Goal: Task Accomplishment & Management: Use online tool/utility

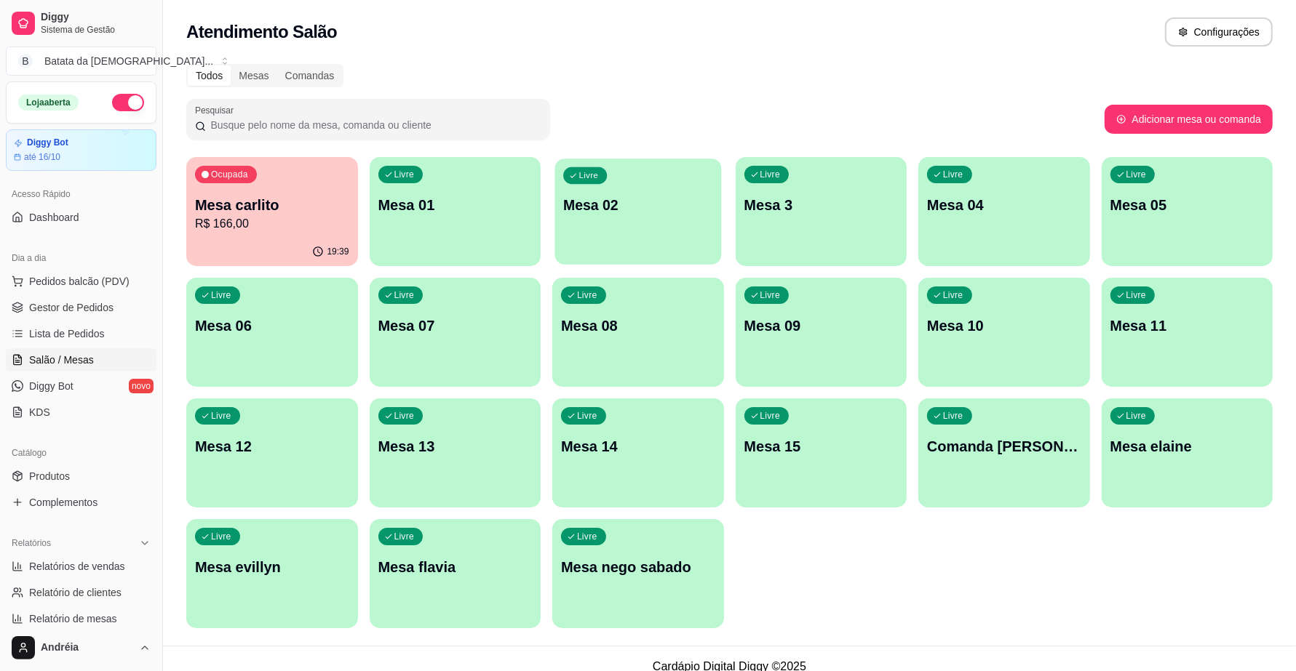
click at [671, 185] on div "Livre Mesa 02" at bounding box center [638, 203] width 166 height 89
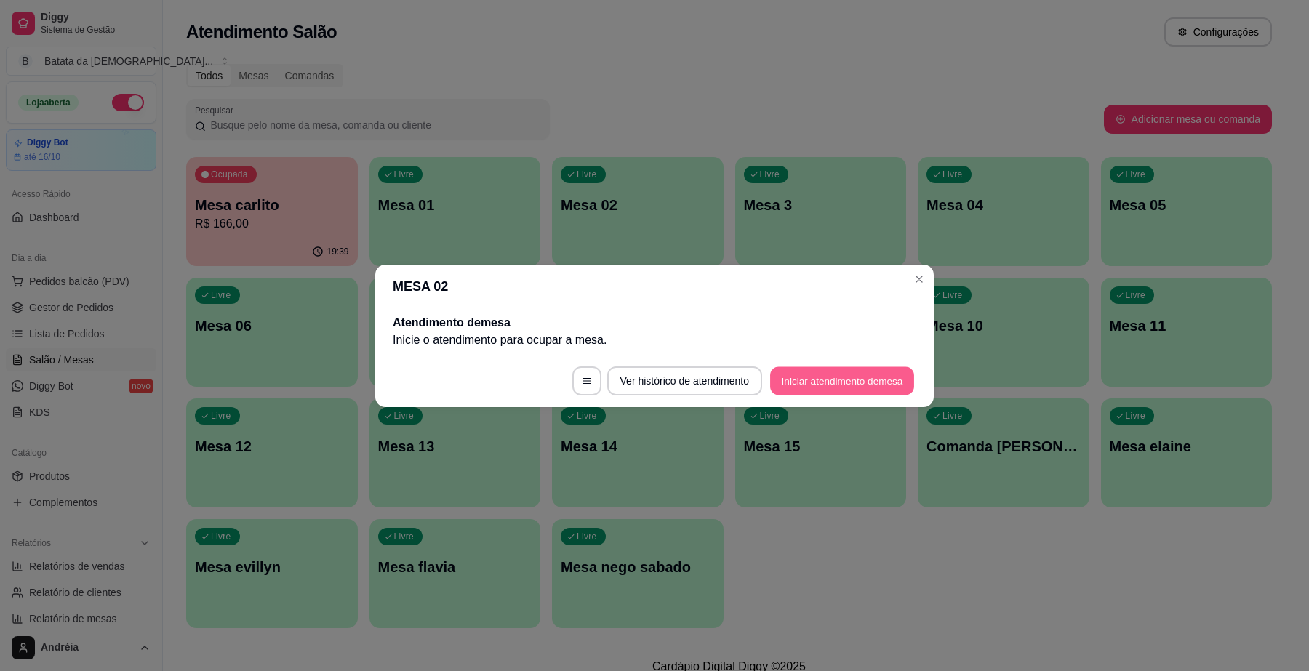
click at [884, 372] on button "Iniciar atendimento de mesa" at bounding box center [842, 381] width 144 height 28
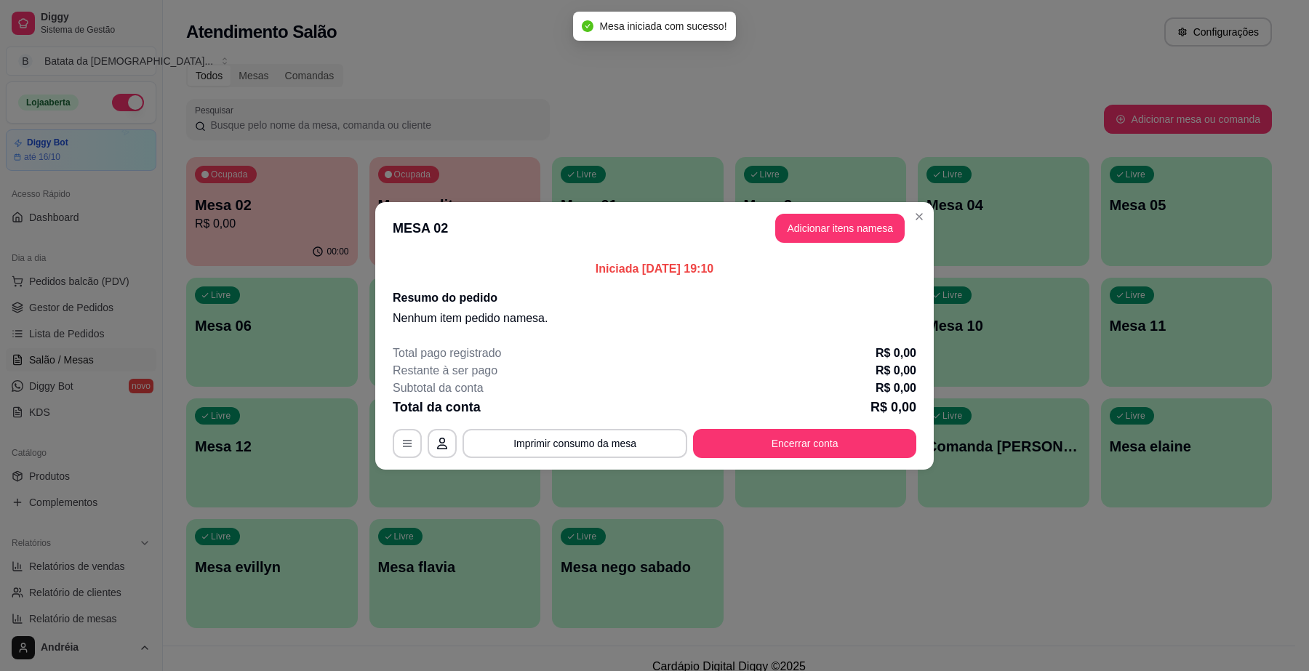
click at [842, 209] on header "MESA 02 Adicionar itens na mesa" at bounding box center [654, 228] width 559 height 52
click at [847, 220] on button "Adicionar itens na mesa" at bounding box center [839, 228] width 129 height 29
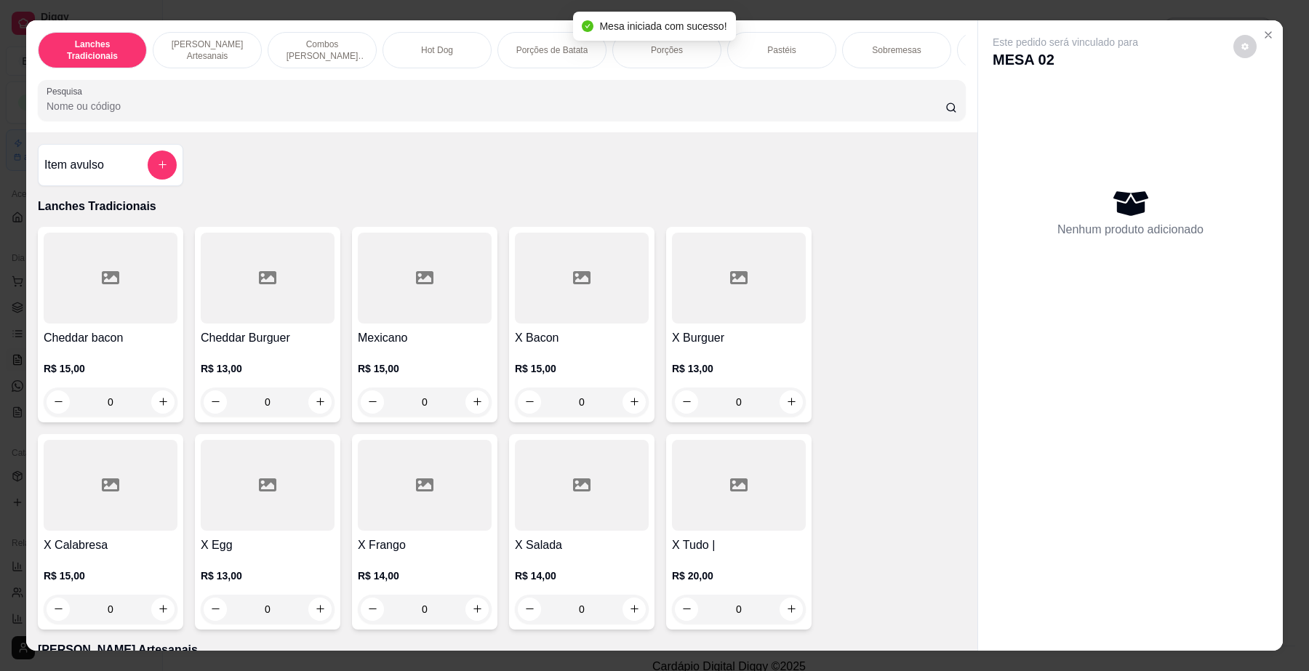
click at [184, 105] on div at bounding box center [502, 100] width 911 height 29
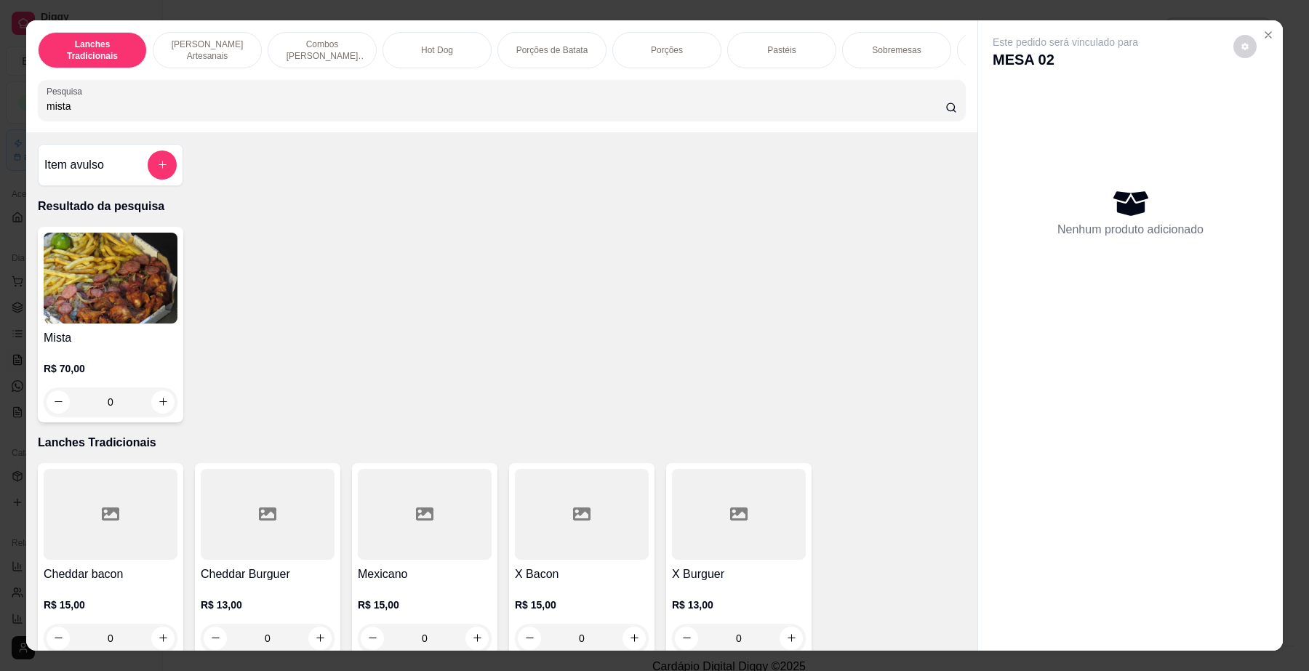
type input "mista"
click at [132, 324] on img at bounding box center [111, 278] width 134 height 91
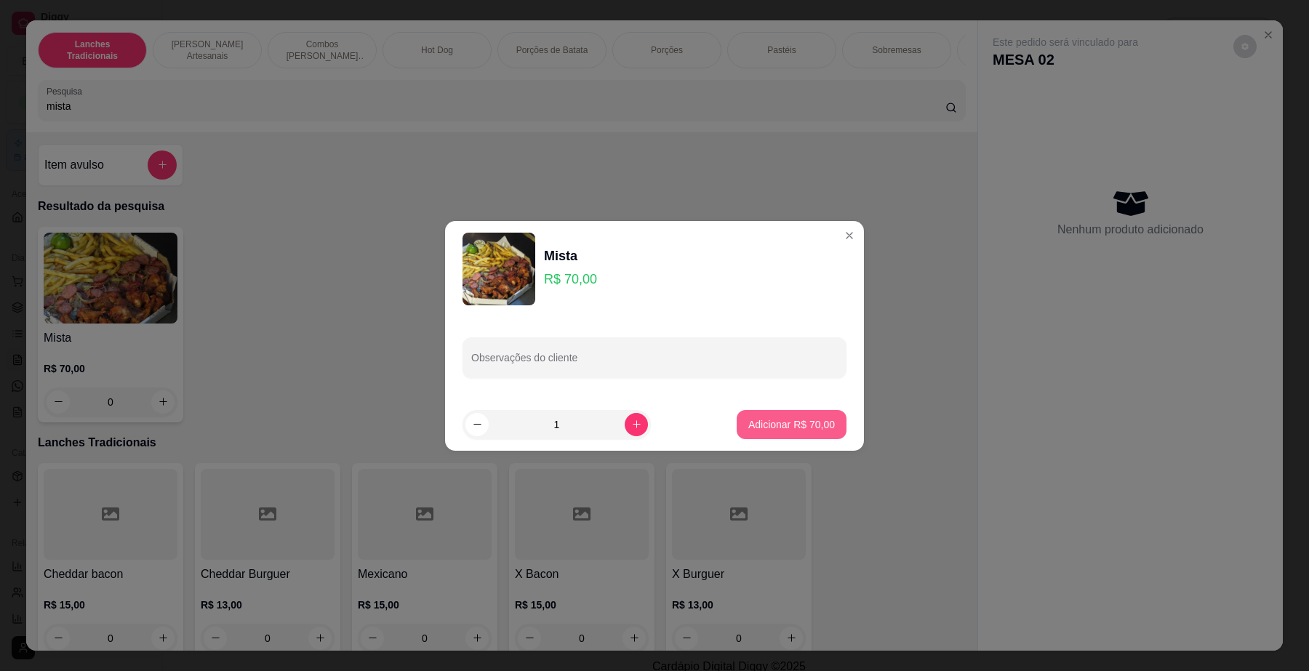
click at [767, 420] on p "Adicionar R$ 70,00" at bounding box center [792, 425] width 87 height 15
type input "1"
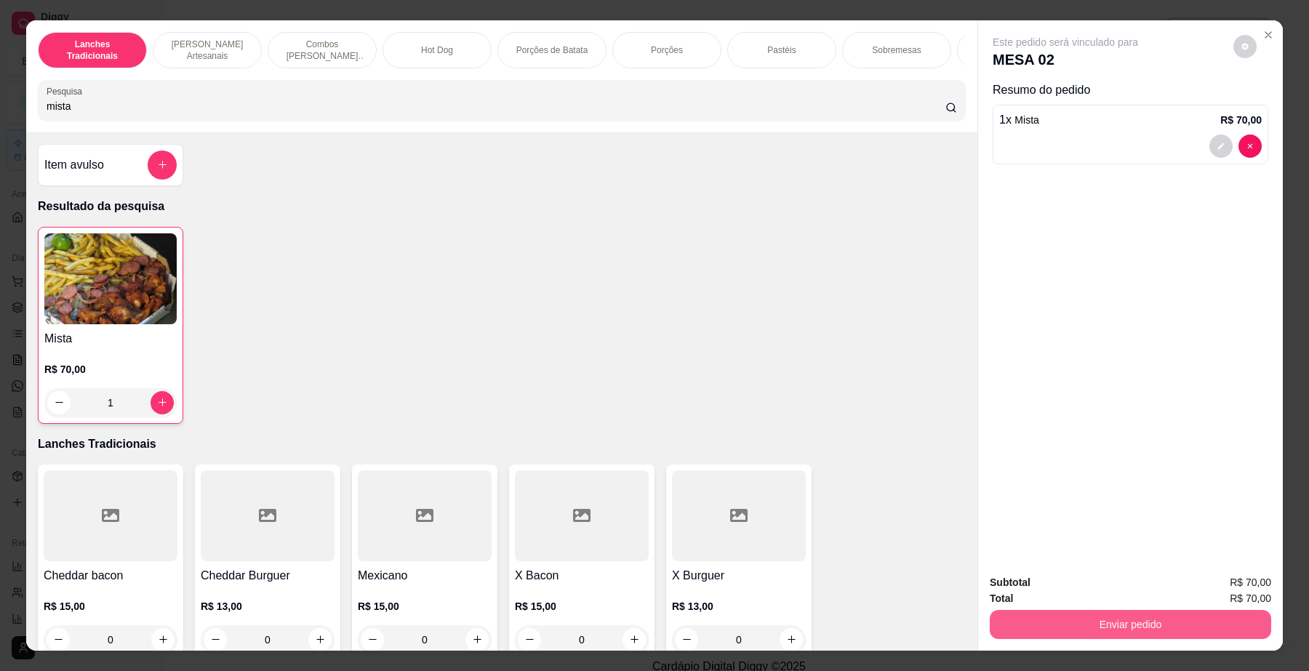
click at [1102, 615] on button "Enviar pedido" at bounding box center [1131, 624] width 282 height 29
click at [1228, 588] on button "Enviar pedido" at bounding box center [1233, 590] width 82 height 28
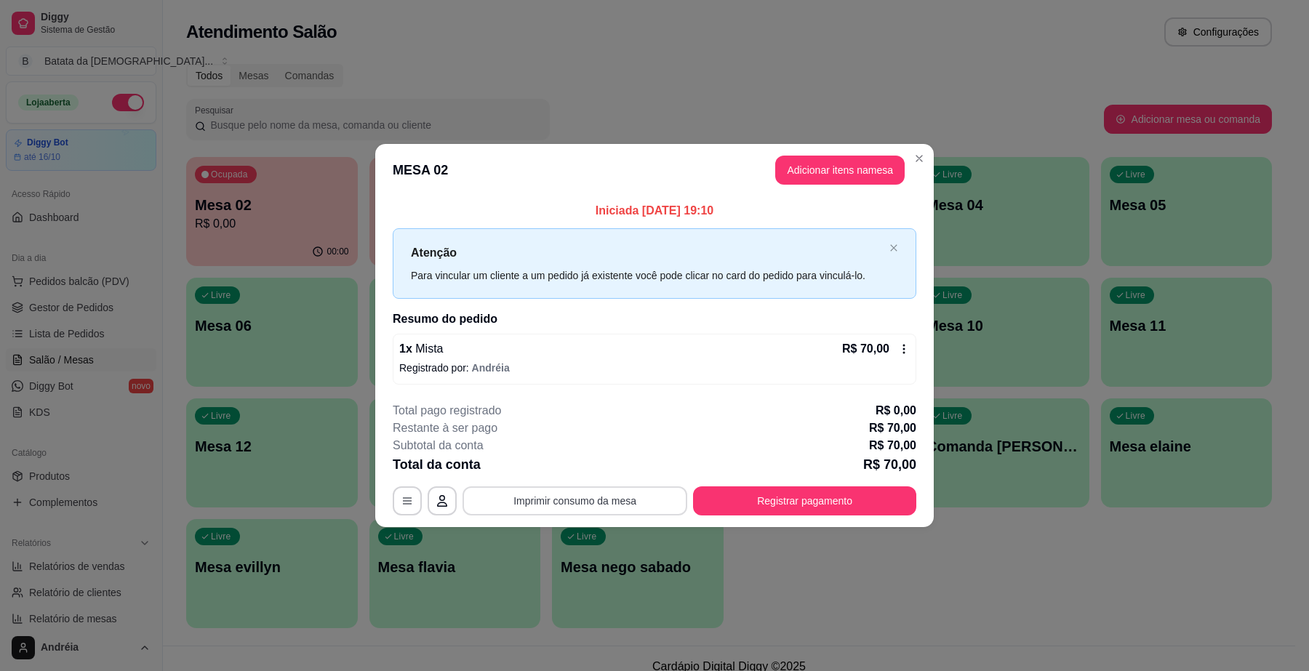
click at [621, 507] on button "Imprimir consumo da mesa" at bounding box center [575, 501] width 225 height 29
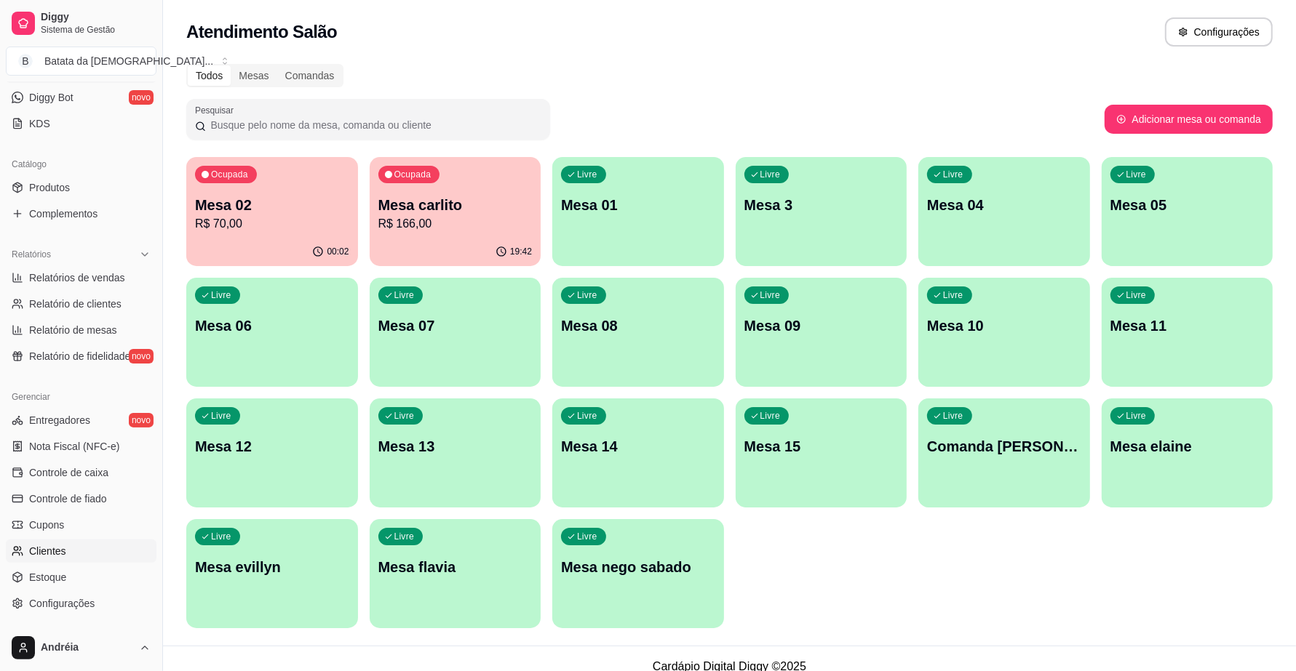
scroll to position [375, 0]
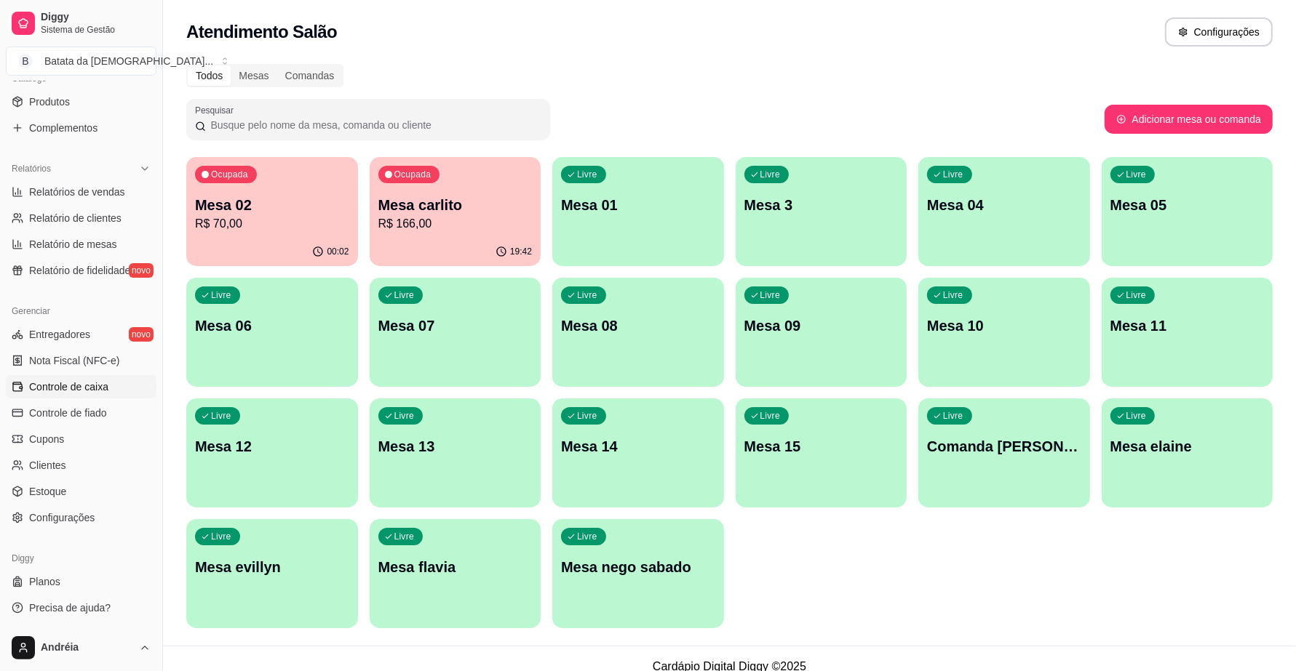
click at [111, 390] on link "Controle de caixa" at bounding box center [81, 386] width 151 height 23
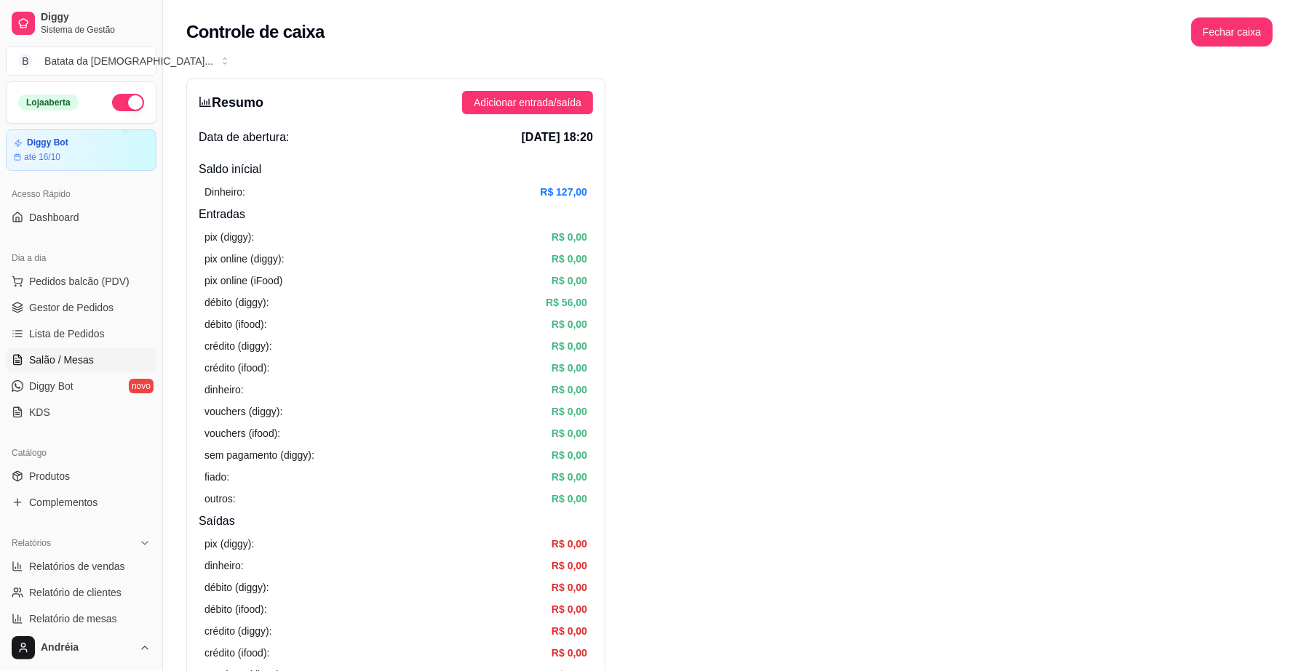
click at [100, 358] on link "Salão / Mesas" at bounding box center [81, 359] width 151 height 23
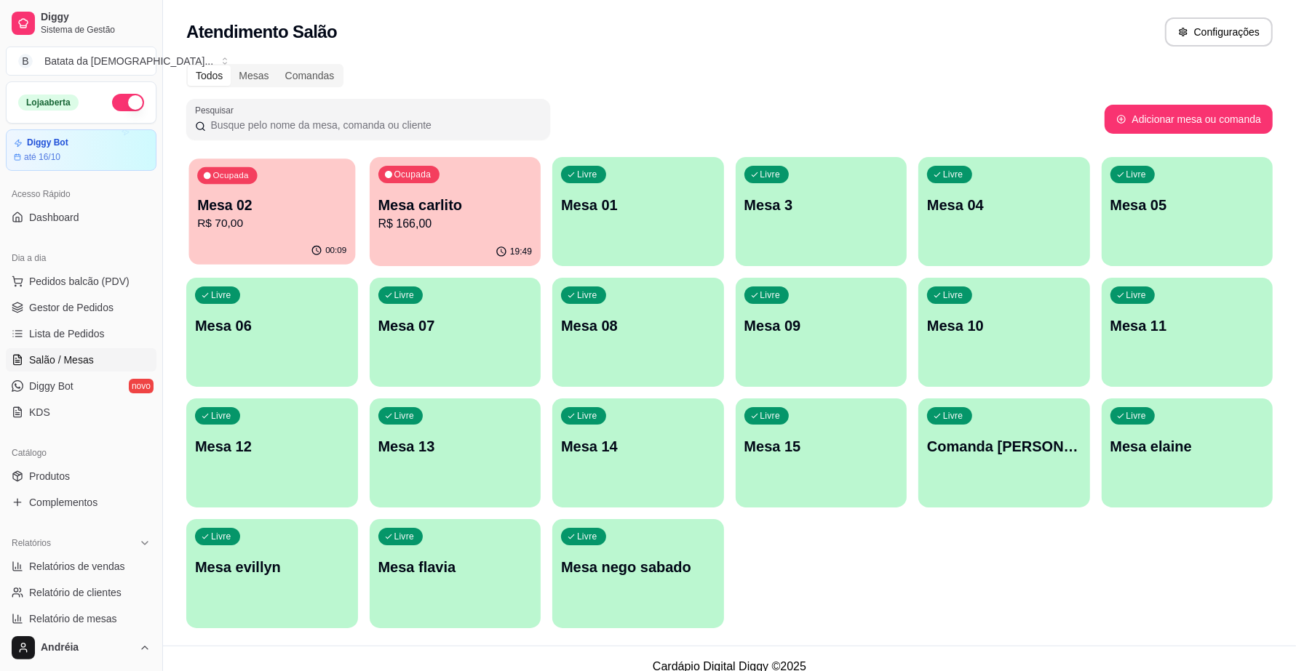
click at [286, 224] on p "R$ 70,00" at bounding box center [271, 223] width 149 height 17
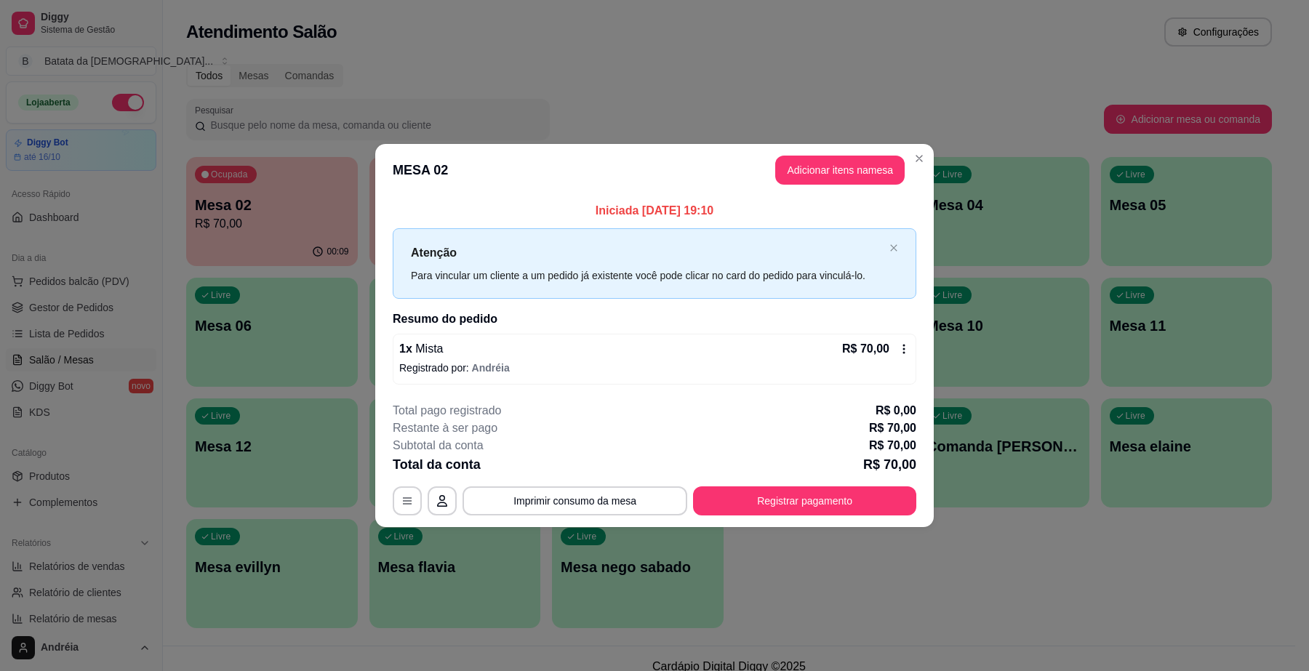
click at [828, 153] on header "MESA 02 Adicionar itens na mesa" at bounding box center [654, 170] width 559 height 52
click at [828, 173] on button "Adicionar itens na mesa" at bounding box center [839, 170] width 129 height 29
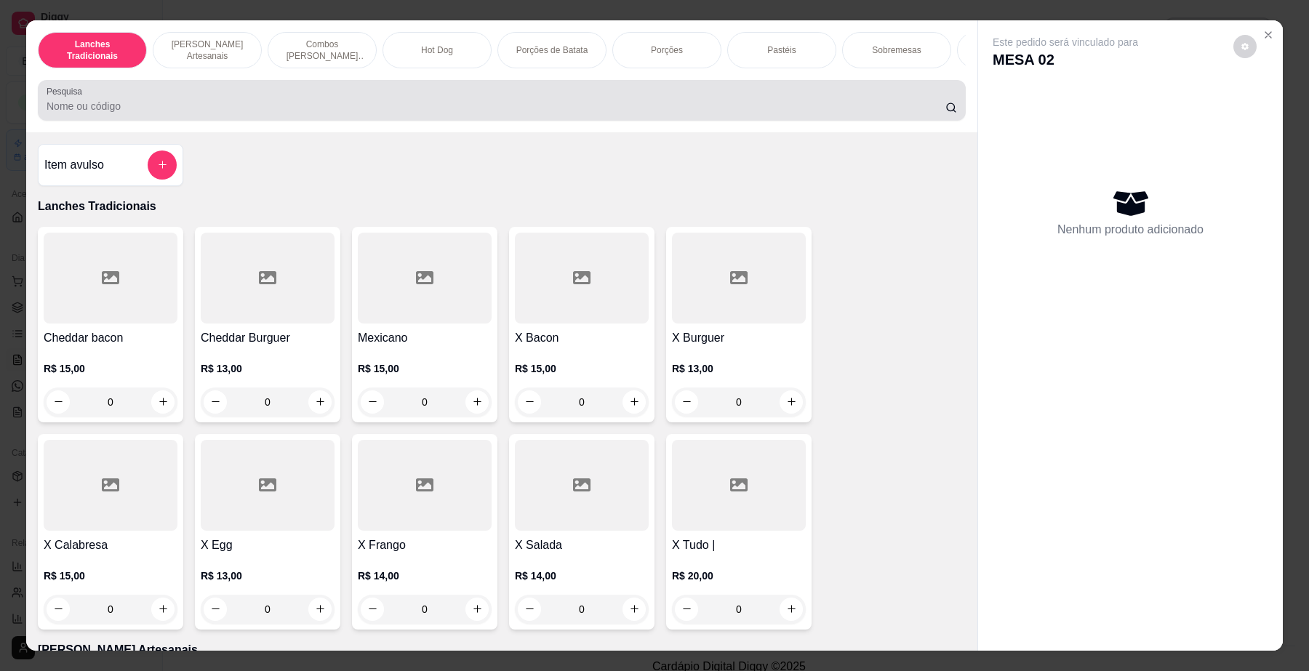
click at [295, 113] on input "Pesquisa" at bounding box center [496, 106] width 899 height 15
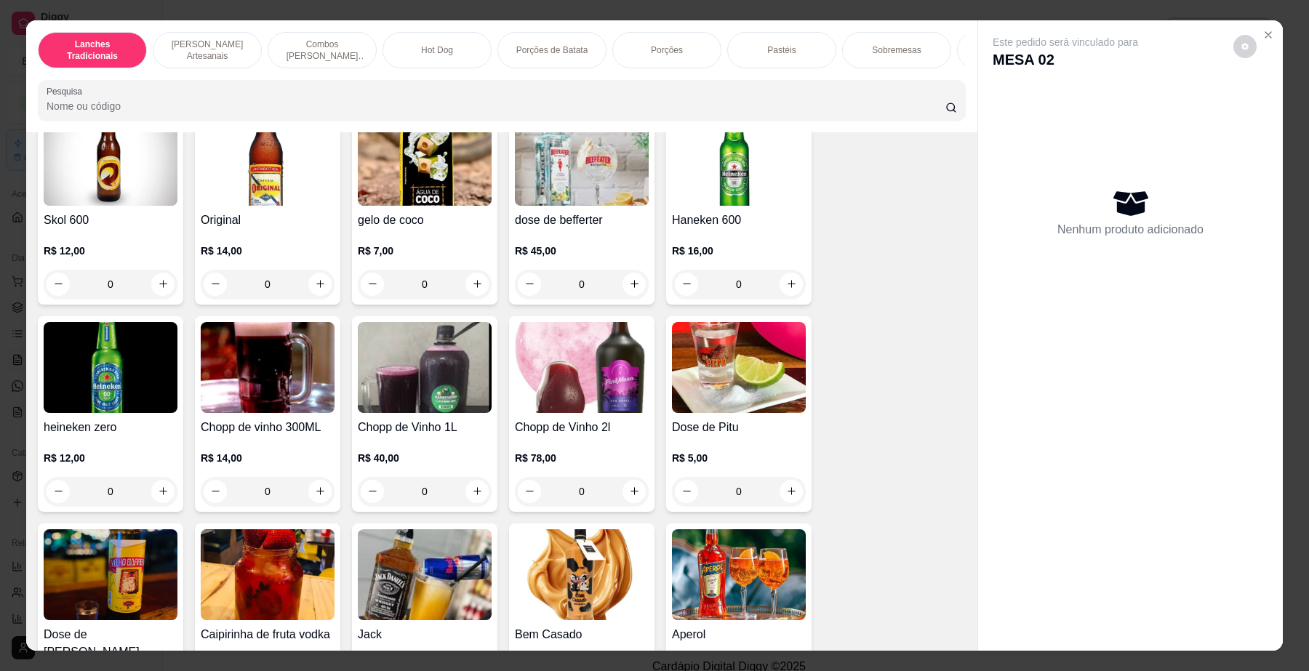
scroll to position [5274, 0]
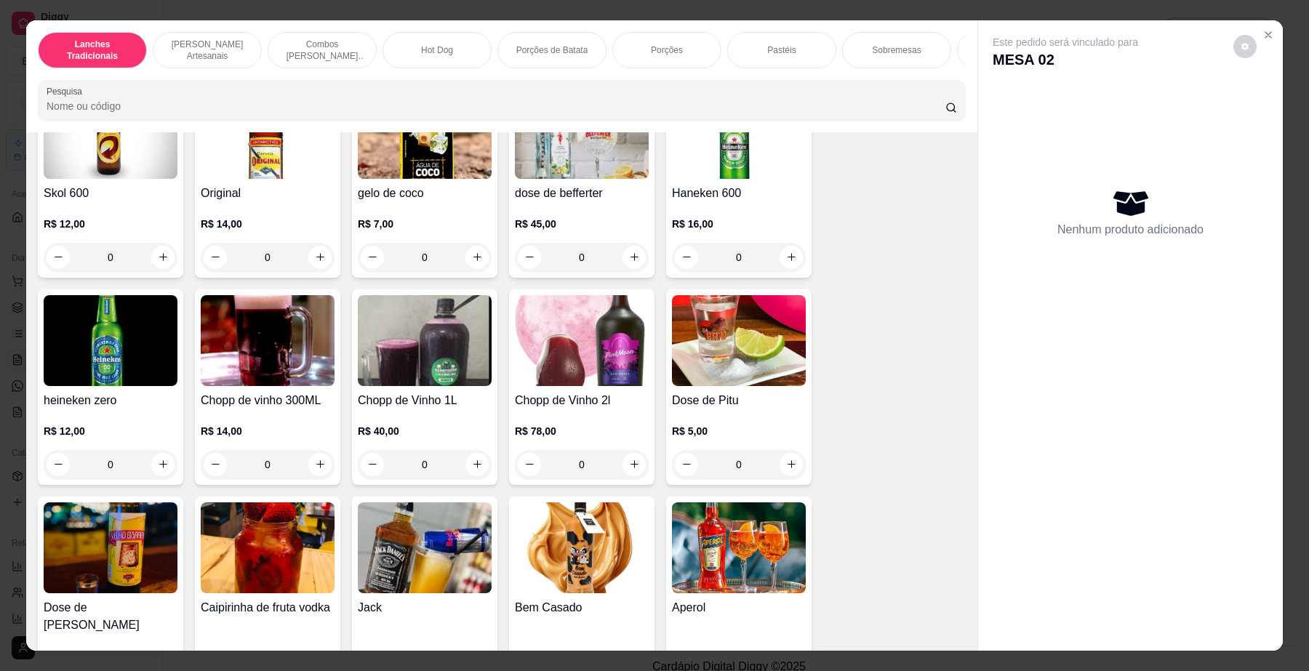
click at [210, 386] on img at bounding box center [268, 340] width 134 height 91
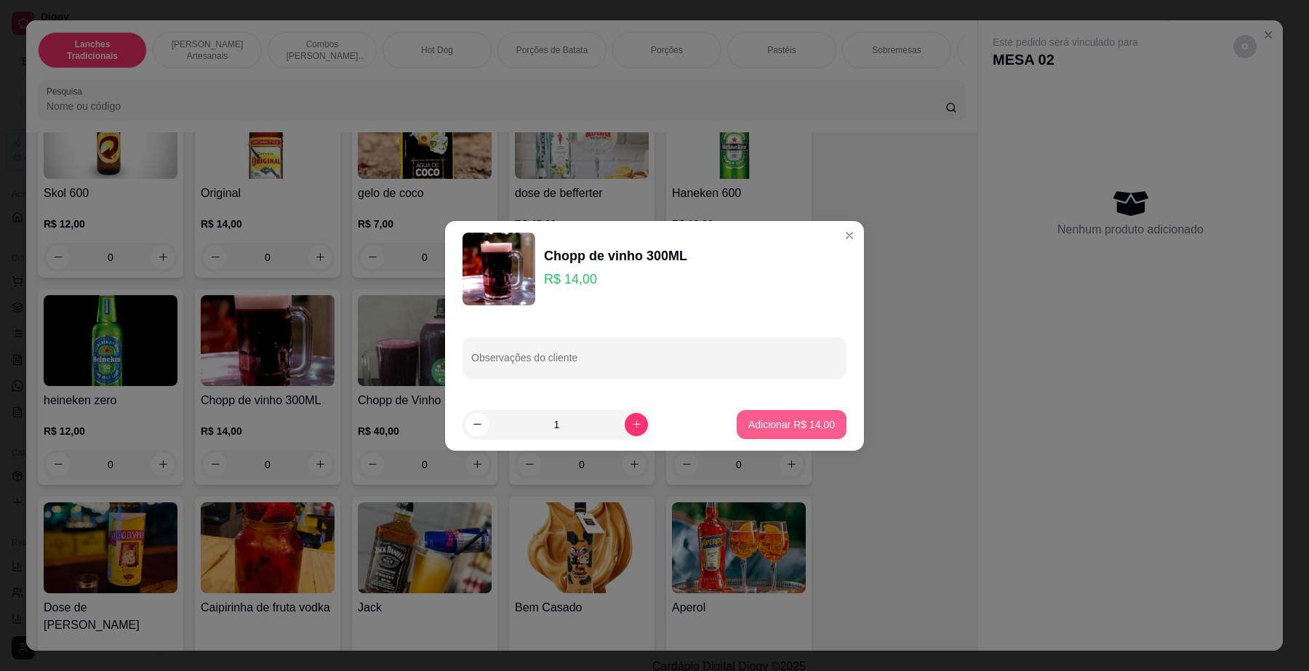
click at [762, 426] on p "Adicionar R$ 14,00" at bounding box center [792, 425] width 87 height 15
type input "1"
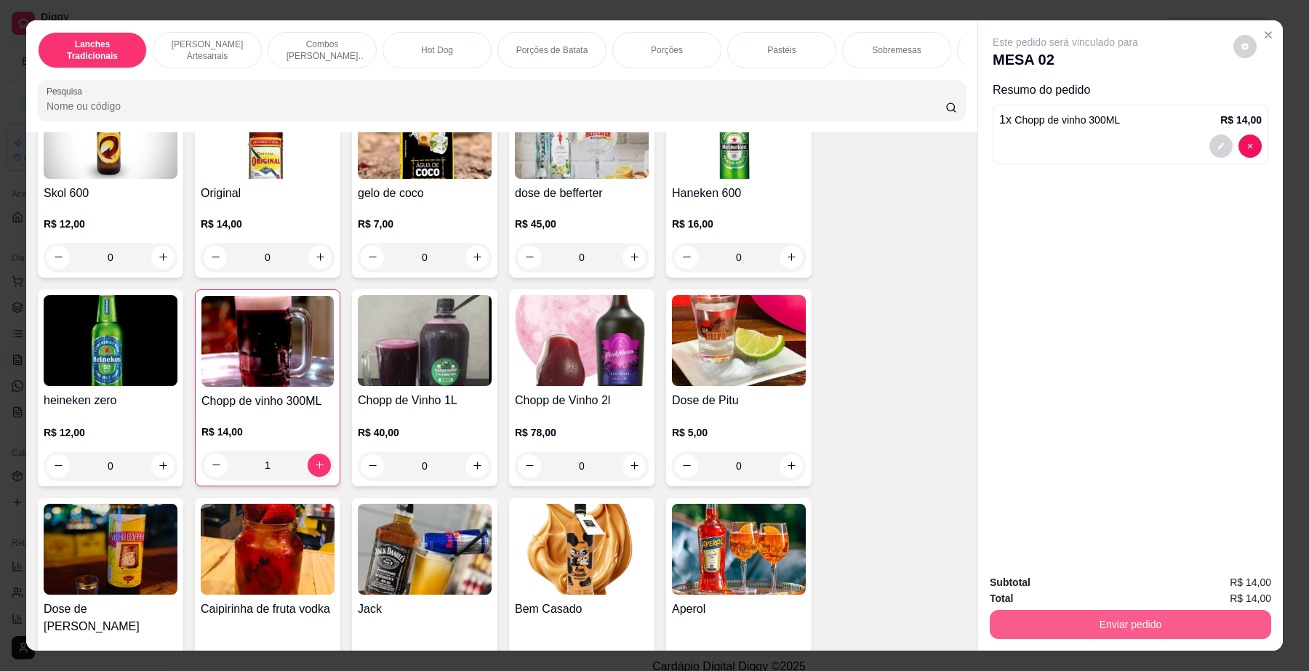
click at [1097, 623] on button "Enviar pedido" at bounding box center [1131, 624] width 282 height 29
click at [1221, 583] on button "Enviar pedido" at bounding box center [1233, 590] width 82 height 28
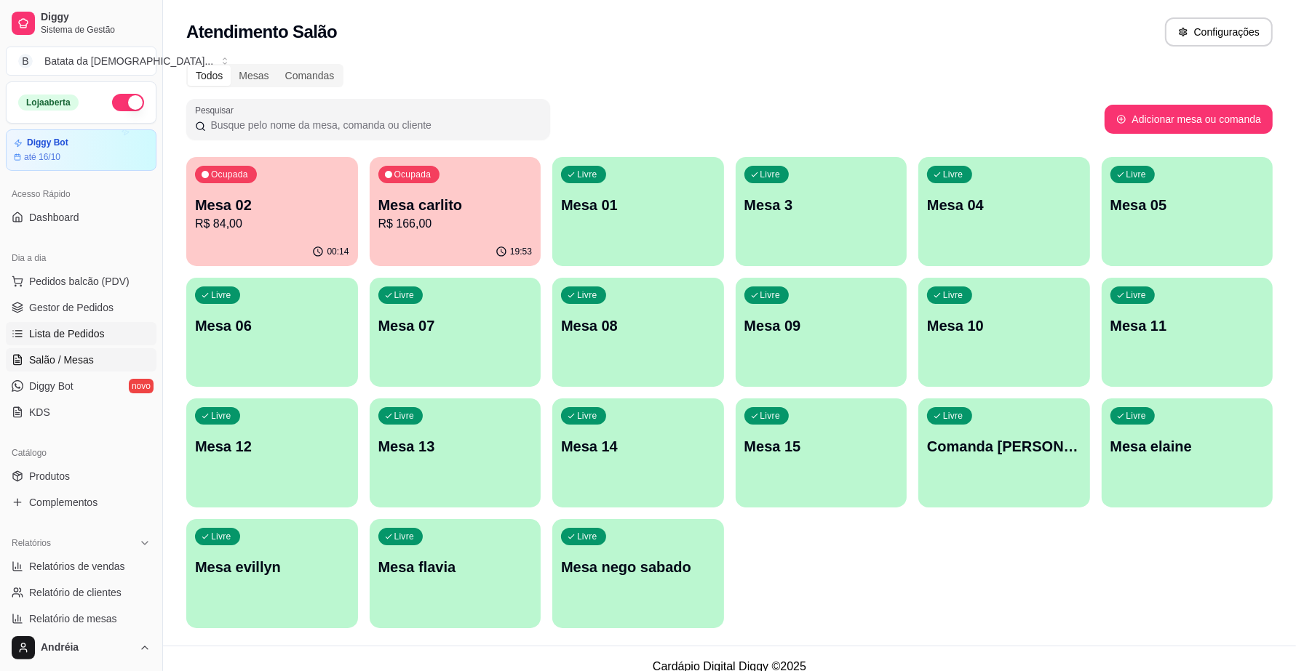
click at [70, 329] on span "Lista de Pedidos" at bounding box center [67, 334] width 76 height 15
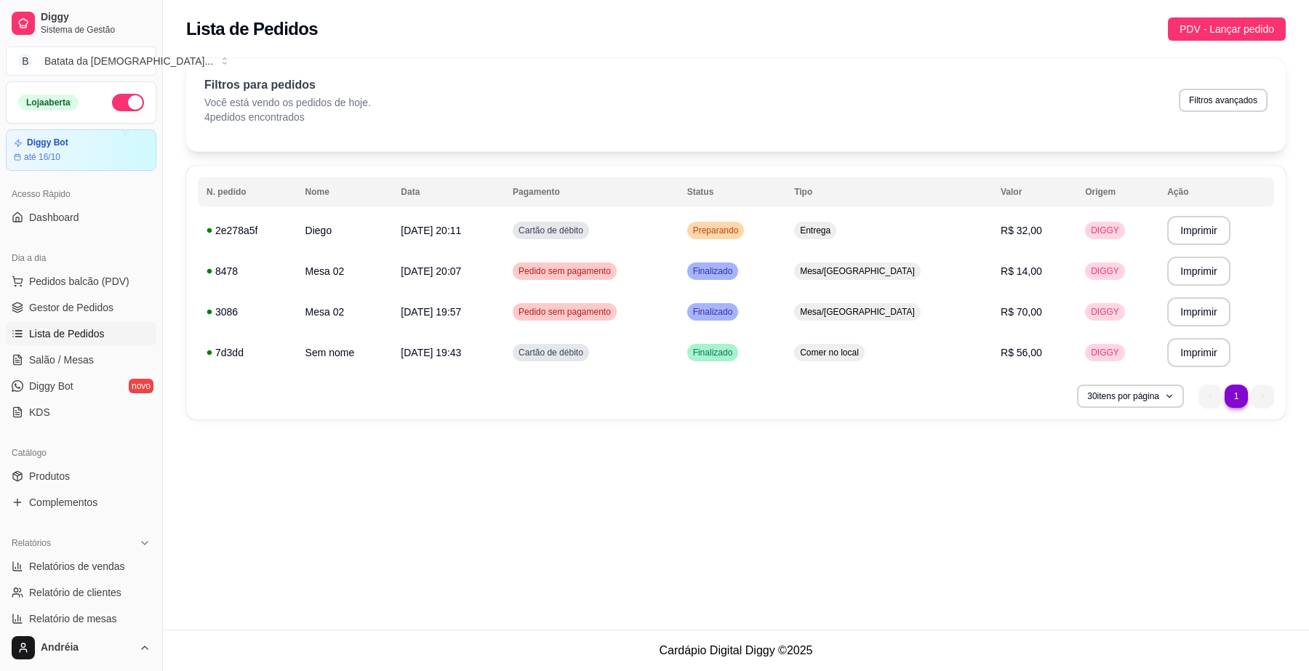
click at [679, 201] on th "Pagamento" at bounding box center [591, 191] width 175 height 29
click at [679, 228] on td "Cartão de débito" at bounding box center [591, 230] width 175 height 41
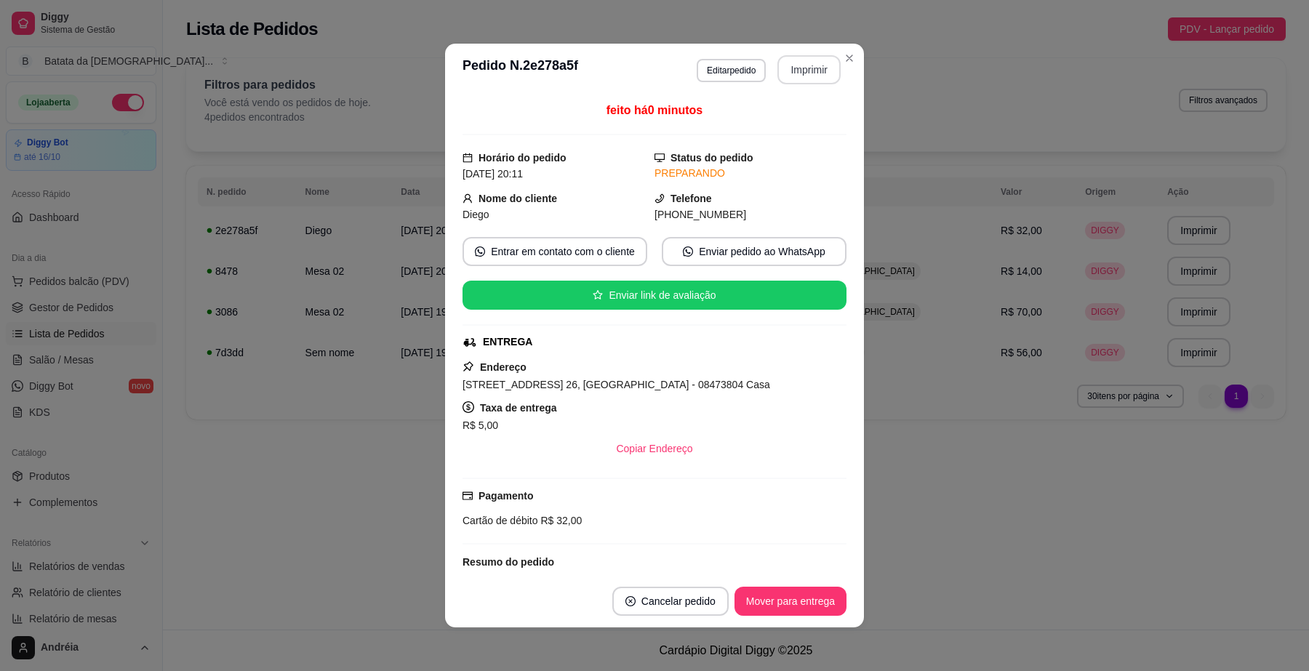
click at [786, 64] on button "Imprimir" at bounding box center [809, 69] width 63 height 29
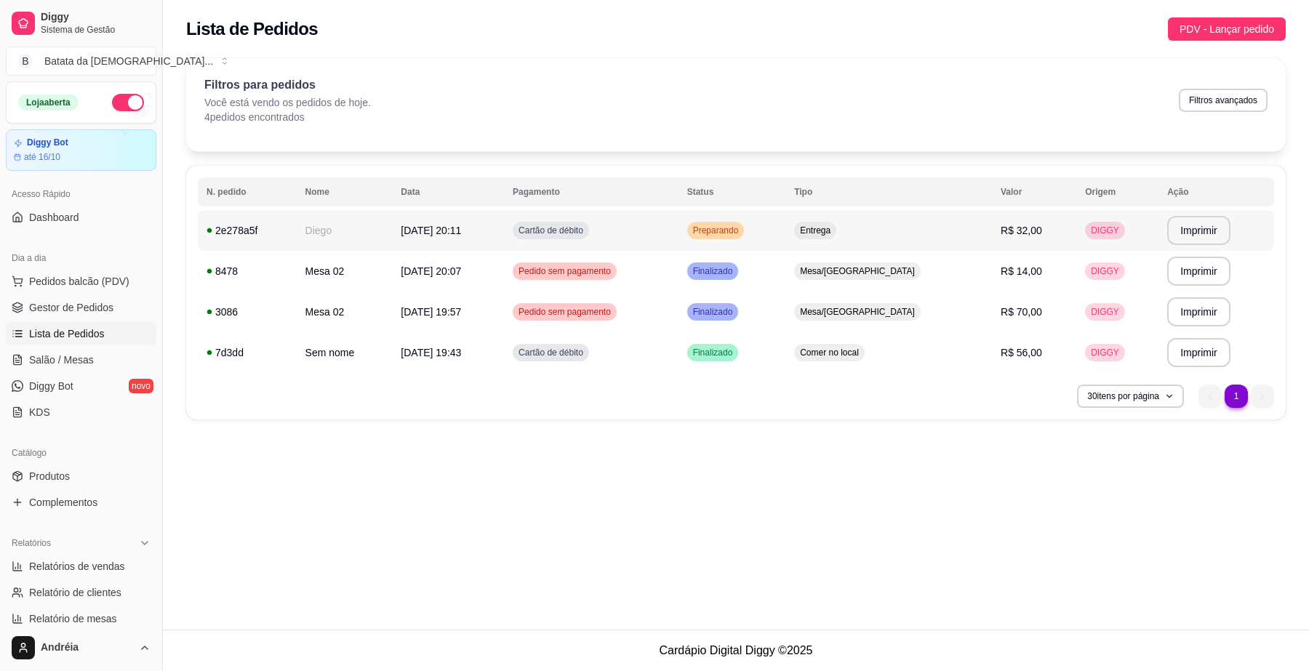
click at [786, 226] on td "Preparando" at bounding box center [733, 230] width 108 height 41
click at [88, 378] on link "Diggy Bot novo" at bounding box center [81, 386] width 151 height 23
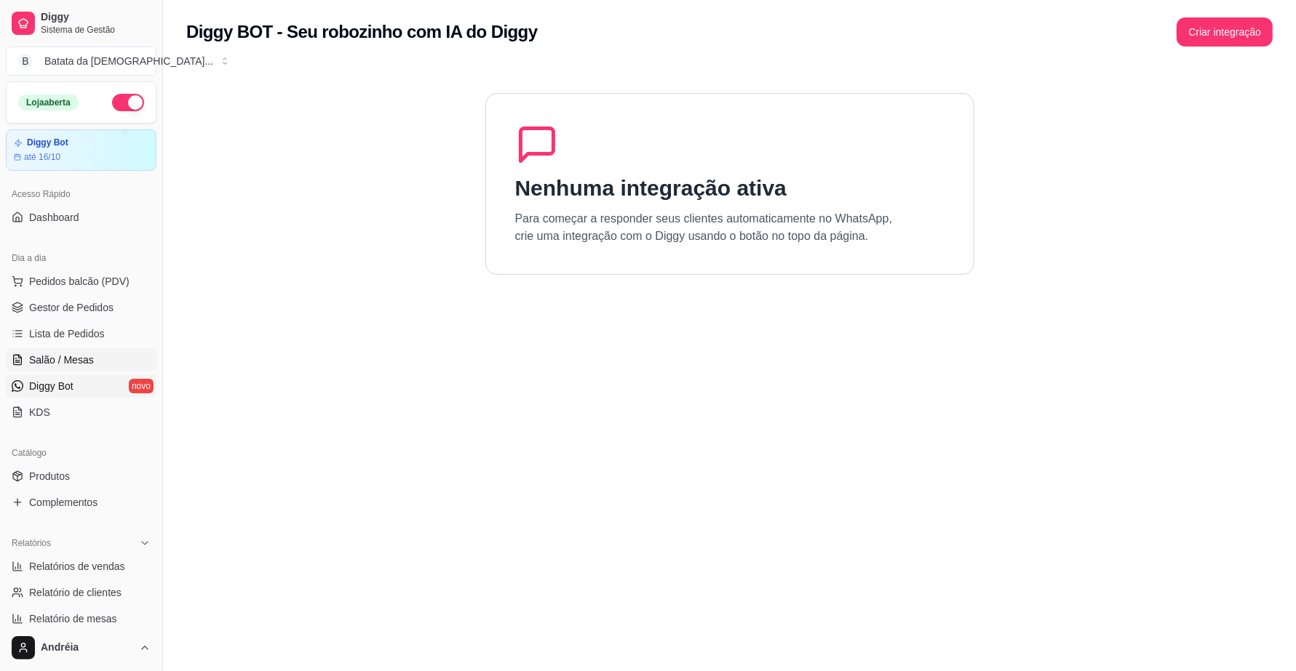
click at [89, 357] on span "Salão / Mesas" at bounding box center [61, 360] width 65 height 15
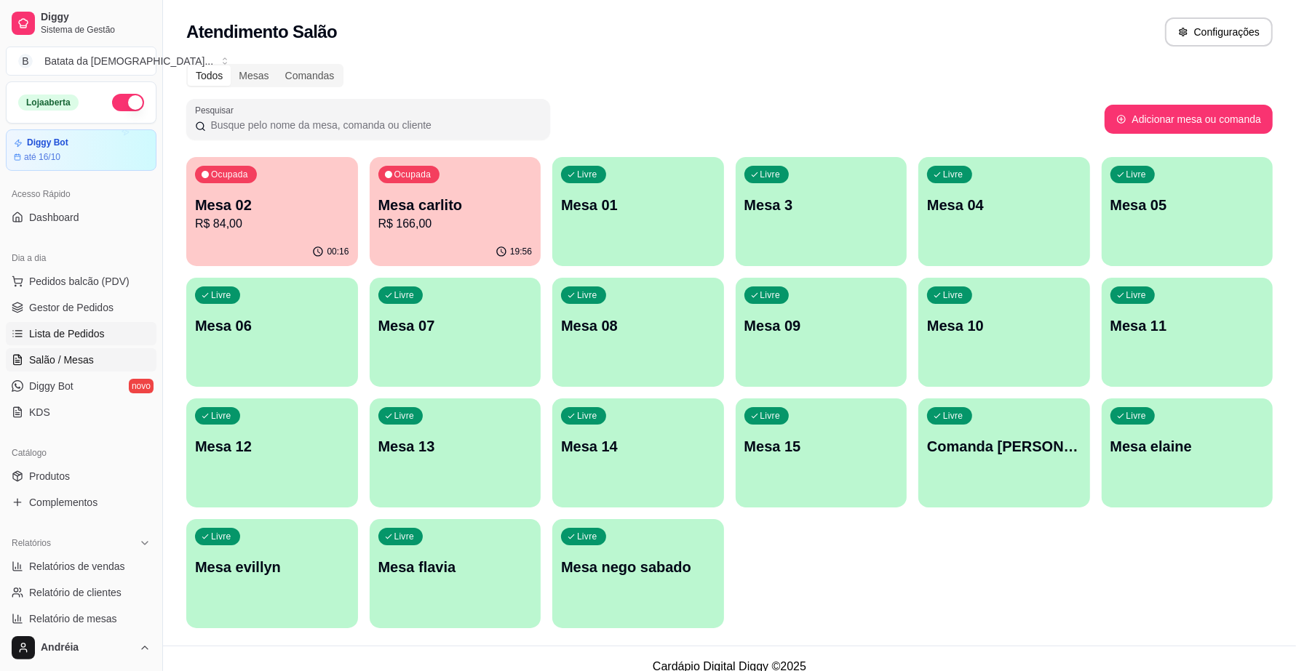
click at [89, 340] on span "Lista de Pedidos" at bounding box center [67, 334] width 76 height 15
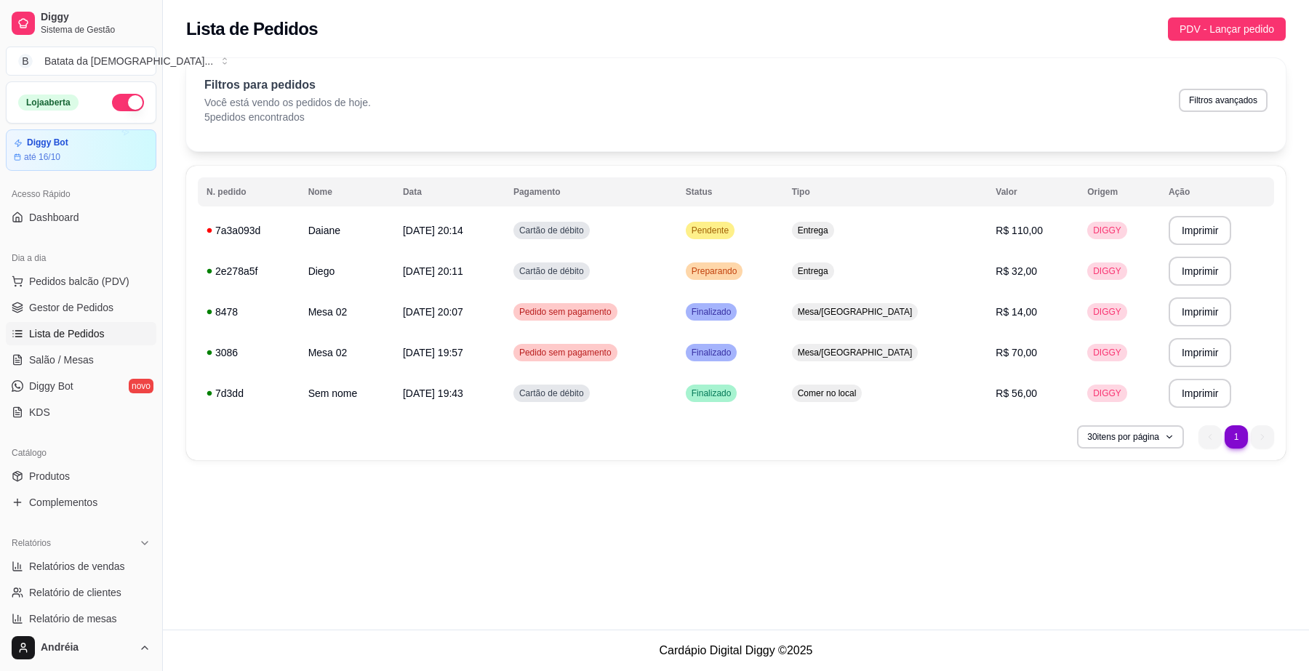
click at [962, 131] on div "Filtros para pedidos Você está vendo os pedidos de hoje. 5 pedidos encontrados …" at bounding box center [736, 104] width 1100 height 93
click at [919, 195] on th "Tipo" at bounding box center [885, 191] width 204 height 29
click at [922, 234] on td "Entrega" at bounding box center [885, 230] width 204 height 41
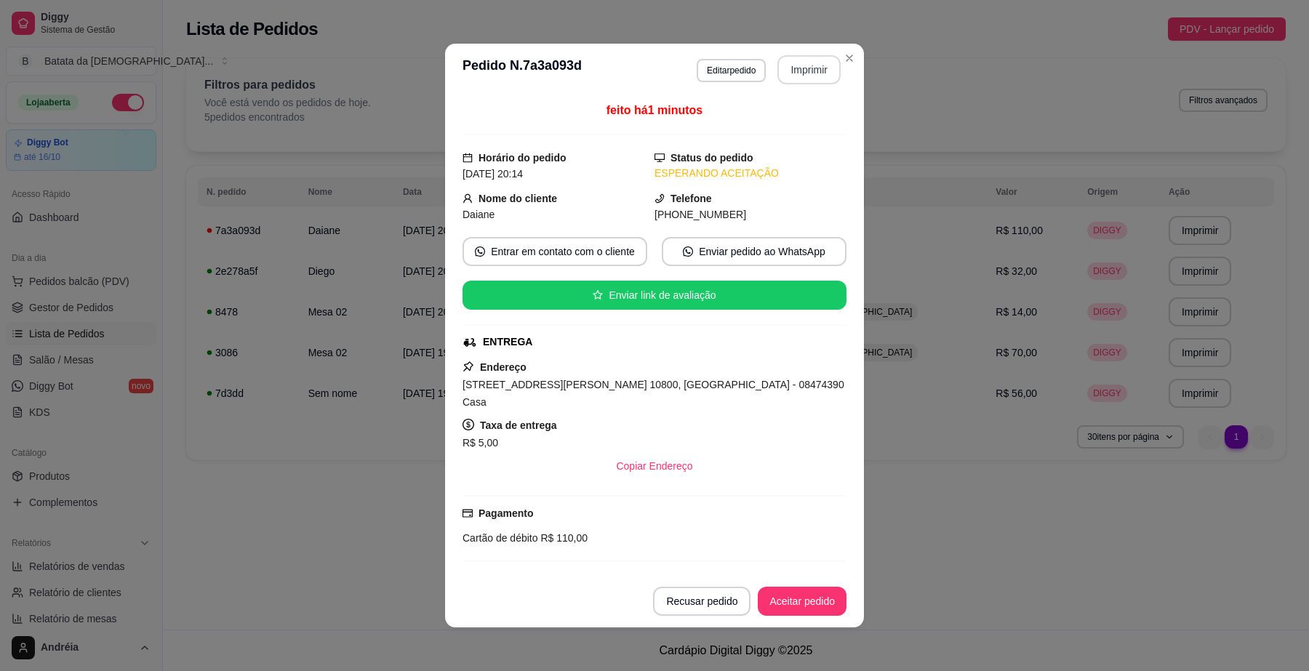
click at [804, 67] on button "Imprimir" at bounding box center [809, 69] width 63 height 29
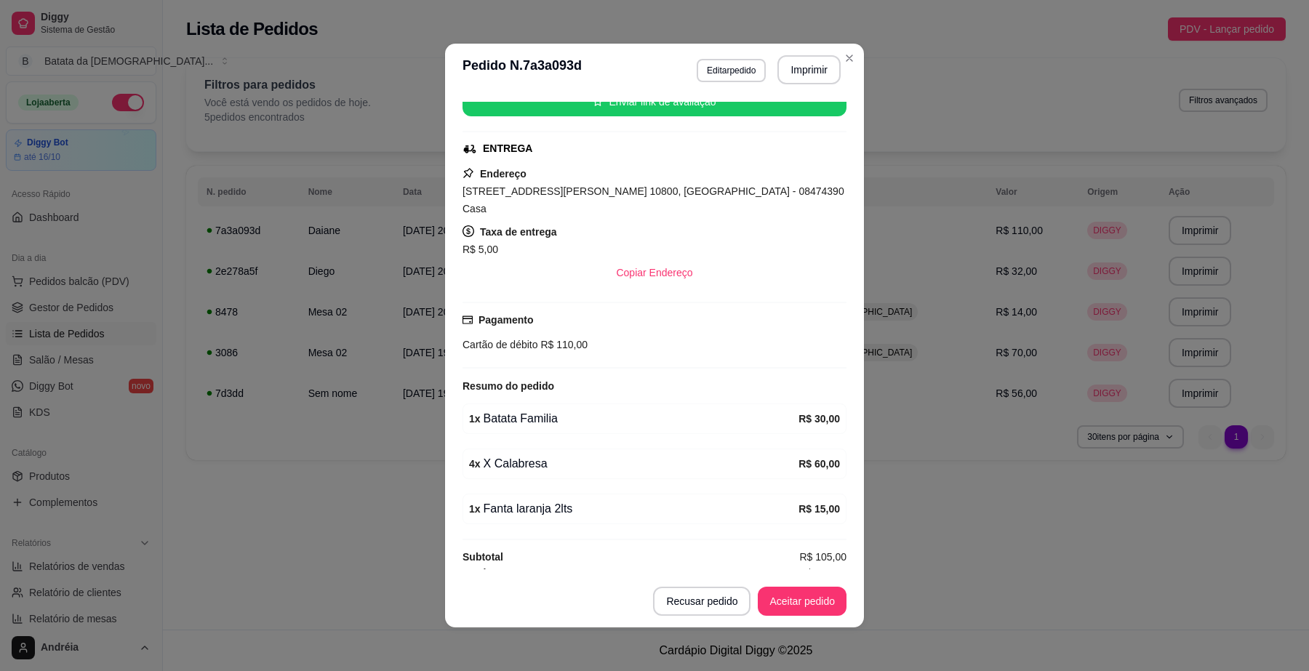
click at [787, 598] on button "Aceitar pedido" at bounding box center [802, 601] width 89 height 29
click at [799, 605] on button "Mover para preparo" at bounding box center [790, 601] width 113 height 29
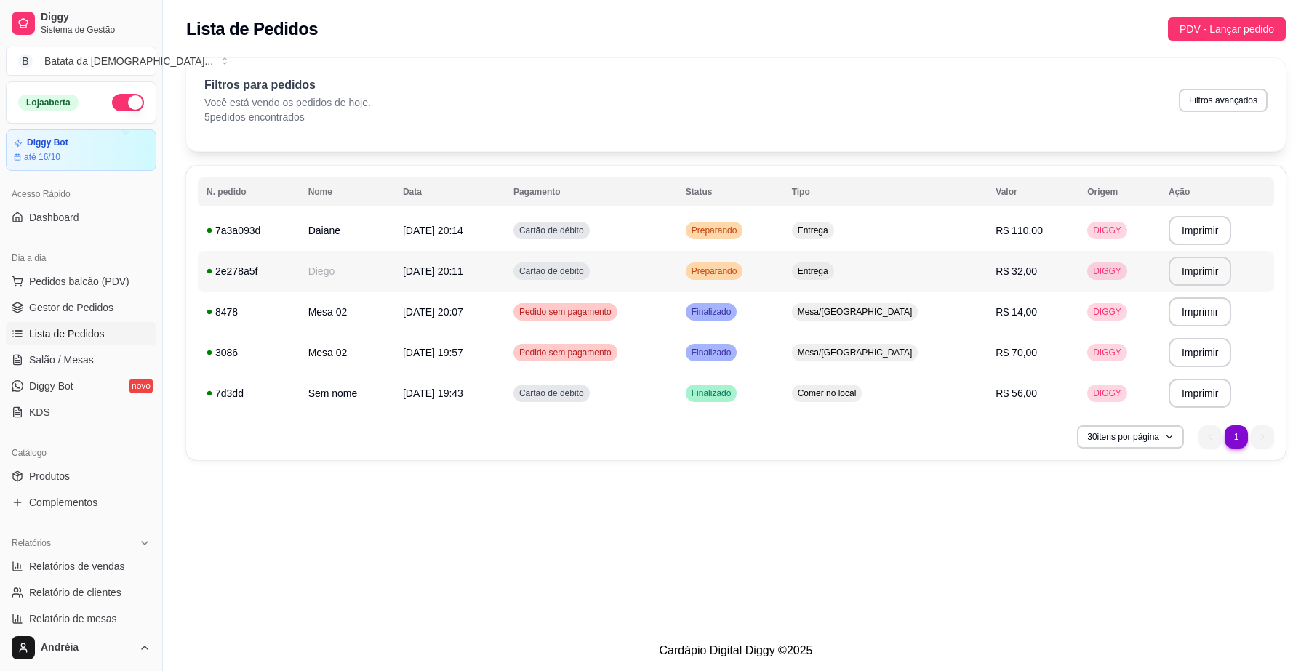
click at [909, 269] on td "Entrega" at bounding box center [885, 271] width 204 height 41
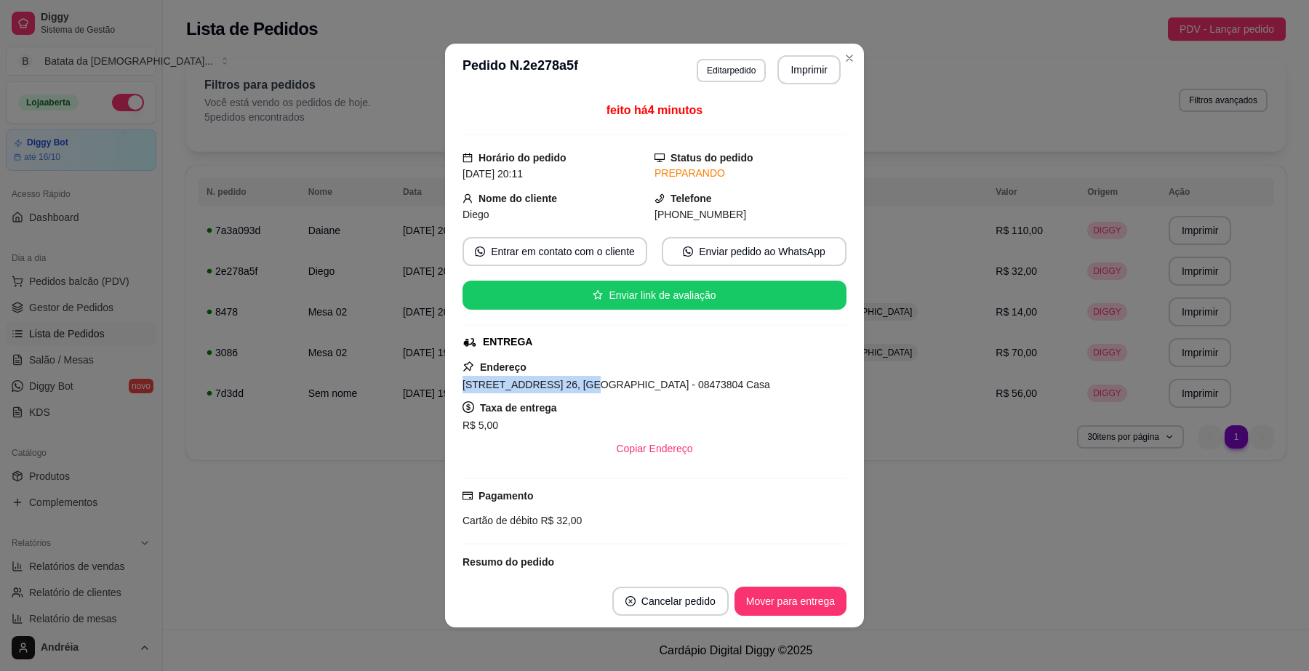
drag, startPoint x: 556, startPoint y: 388, endPoint x: 445, endPoint y: 382, distance: 111.5
click at [445, 382] on div "feito há 4 minutos Horário do pedido [DATE] 20:11 Status do pedido PREPARANDO N…" at bounding box center [654, 335] width 419 height 479
copy span "[STREET_ADDRESS] 26, J"
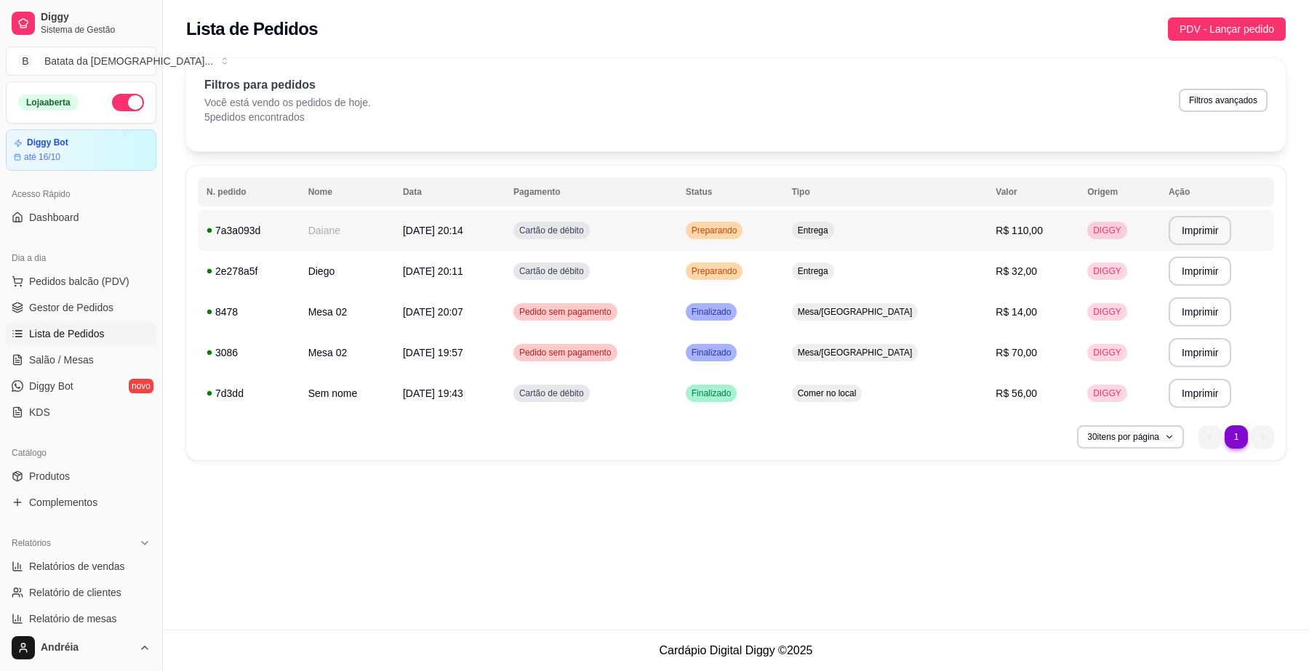
click at [922, 224] on td "Entrega" at bounding box center [885, 230] width 204 height 41
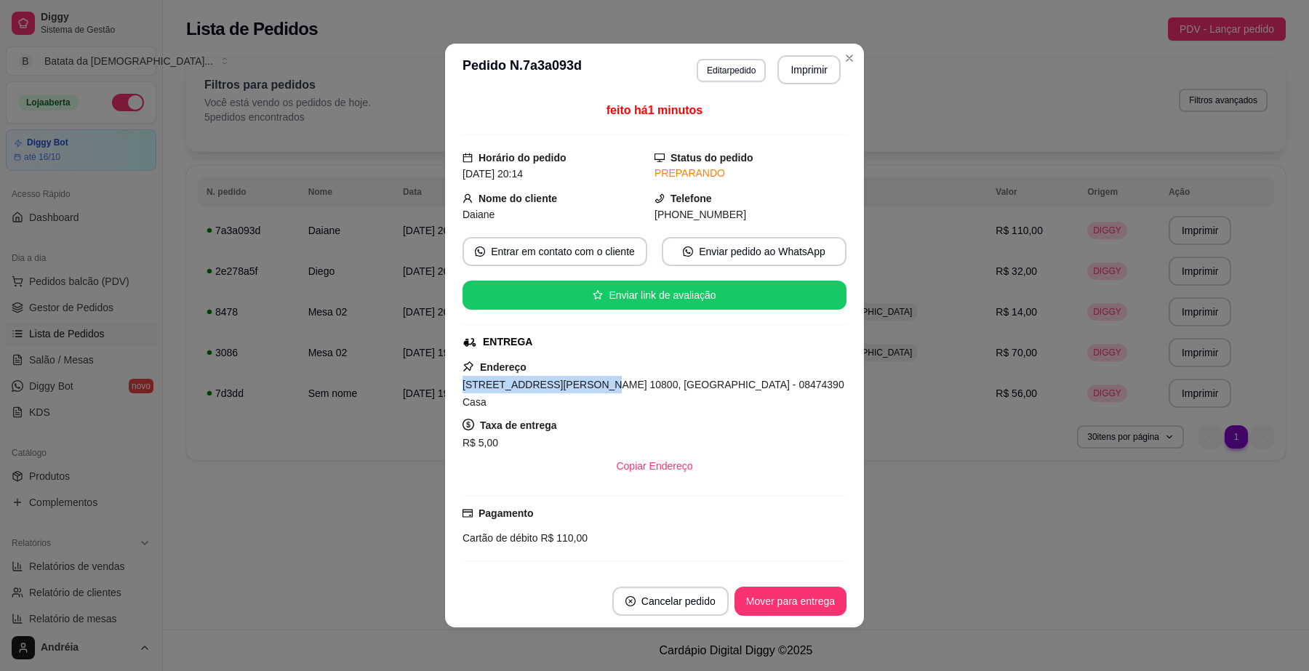
drag, startPoint x: 572, startPoint y: 388, endPoint x: 362, endPoint y: 389, distance: 210.2
click at [362, 389] on div "**********" at bounding box center [654, 335] width 1309 height 671
copy span "[STREET_ADDRESS][PERSON_NAME] 10800"
click at [770, 605] on button "Mover para entrega" at bounding box center [790, 602] width 109 height 28
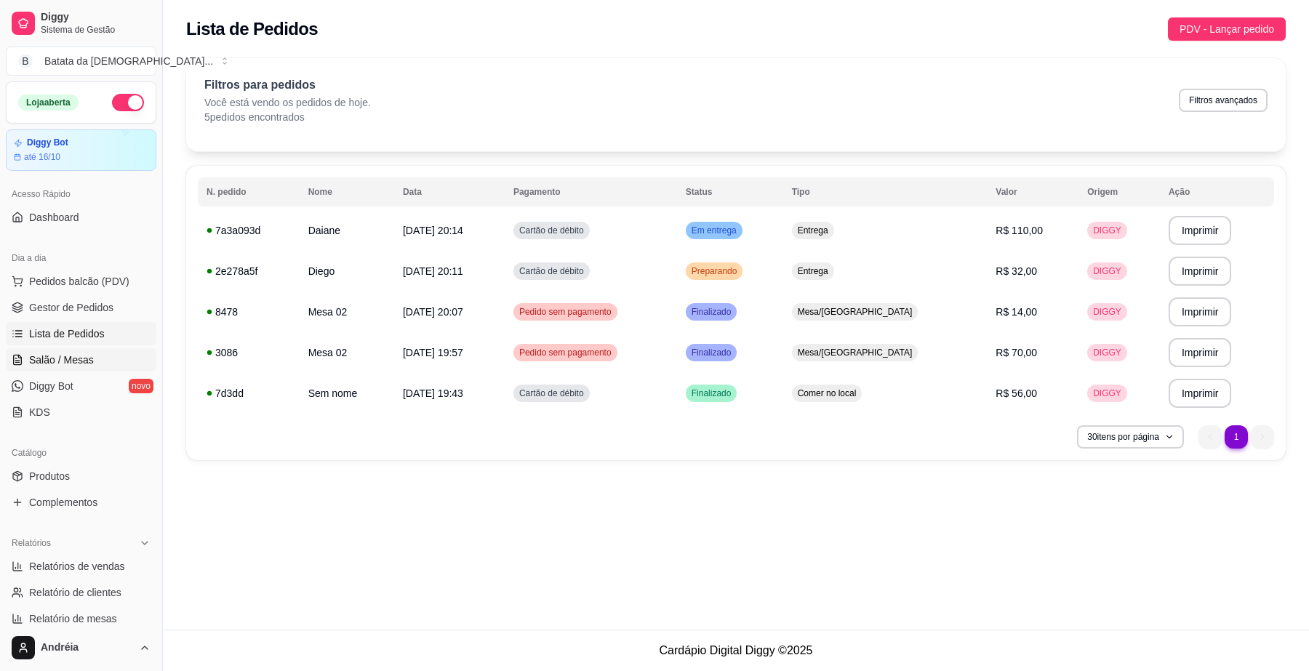
click at [86, 361] on span "Salão / Mesas" at bounding box center [61, 360] width 65 height 15
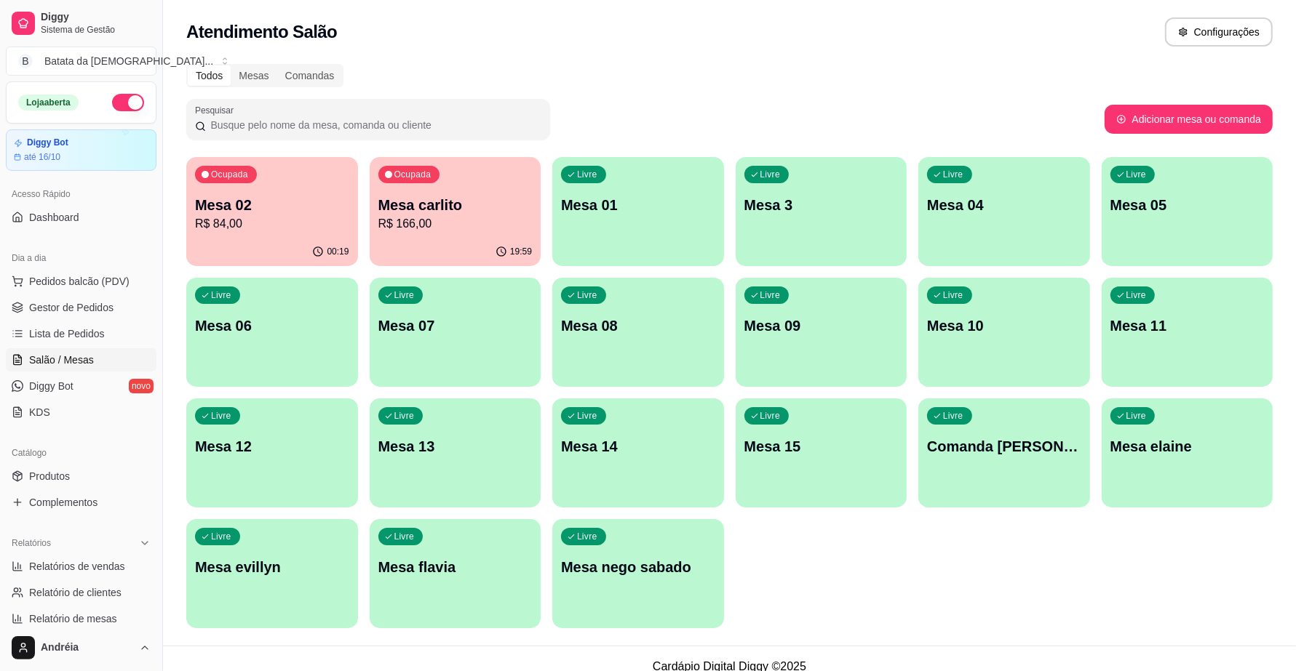
click at [277, 219] on p "R$ 84,00" at bounding box center [272, 223] width 154 height 17
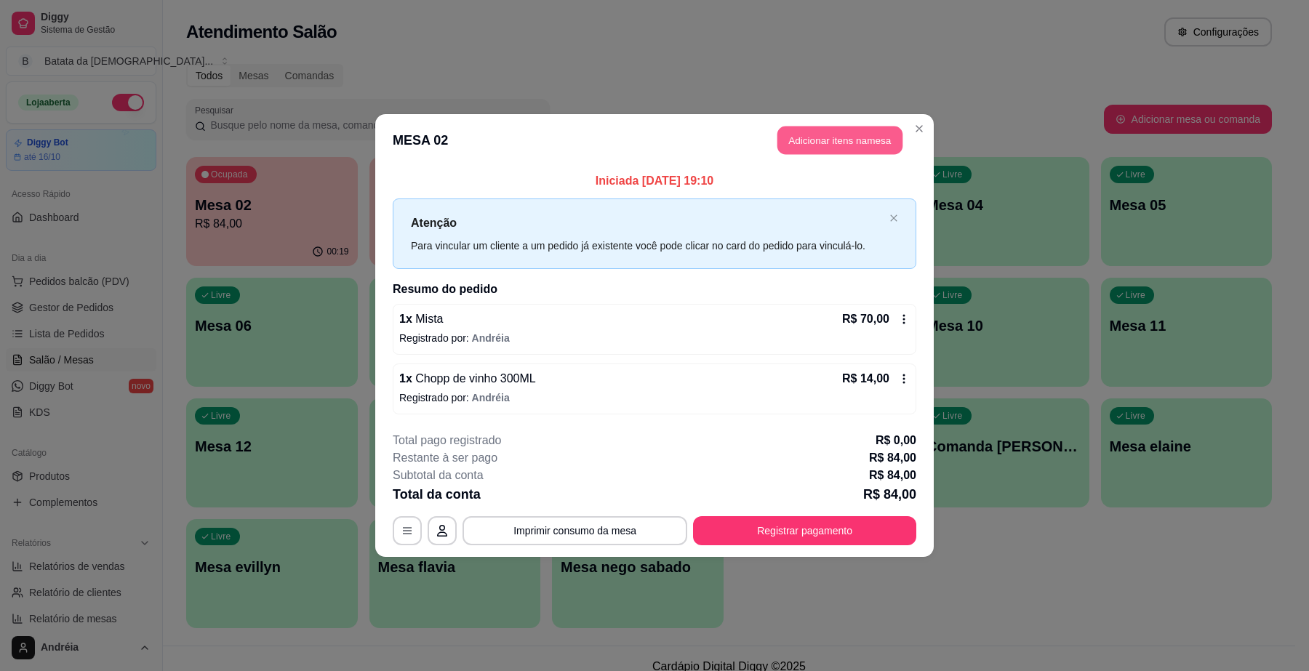
click at [805, 139] on button "Adicionar itens na mesa" at bounding box center [840, 141] width 125 height 28
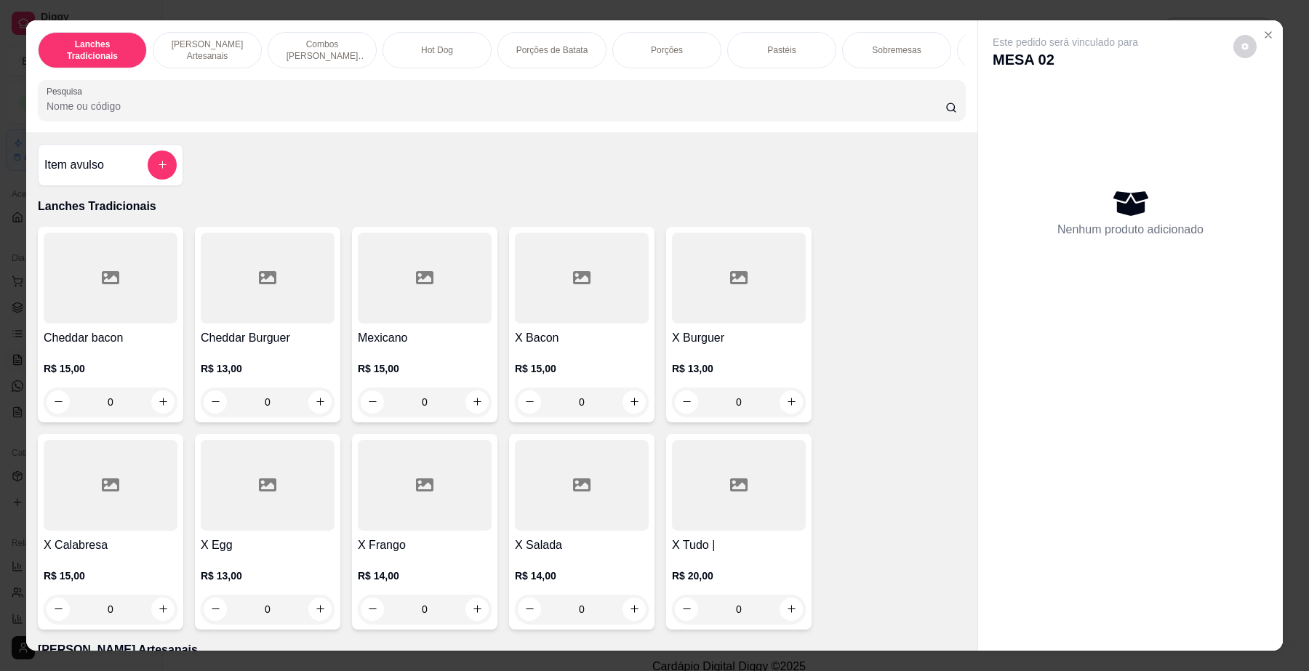
click at [255, 121] on div "Pesquisa" at bounding box center [502, 100] width 928 height 41
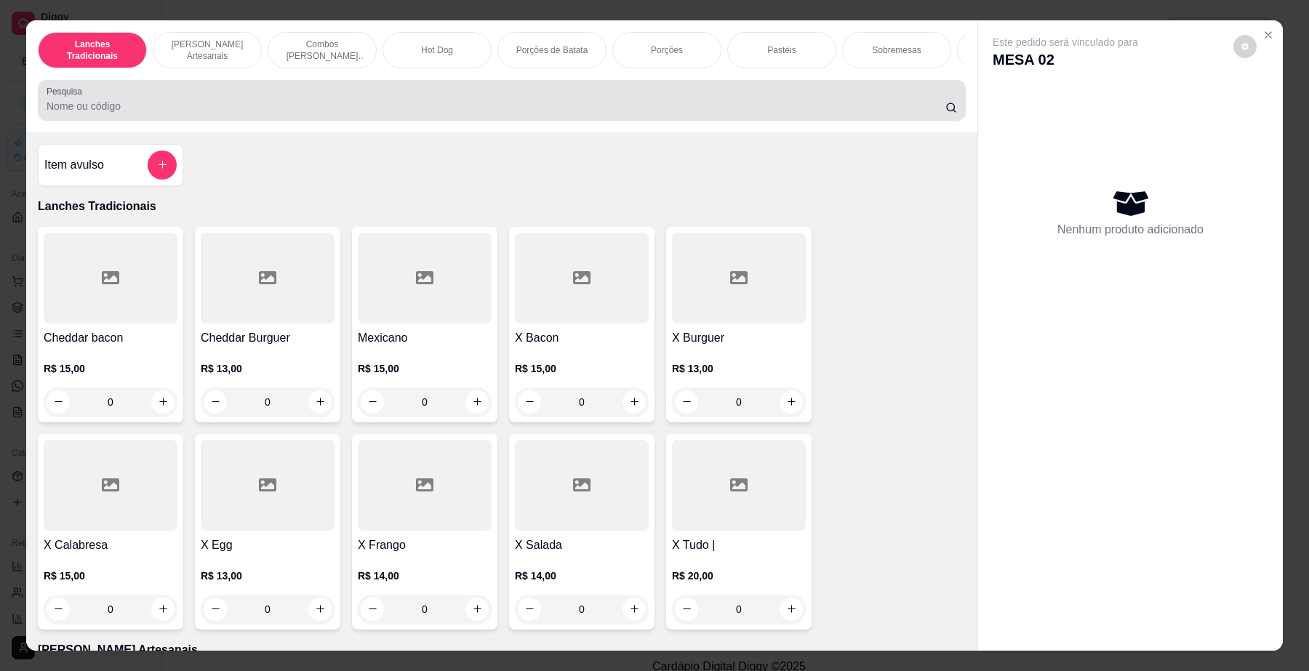
click at [255, 96] on div "Pesquisa" at bounding box center [502, 100] width 928 height 41
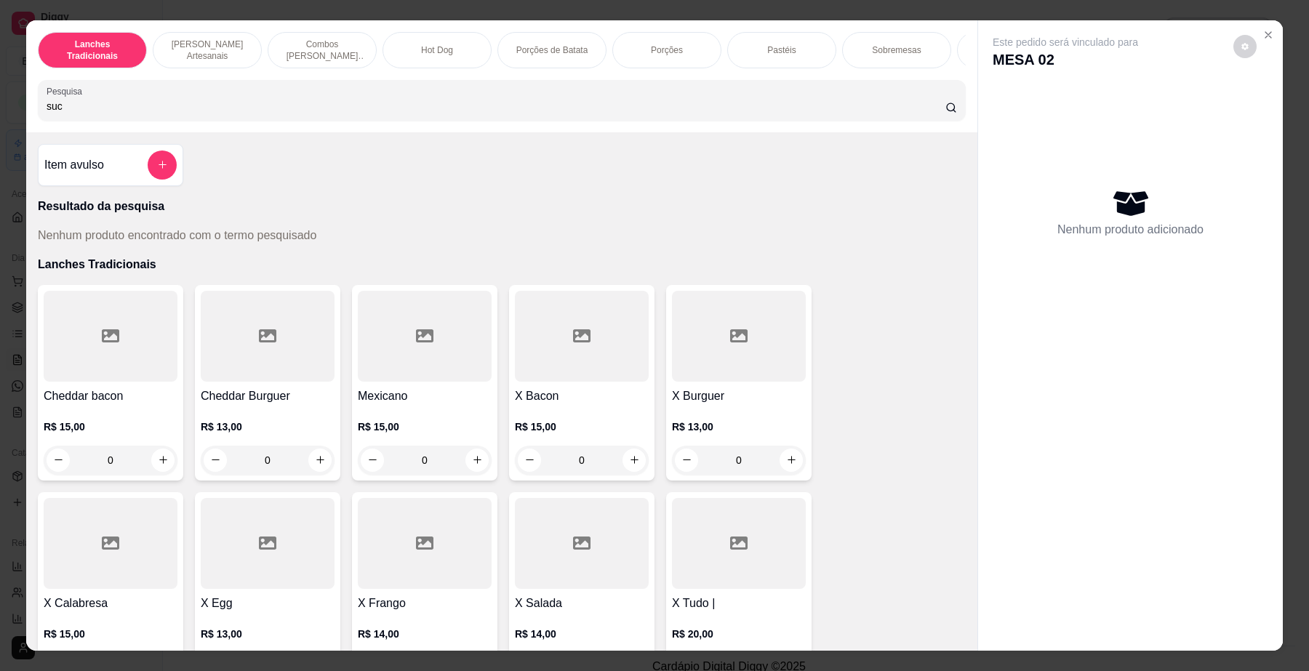
type input "suco"
drag, startPoint x: 23, startPoint y: 125, endPoint x: 0, endPoint y: 125, distance: 22.6
click at [0, 125] on div "Lanches Tradicionais Burguer's Artesanais Combos Burguer's Artesanais Hot Dog P…" at bounding box center [654, 335] width 1309 height 671
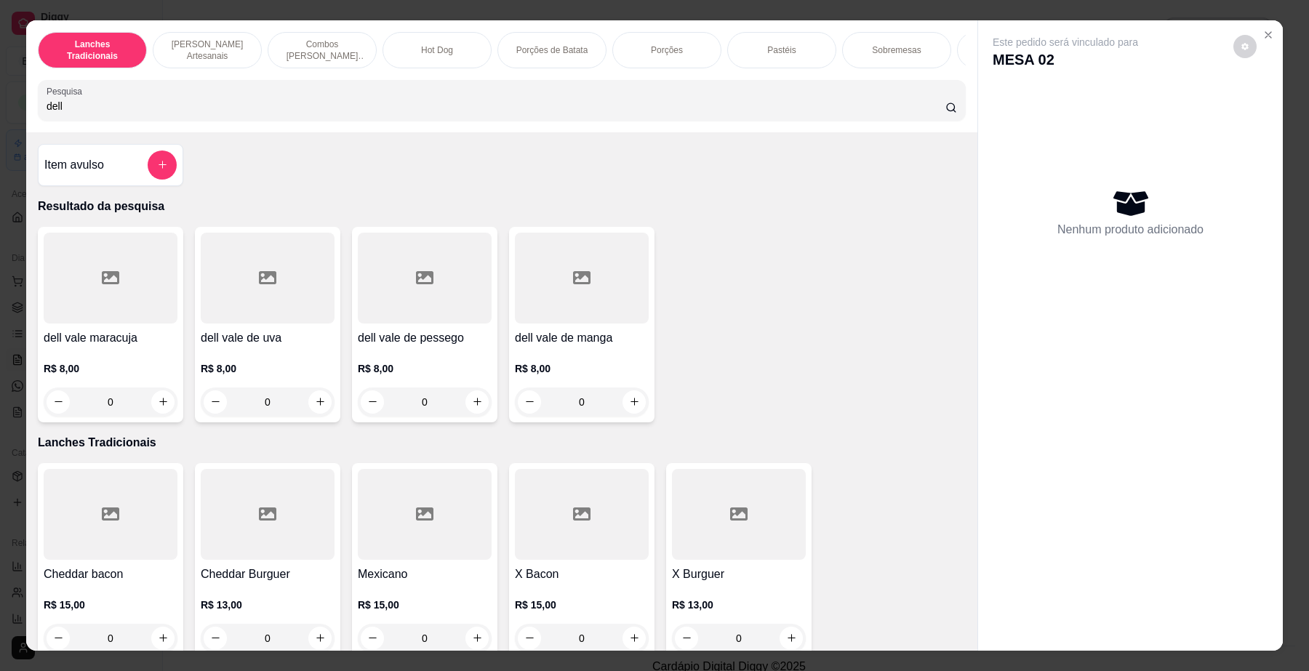
type input "dell"
click at [424, 266] on div at bounding box center [425, 278] width 134 height 91
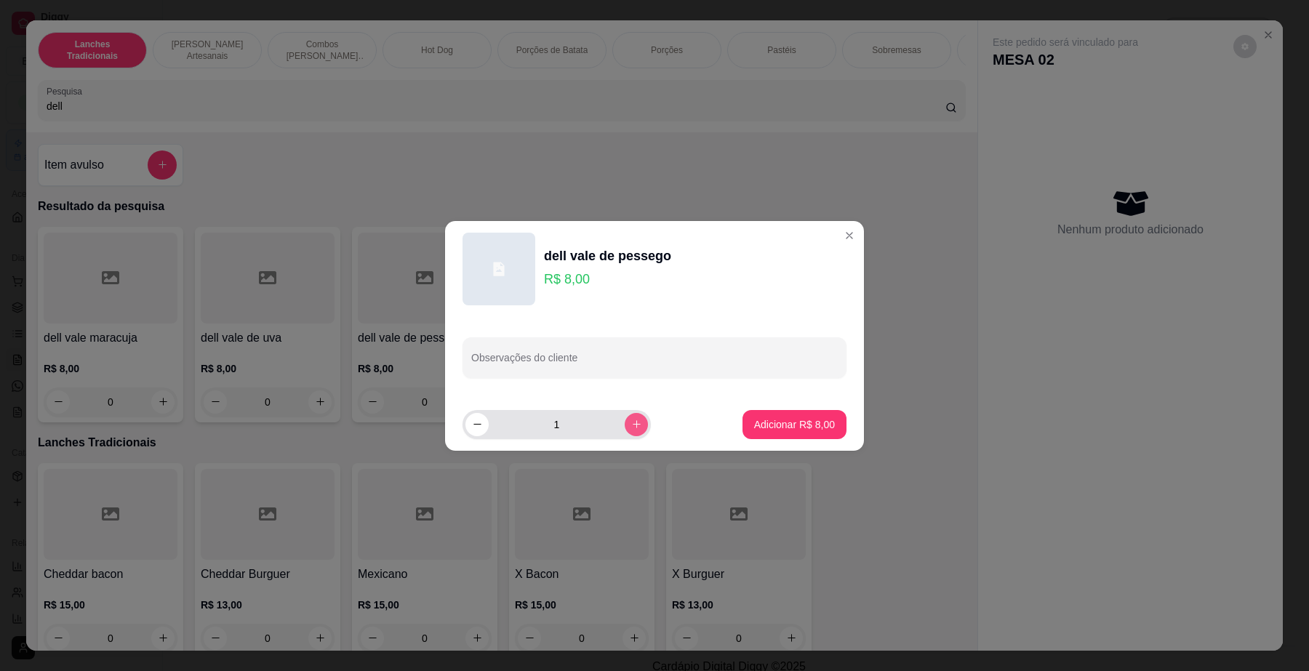
click at [631, 423] on icon "increase-product-quantity" at bounding box center [636, 424] width 11 height 11
type input "2"
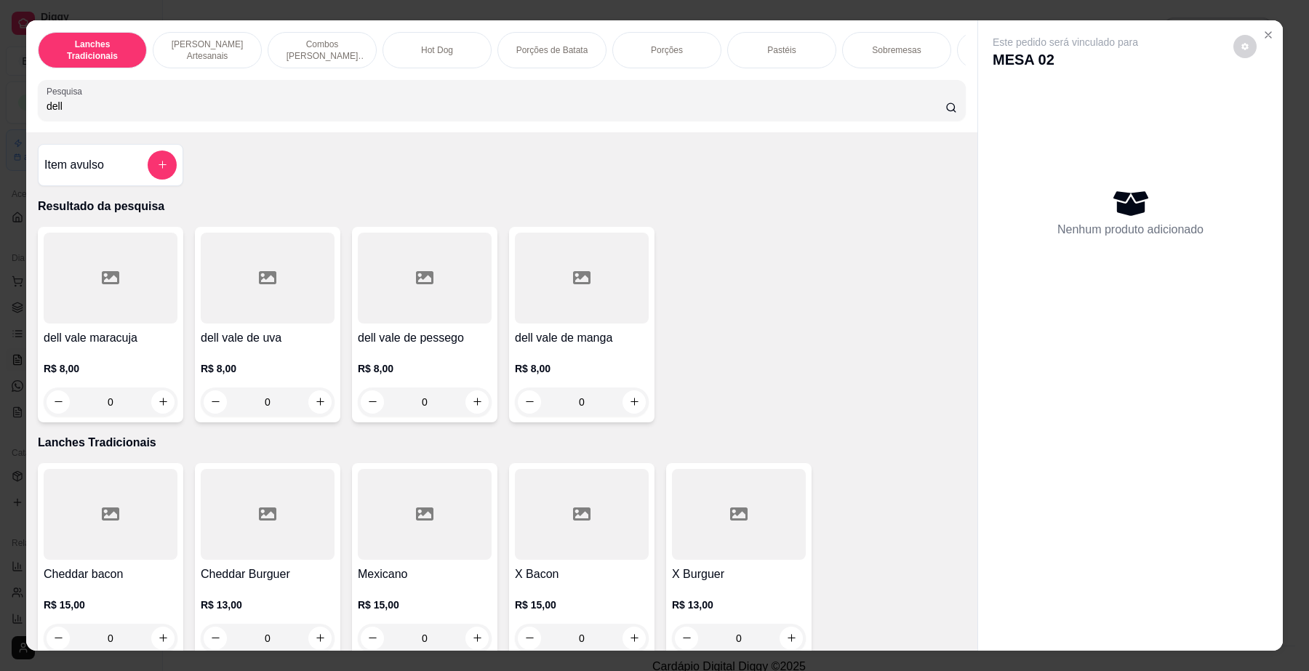
click at [222, 324] on div at bounding box center [268, 278] width 134 height 91
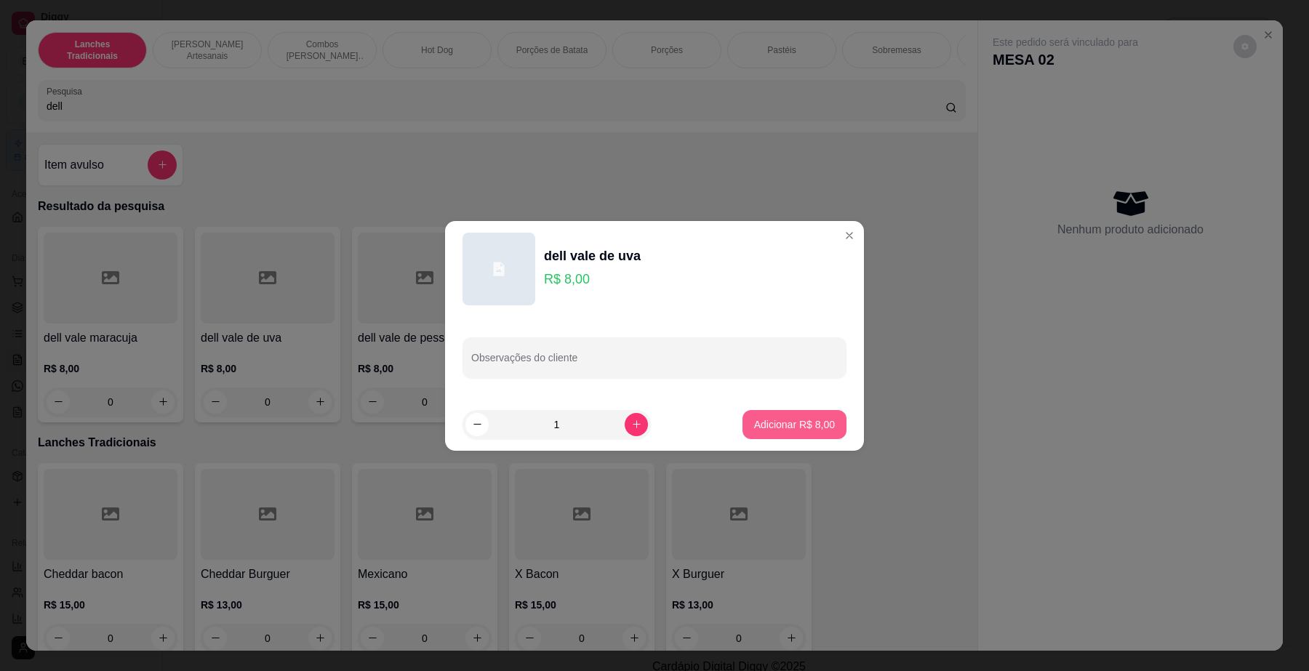
click at [790, 426] on p "Adicionar R$ 8,00" at bounding box center [794, 425] width 81 height 15
type input "1"
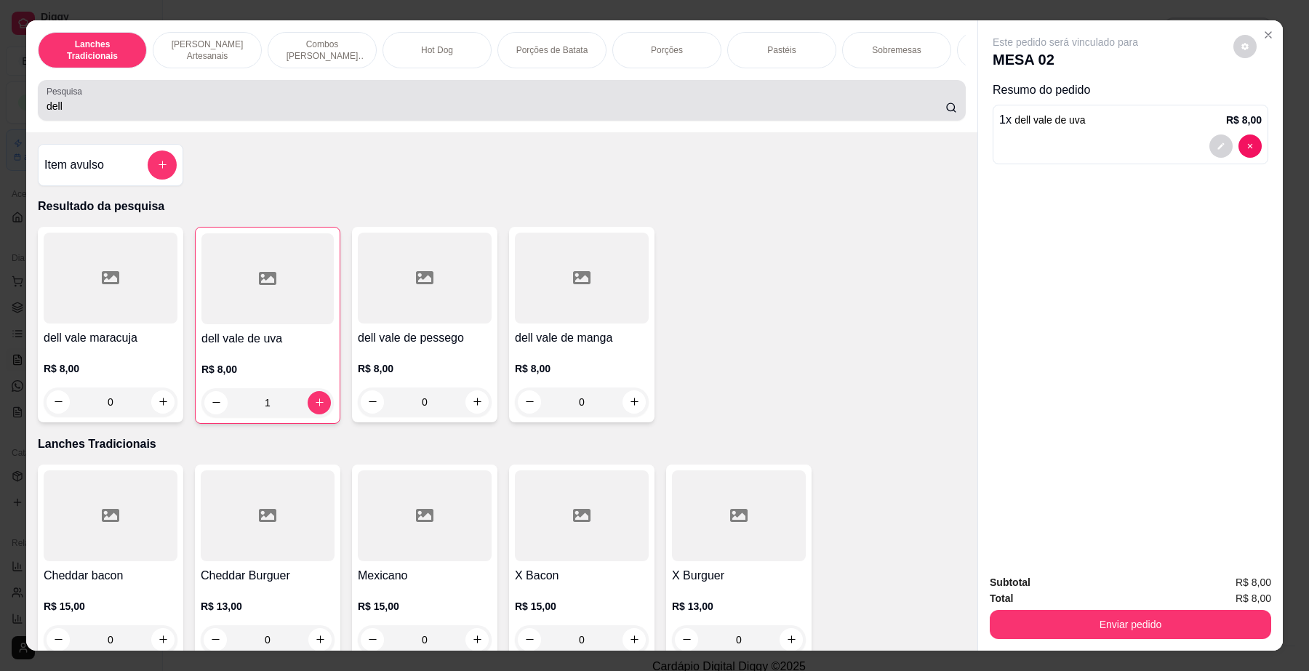
click at [259, 110] on div "dell" at bounding box center [502, 100] width 911 height 29
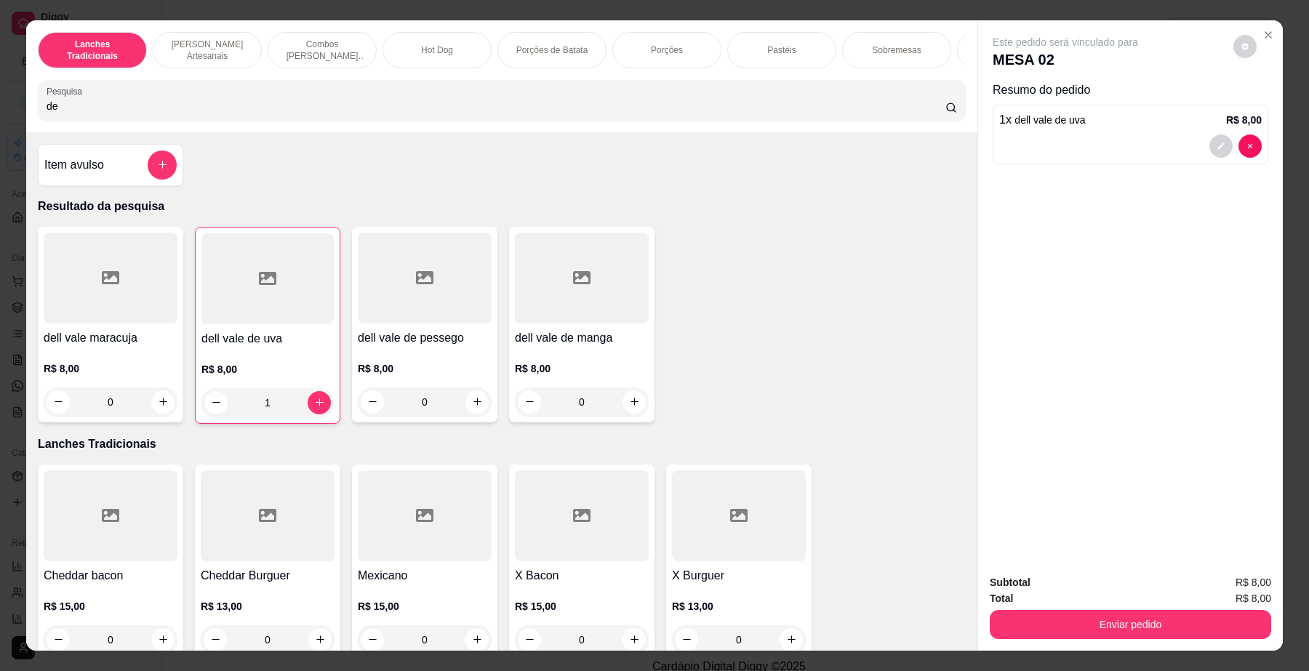
type input "d"
click at [276, 115] on div at bounding box center [502, 100] width 911 height 29
click at [151, 121] on div "Pesquisa" at bounding box center [502, 100] width 928 height 41
click at [150, 121] on div "Pesquisa" at bounding box center [502, 100] width 928 height 41
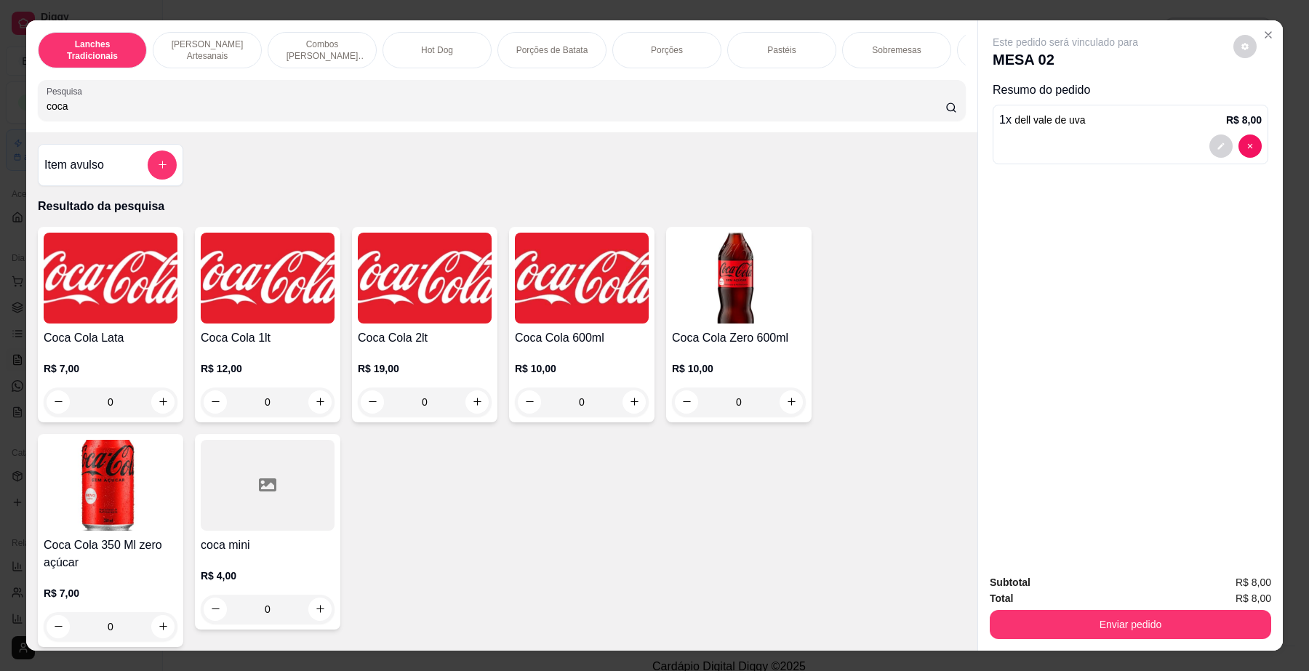
type input "coca"
click at [594, 324] on img at bounding box center [582, 278] width 134 height 91
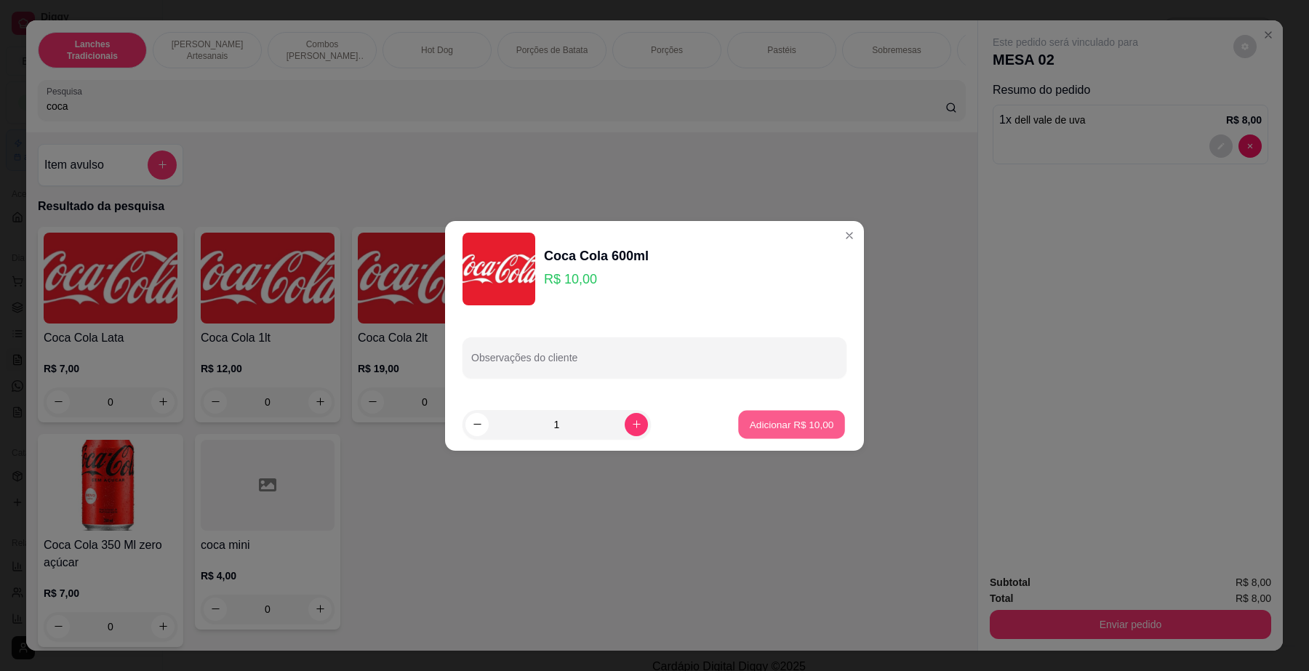
click at [797, 427] on p "Adicionar R$ 10,00" at bounding box center [792, 425] width 84 height 14
type input "1"
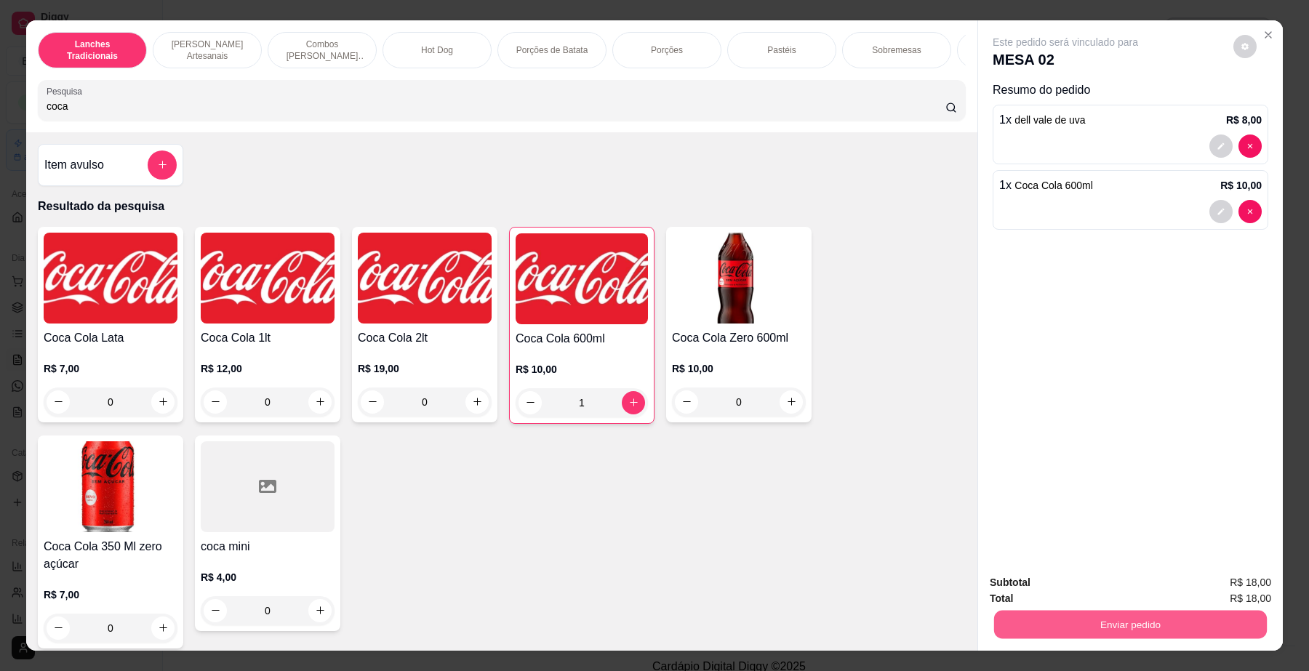
click at [1209, 634] on button "Enviar pedido" at bounding box center [1130, 625] width 273 height 28
click at [1242, 581] on button "Enviar pedido" at bounding box center [1233, 590] width 82 height 28
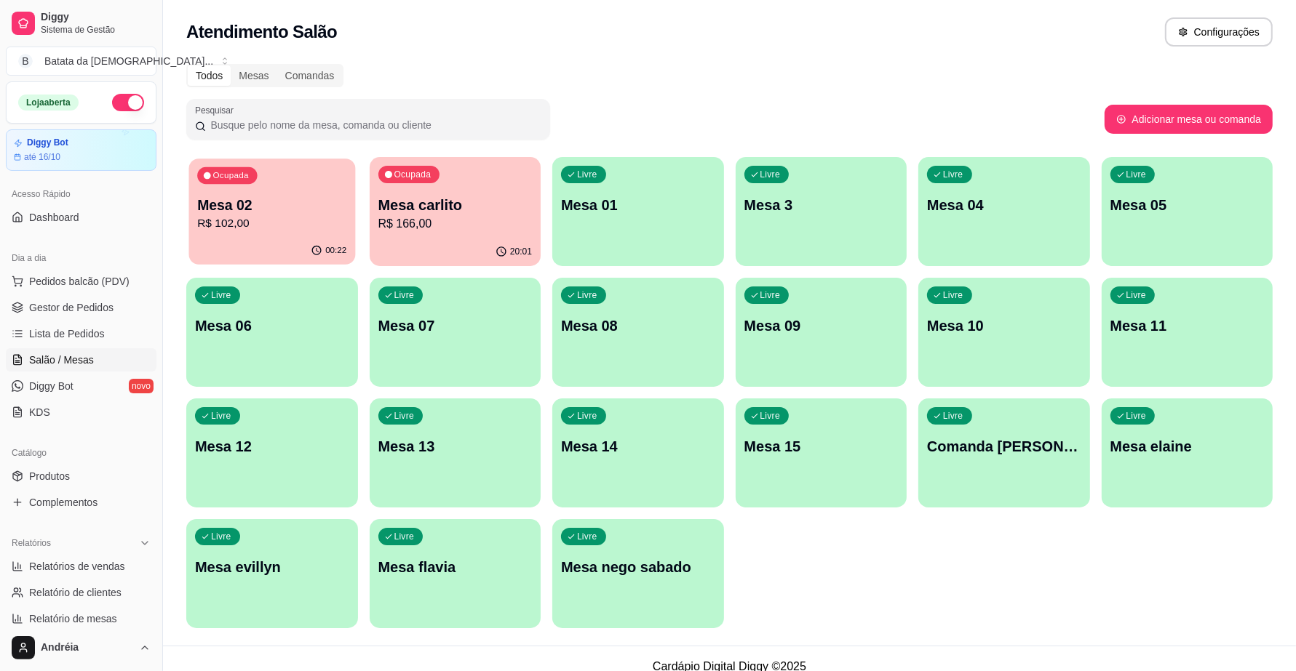
click at [259, 209] on p "Mesa 02" at bounding box center [271, 206] width 149 height 20
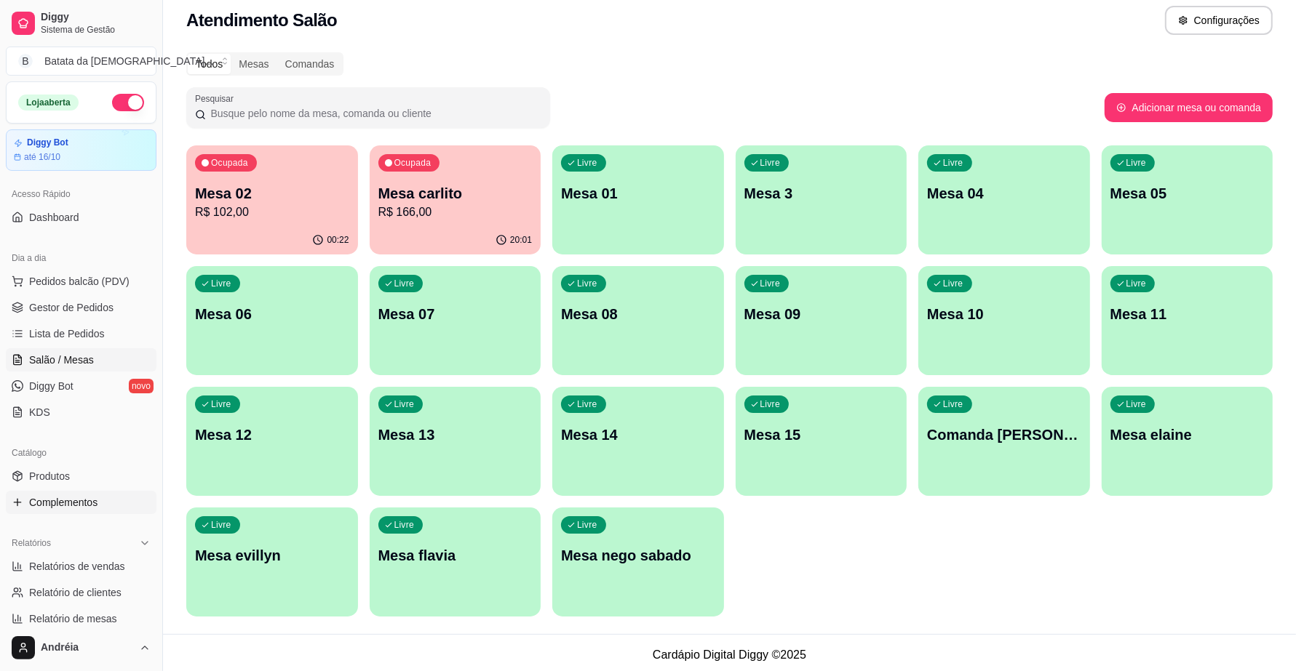
scroll to position [15, 0]
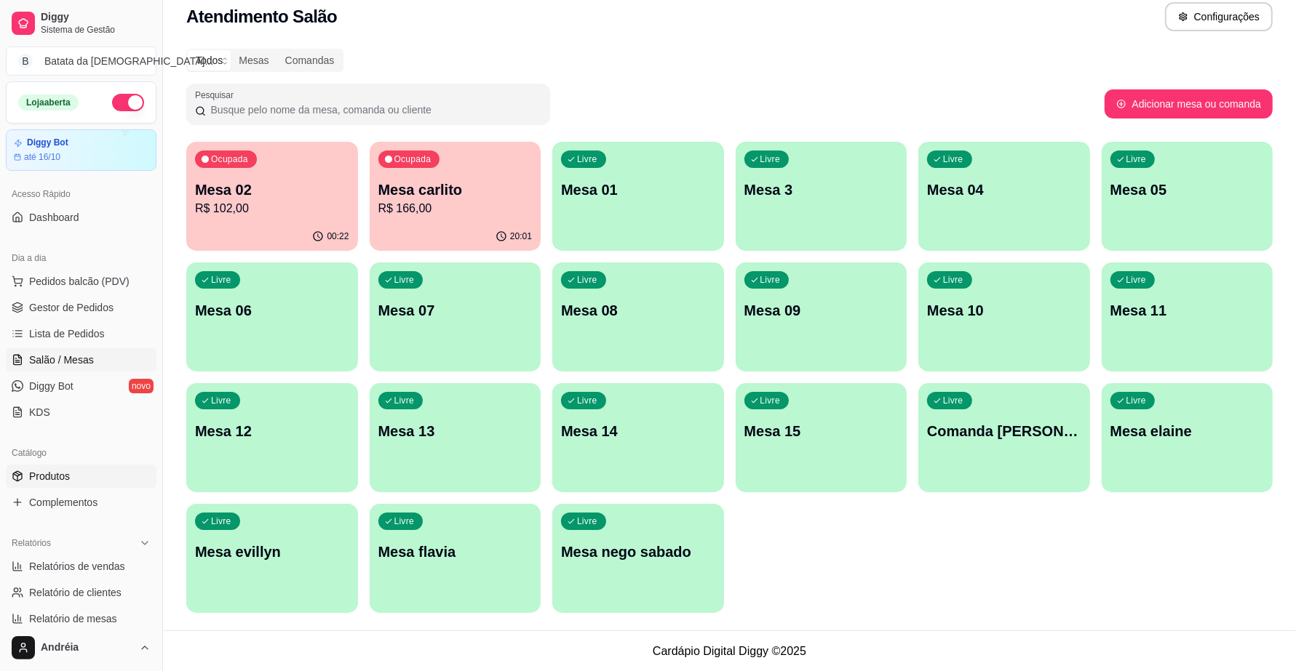
click at [124, 465] on link "Produtos" at bounding box center [81, 476] width 151 height 23
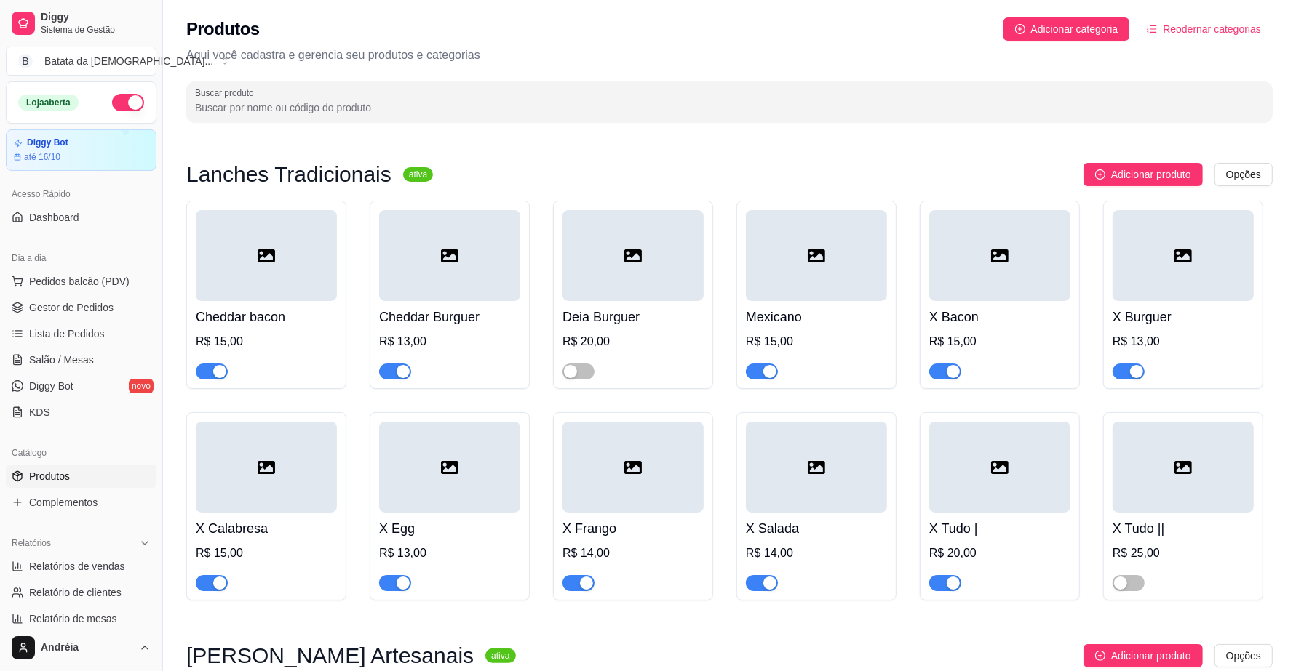
click at [650, 260] on div at bounding box center [632, 255] width 141 height 91
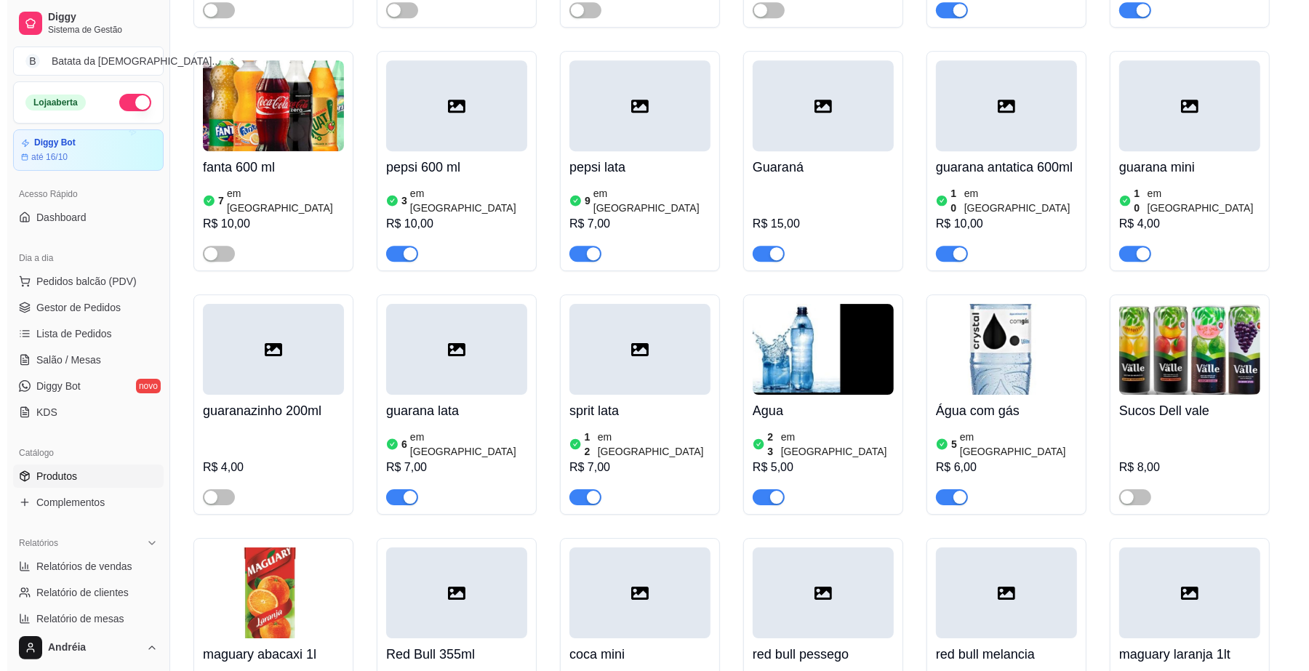
scroll to position [4274, 0]
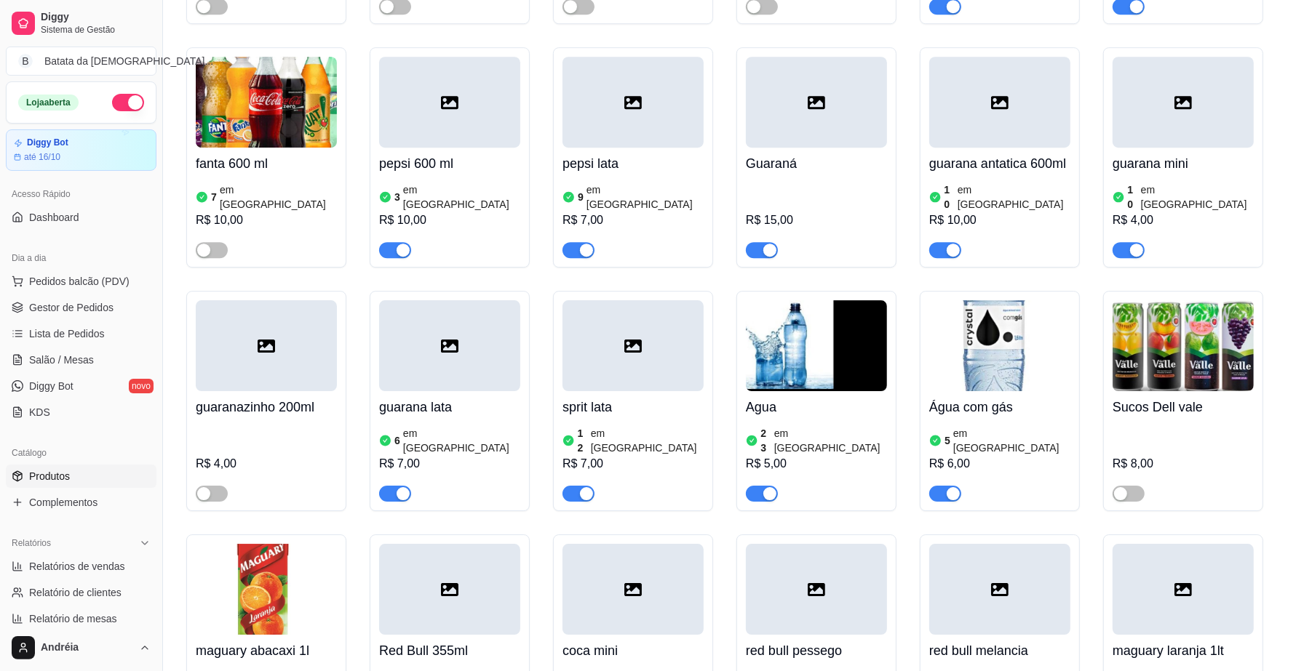
click at [1222, 391] on div "Sucos Dell vale R$ 8,00" at bounding box center [1182, 446] width 141 height 111
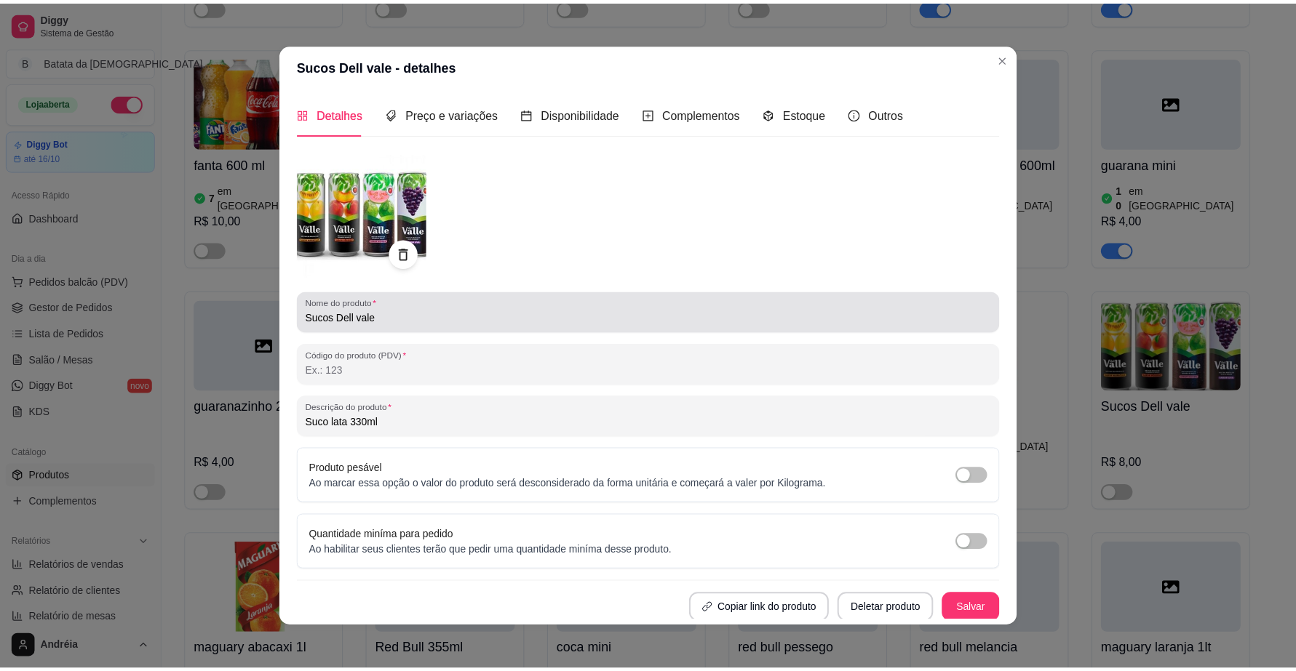
scroll to position [1, 0]
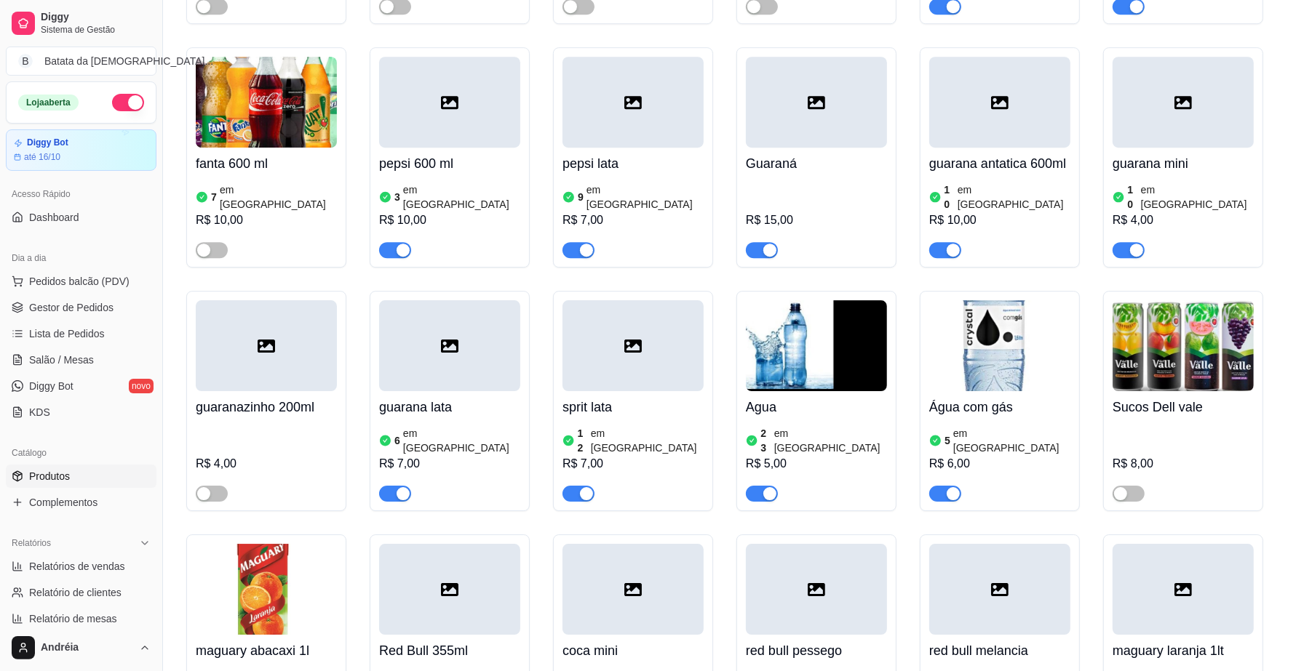
click at [817, 397] on h4 "Agua" at bounding box center [816, 407] width 141 height 20
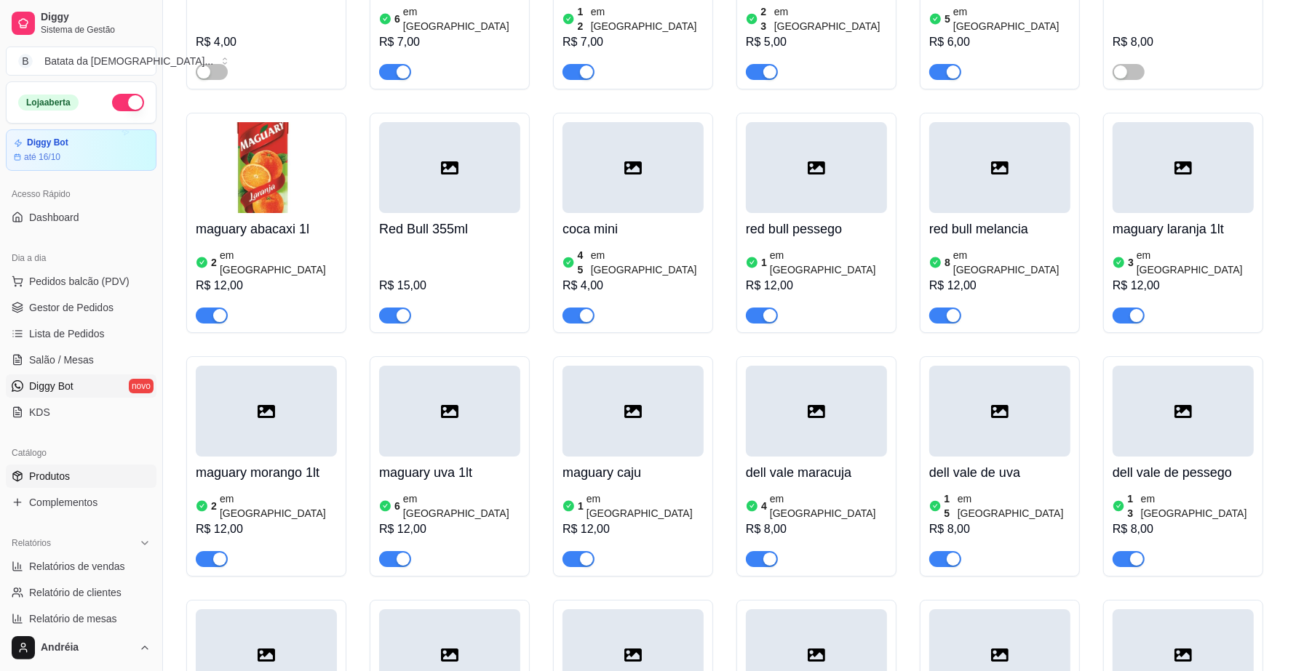
scroll to position [4651, 0]
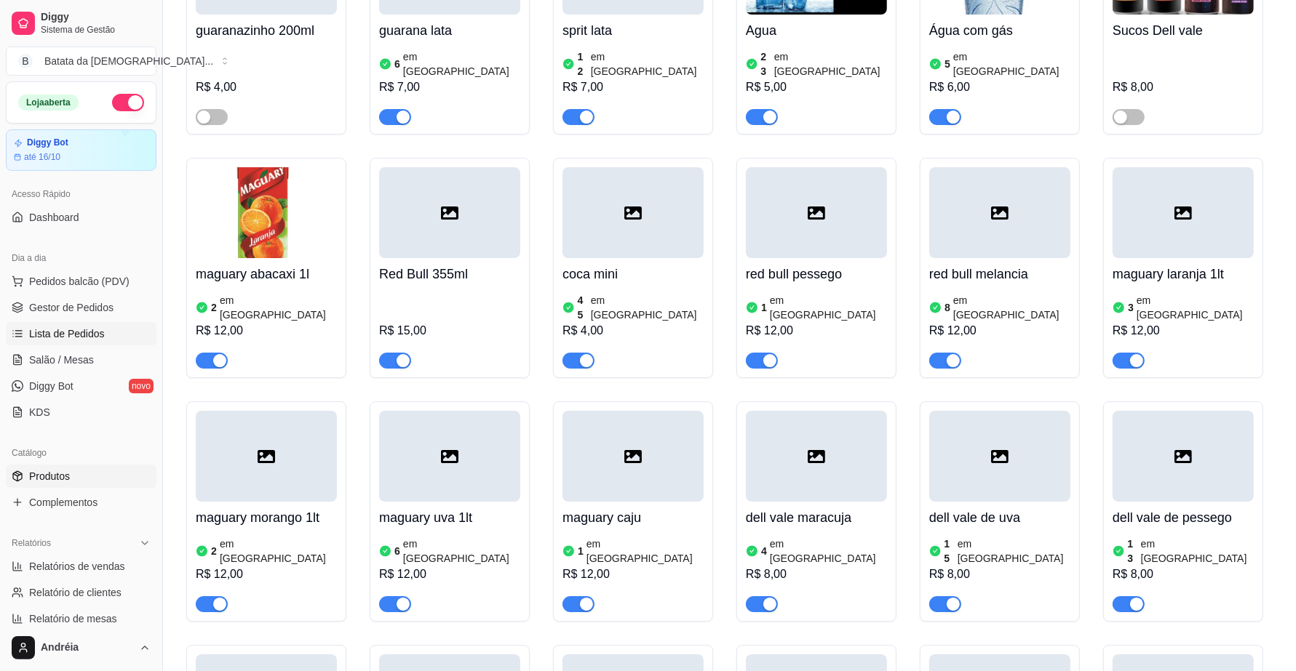
click at [96, 337] on span "Lista de Pedidos" at bounding box center [67, 334] width 76 height 15
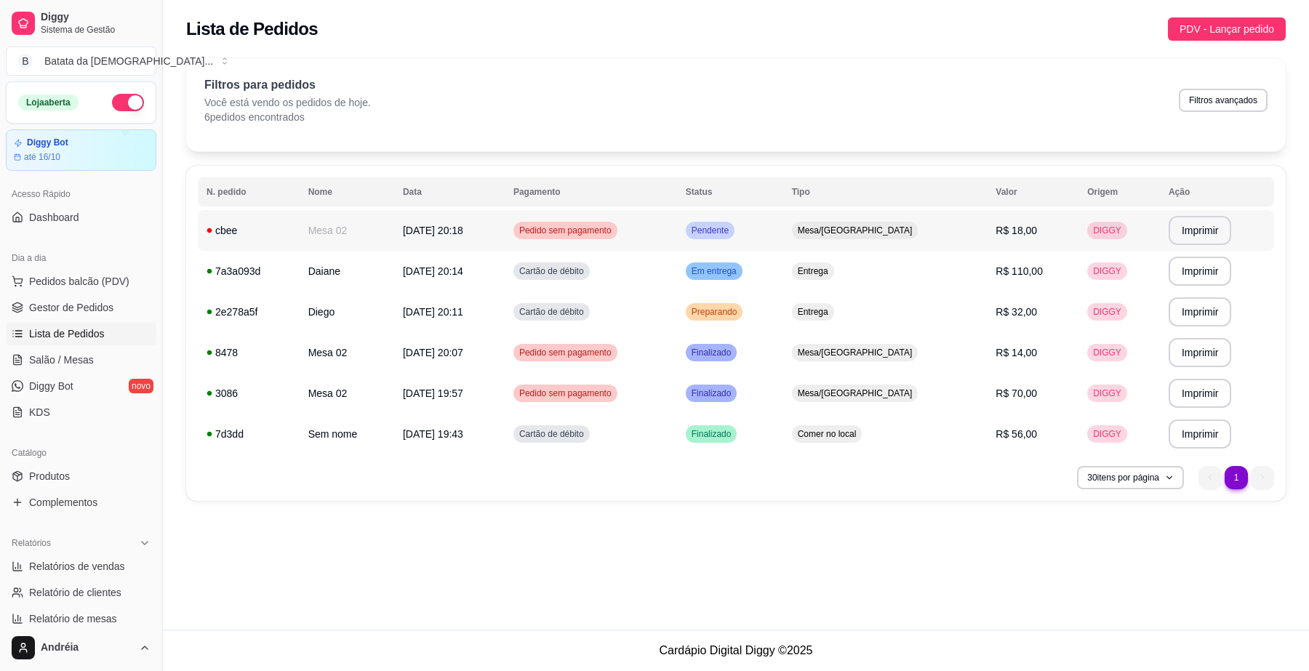
click at [677, 229] on td "Pedido sem pagamento" at bounding box center [591, 230] width 172 height 41
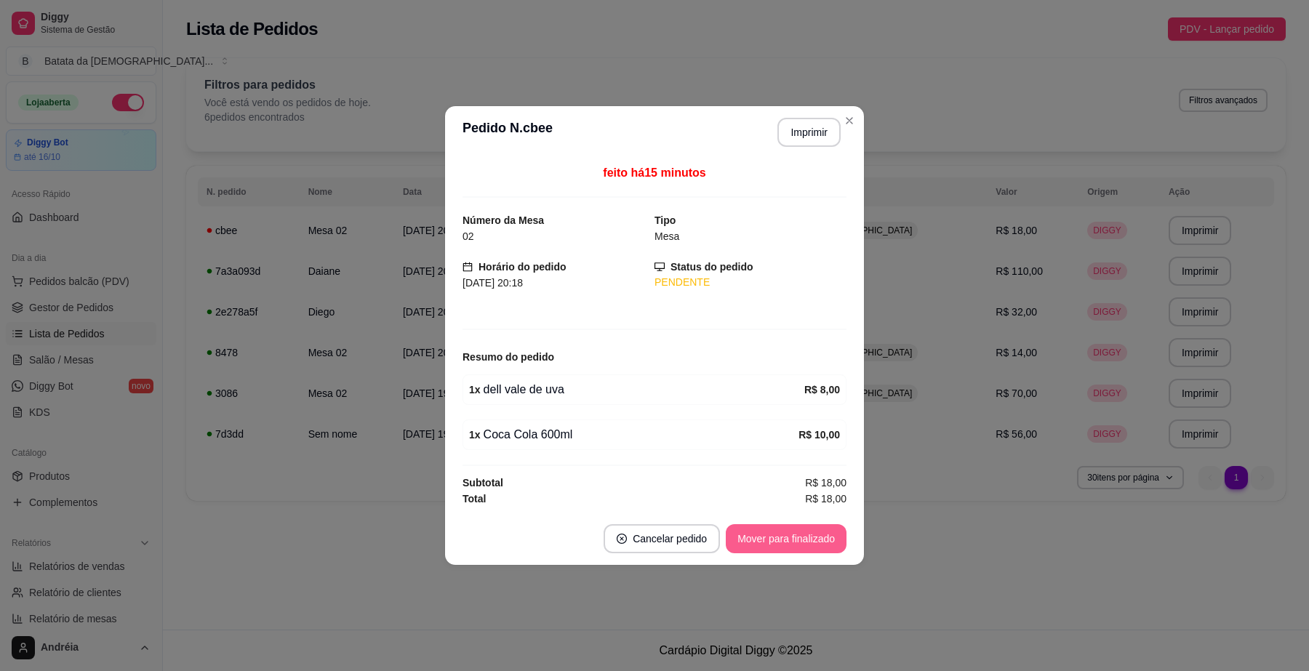
click at [817, 531] on button "Mover para finalizado" at bounding box center [786, 538] width 121 height 29
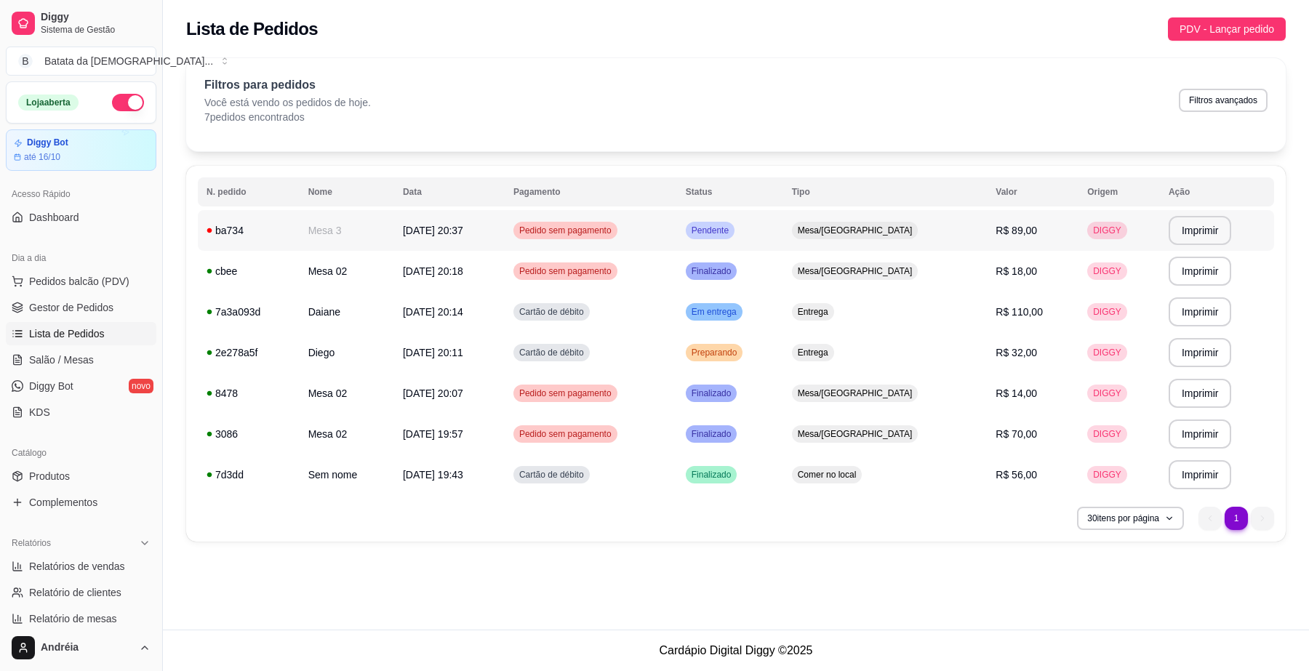
click at [783, 224] on td "Pendente" at bounding box center [730, 230] width 106 height 41
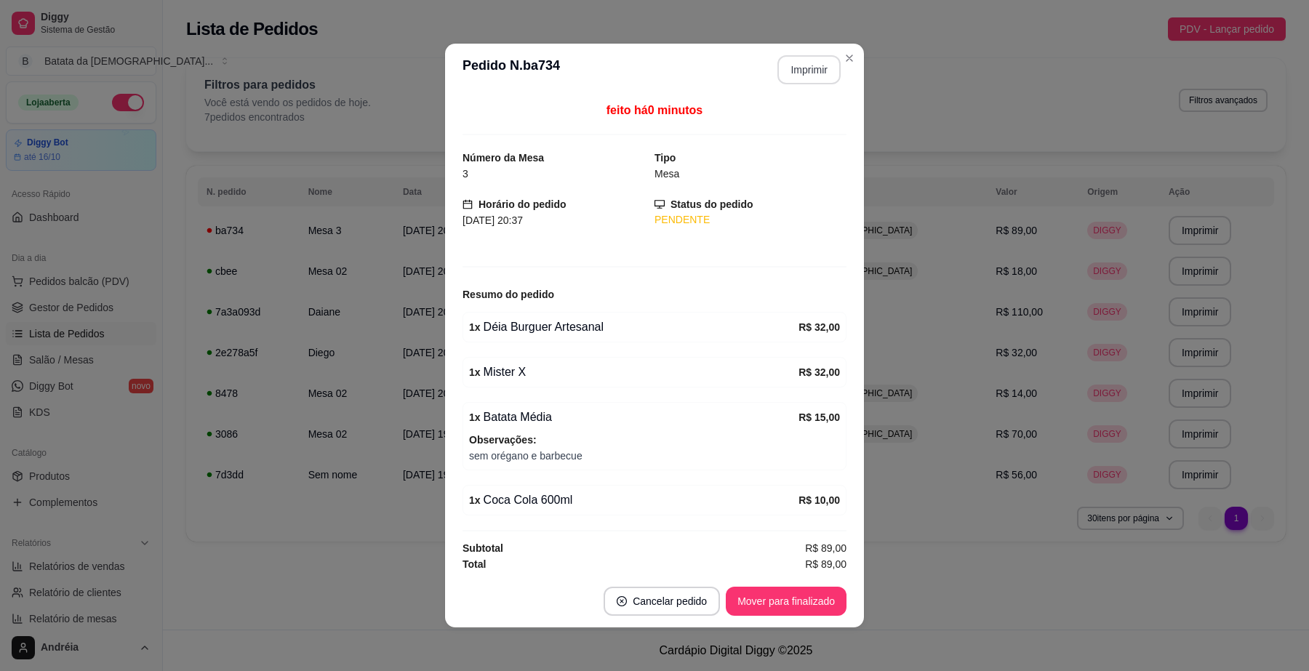
click at [813, 57] on button "Imprimir" at bounding box center [809, 69] width 63 height 29
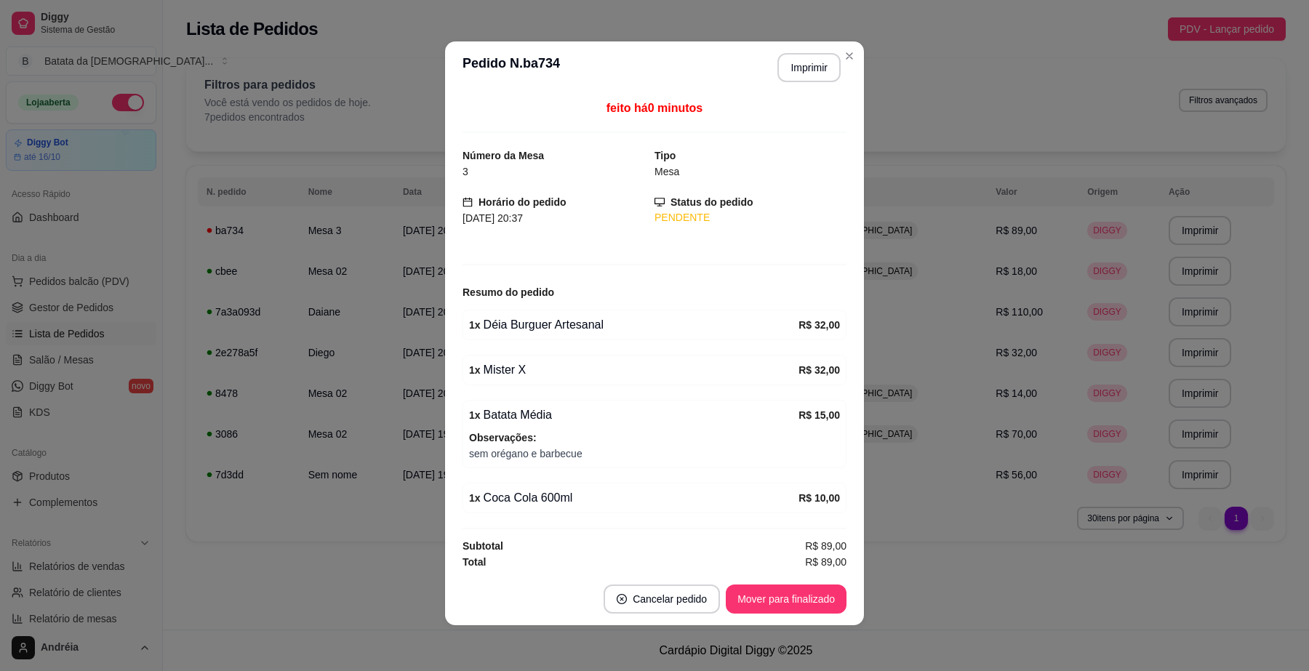
click at [762, 594] on button "Mover para finalizado" at bounding box center [786, 599] width 121 height 29
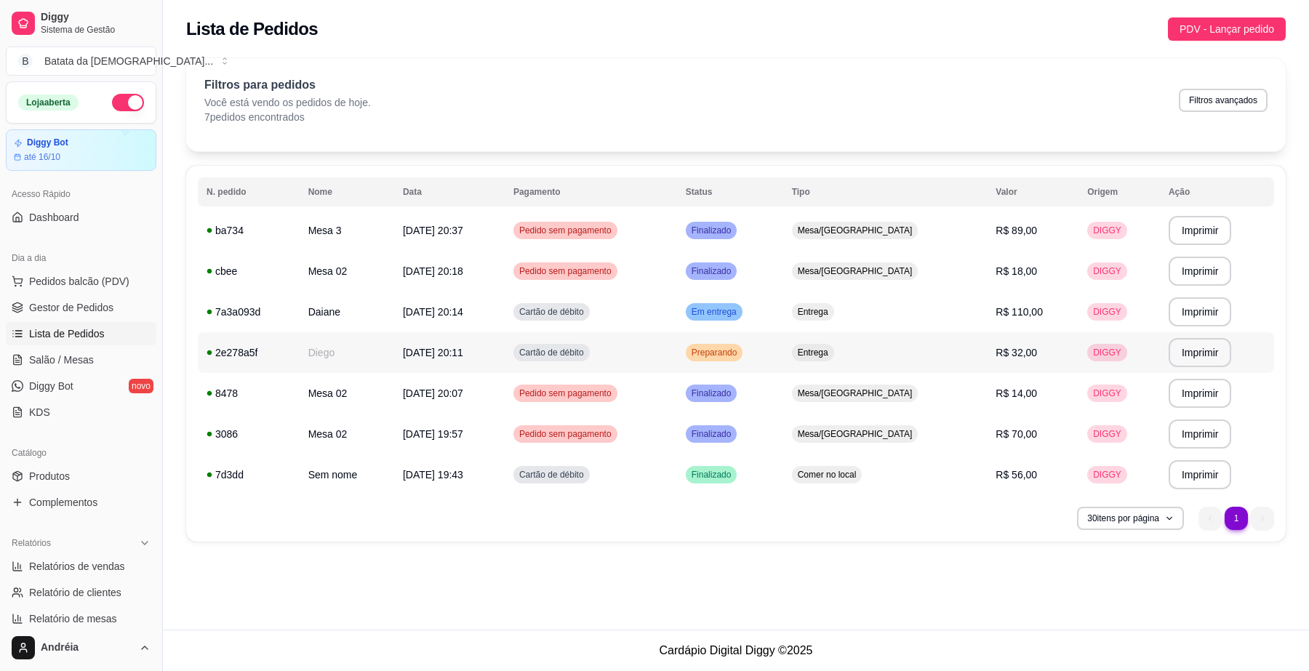
click at [741, 351] on span "Preparando" at bounding box center [715, 353] width 52 height 12
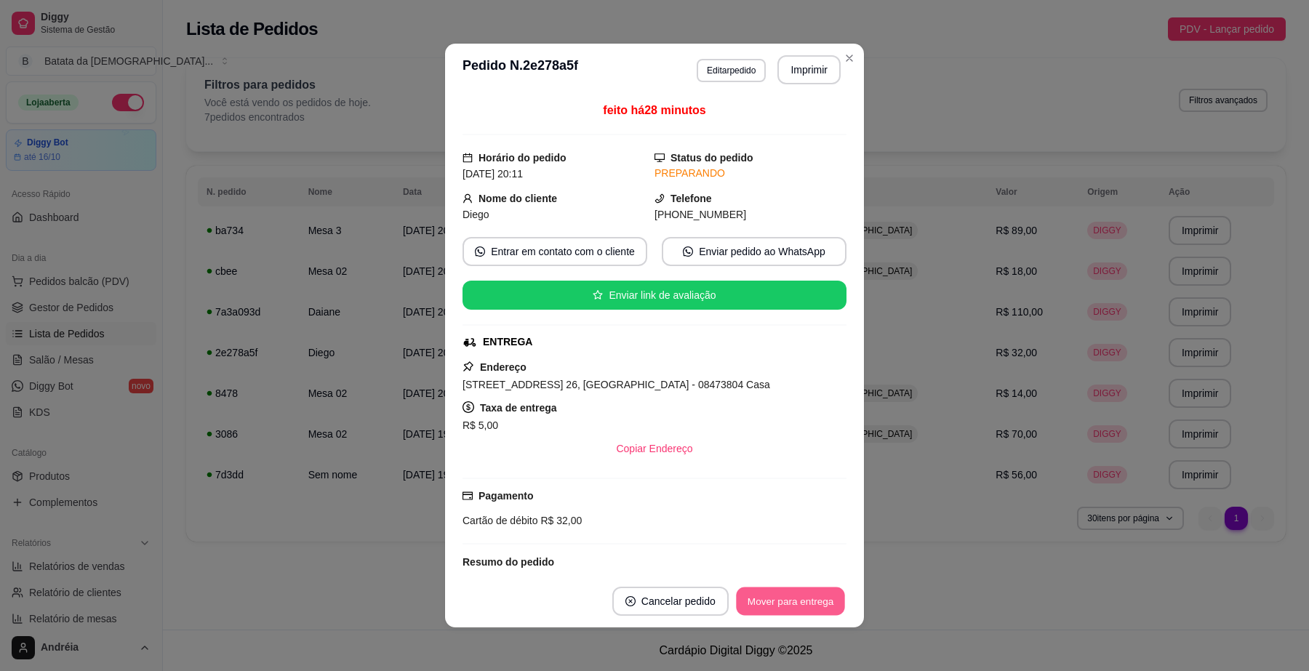
click at [768, 602] on button "Mover para entrega" at bounding box center [790, 602] width 109 height 28
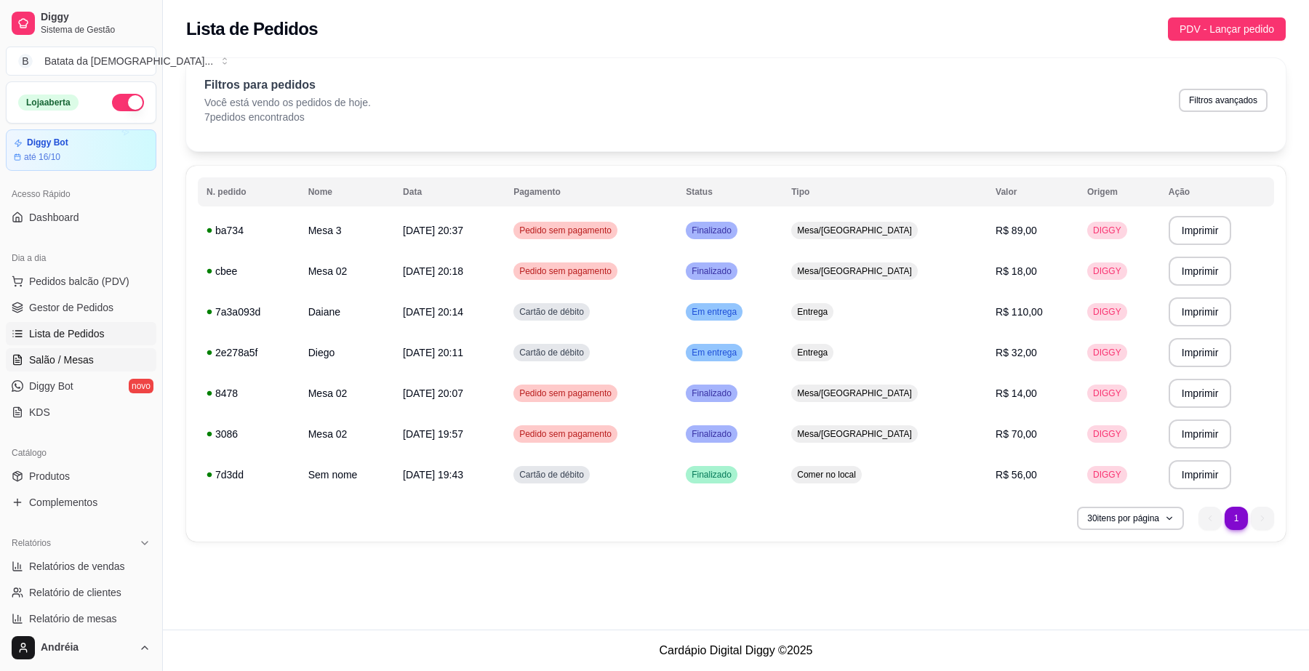
click at [69, 367] on span "Salão / Mesas" at bounding box center [61, 360] width 65 height 15
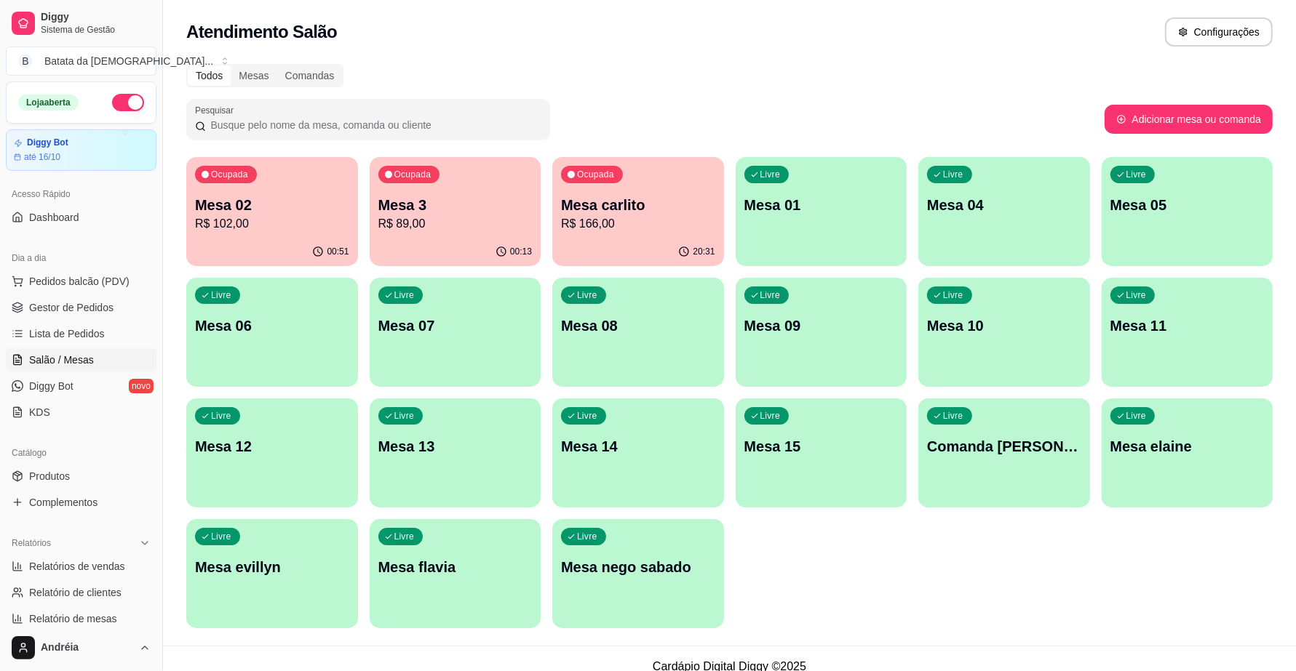
click at [297, 206] on p "Mesa 02" at bounding box center [272, 205] width 154 height 20
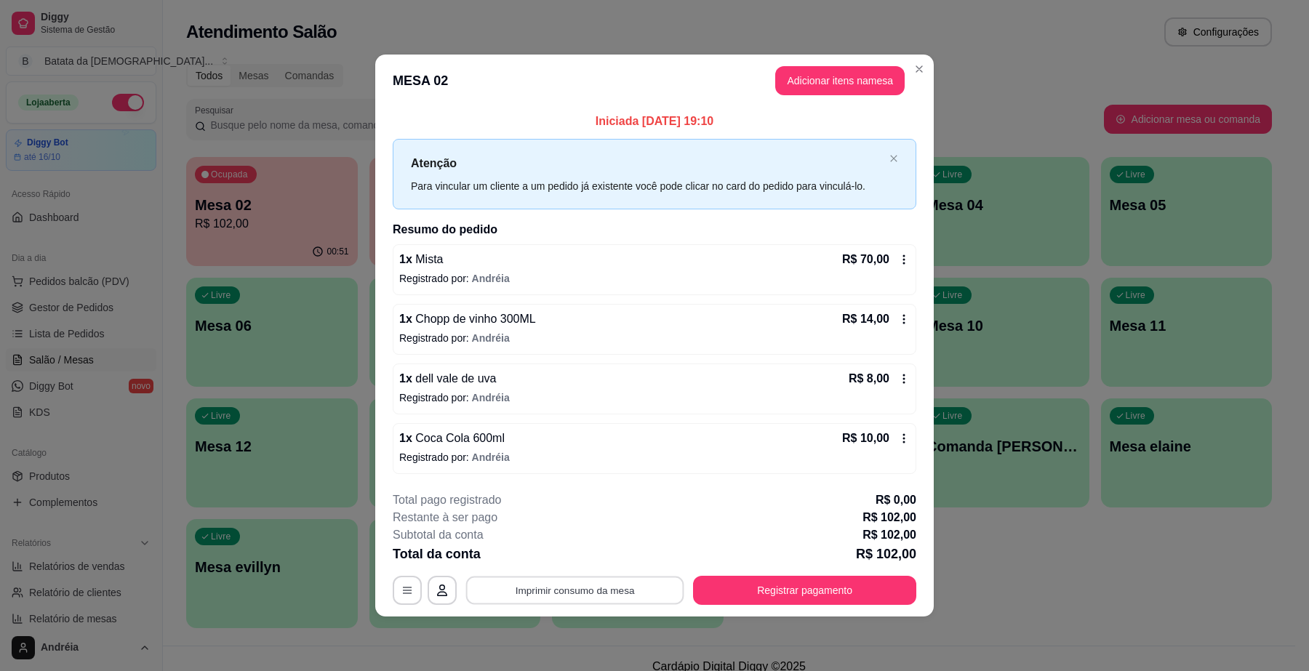
click at [631, 591] on button "Imprimir consumo da mesa" at bounding box center [575, 591] width 218 height 28
click at [859, 583] on button "Registrar pagamento" at bounding box center [804, 590] width 223 height 29
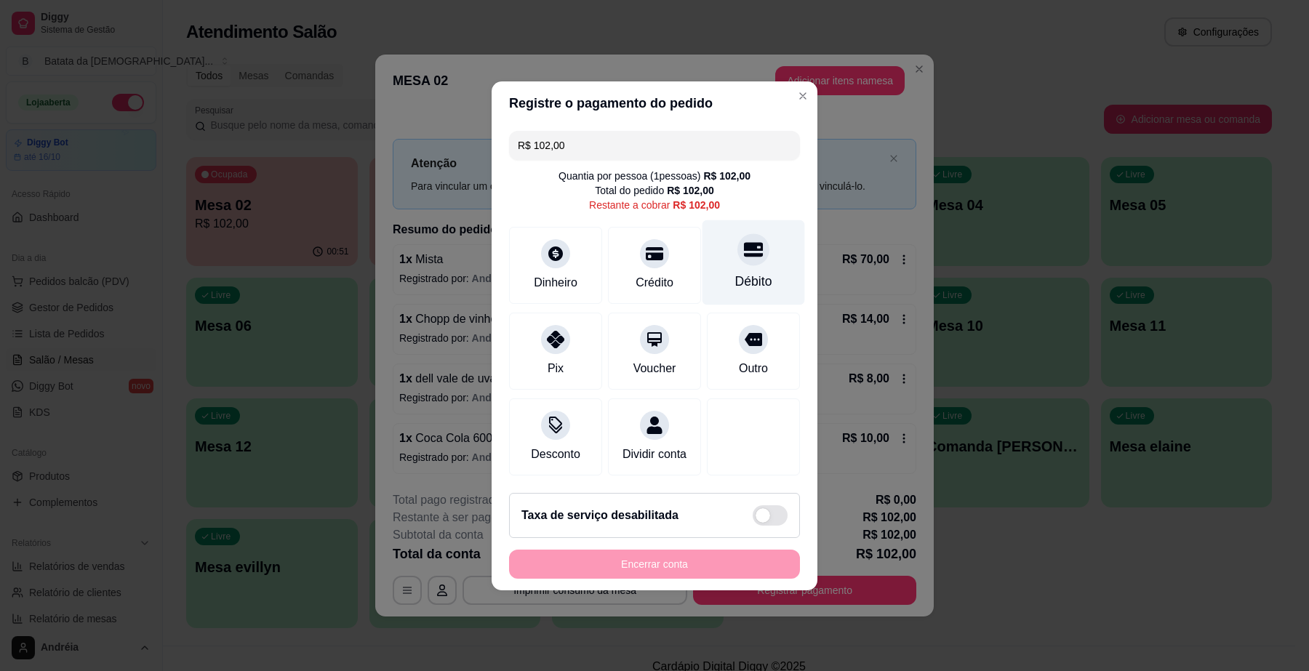
click at [737, 259] on div "Débito" at bounding box center [754, 262] width 103 height 85
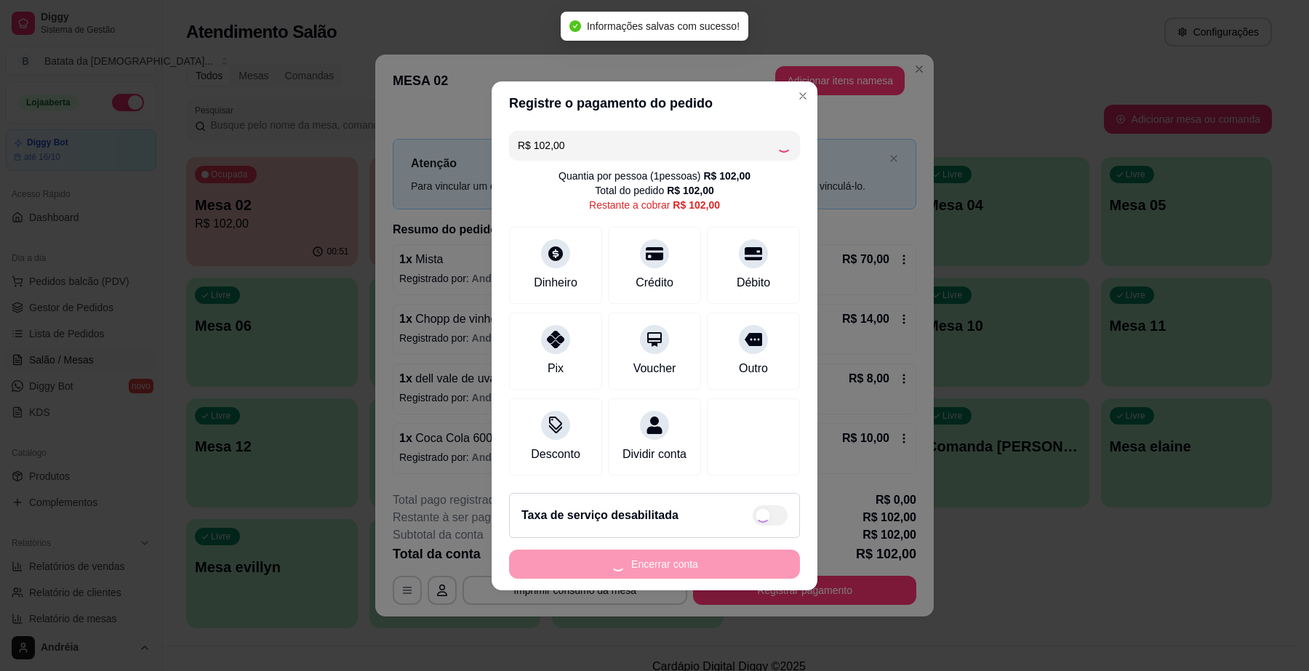
type input "R$ 0,00"
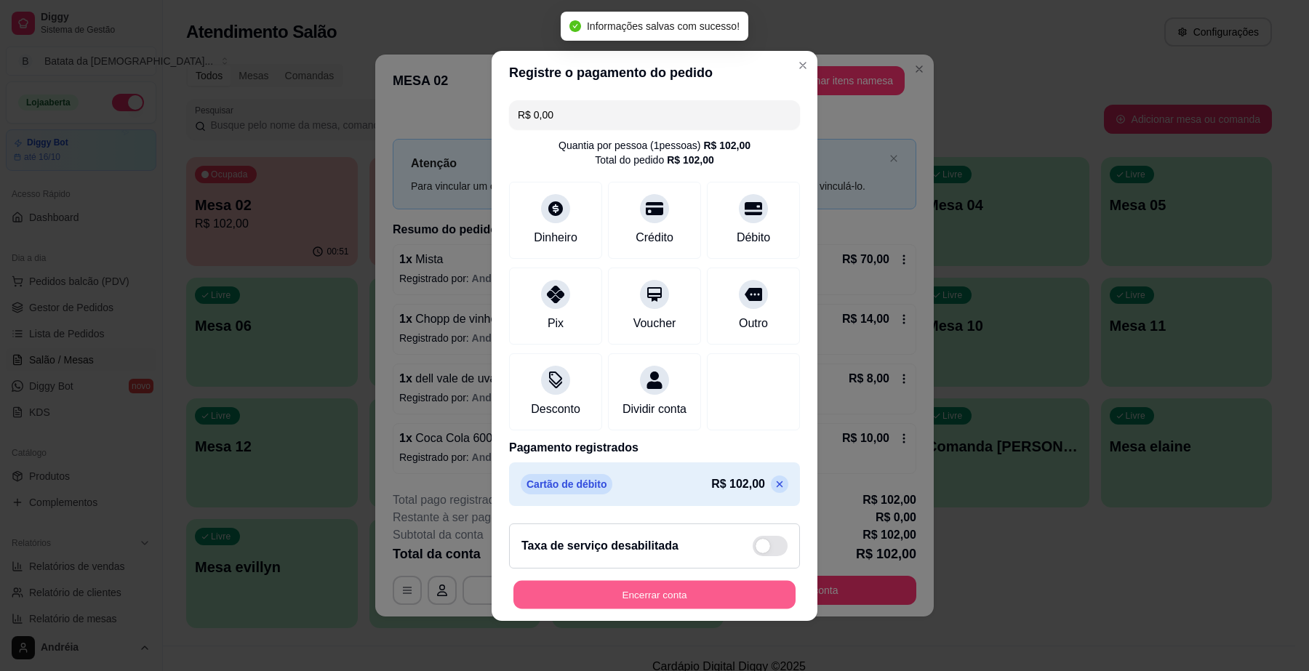
click at [733, 595] on button "Encerrar conta" at bounding box center [655, 595] width 282 height 28
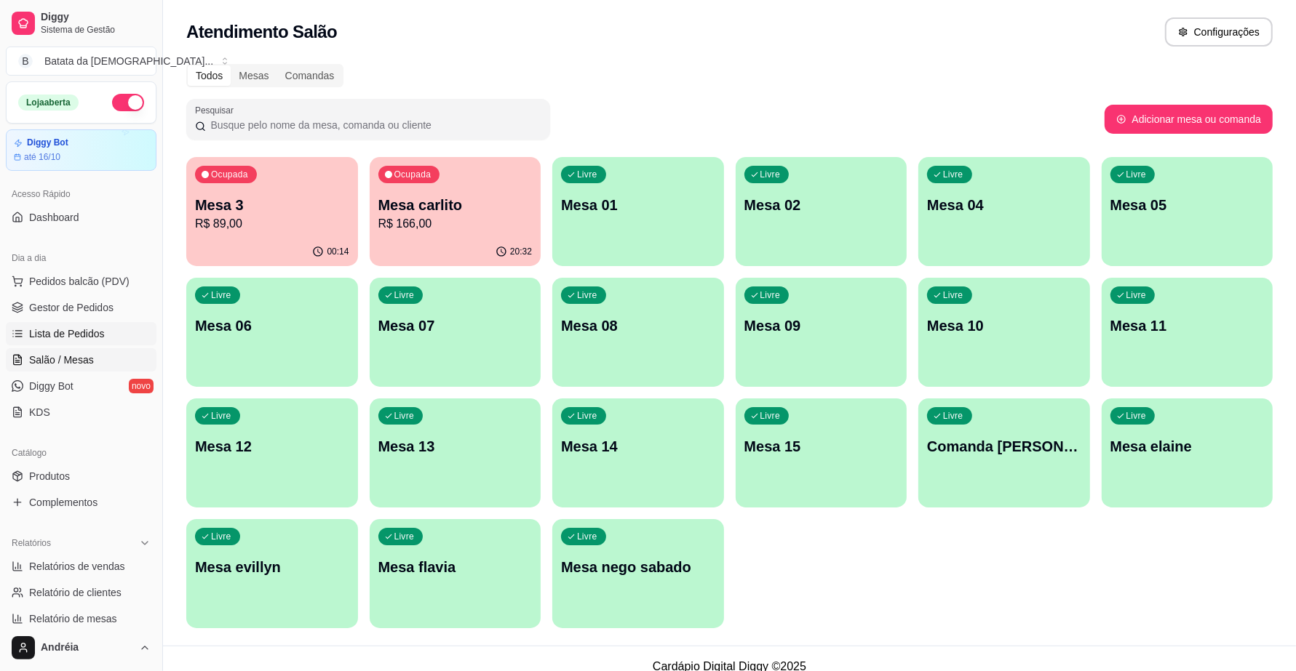
click at [114, 343] on link "Lista de Pedidos" at bounding box center [81, 333] width 151 height 23
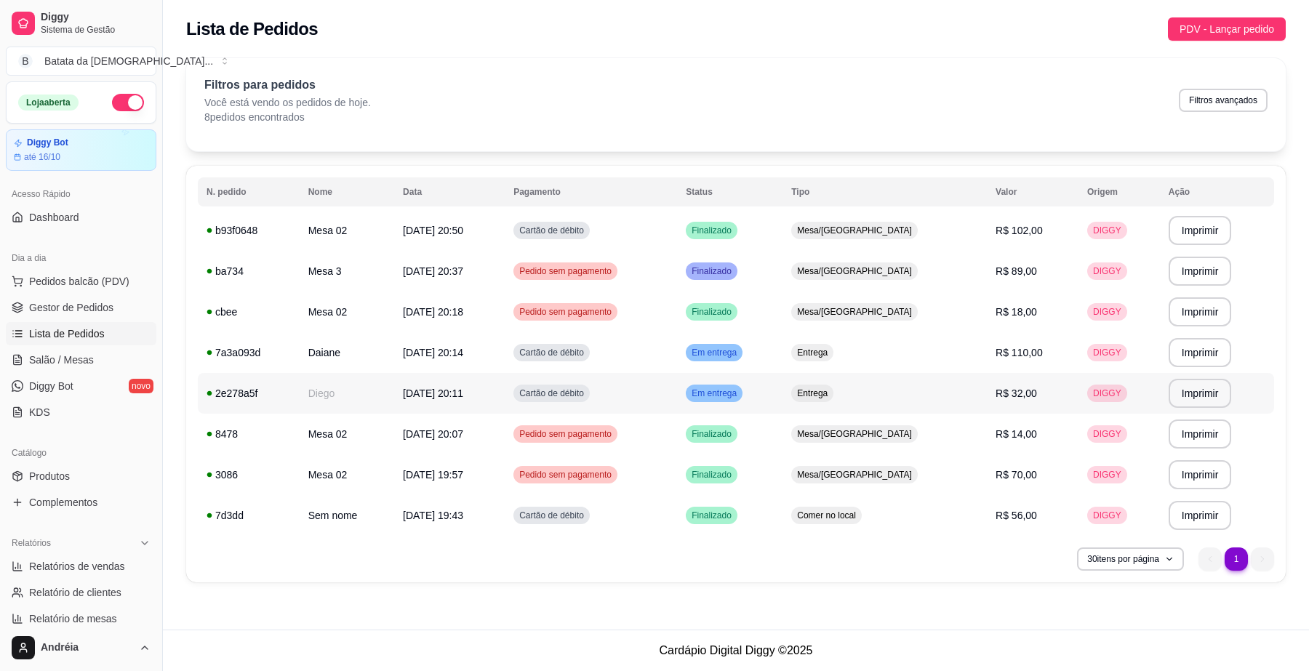
click at [914, 386] on td "Entrega" at bounding box center [885, 393] width 204 height 41
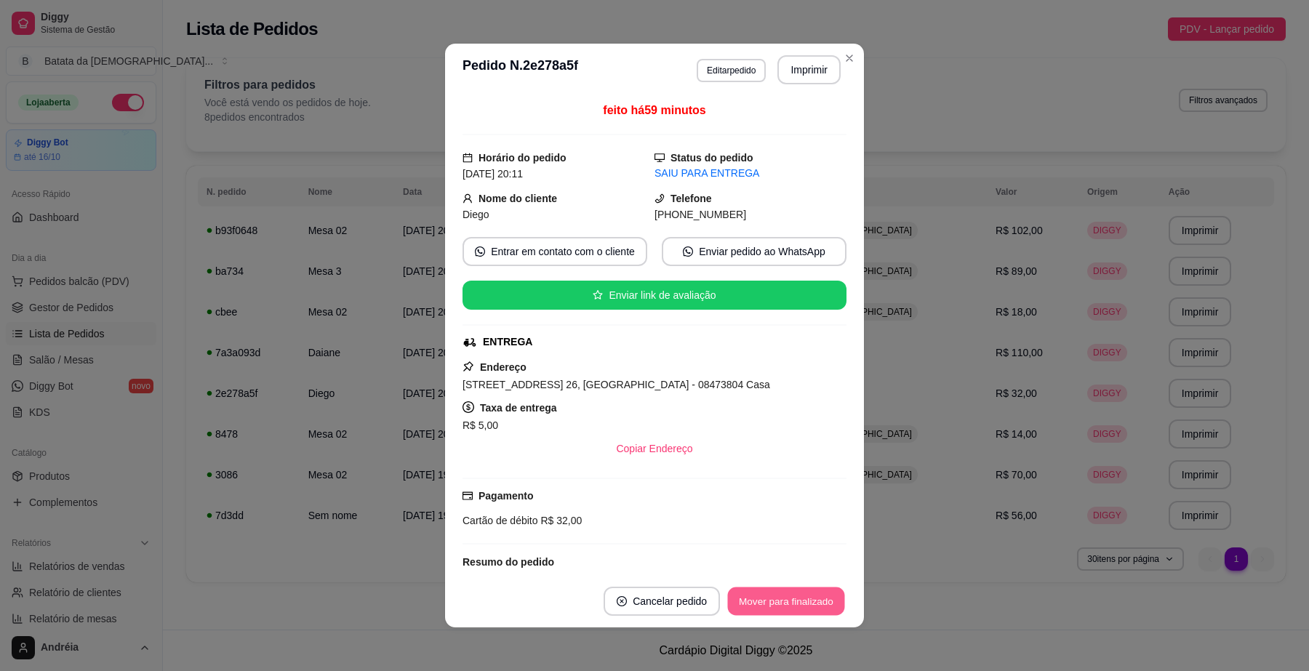
click at [824, 588] on button "Mover para finalizado" at bounding box center [786, 602] width 117 height 28
click at [786, 600] on button "Mover para finalizado" at bounding box center [786, 602] width 117 height 28
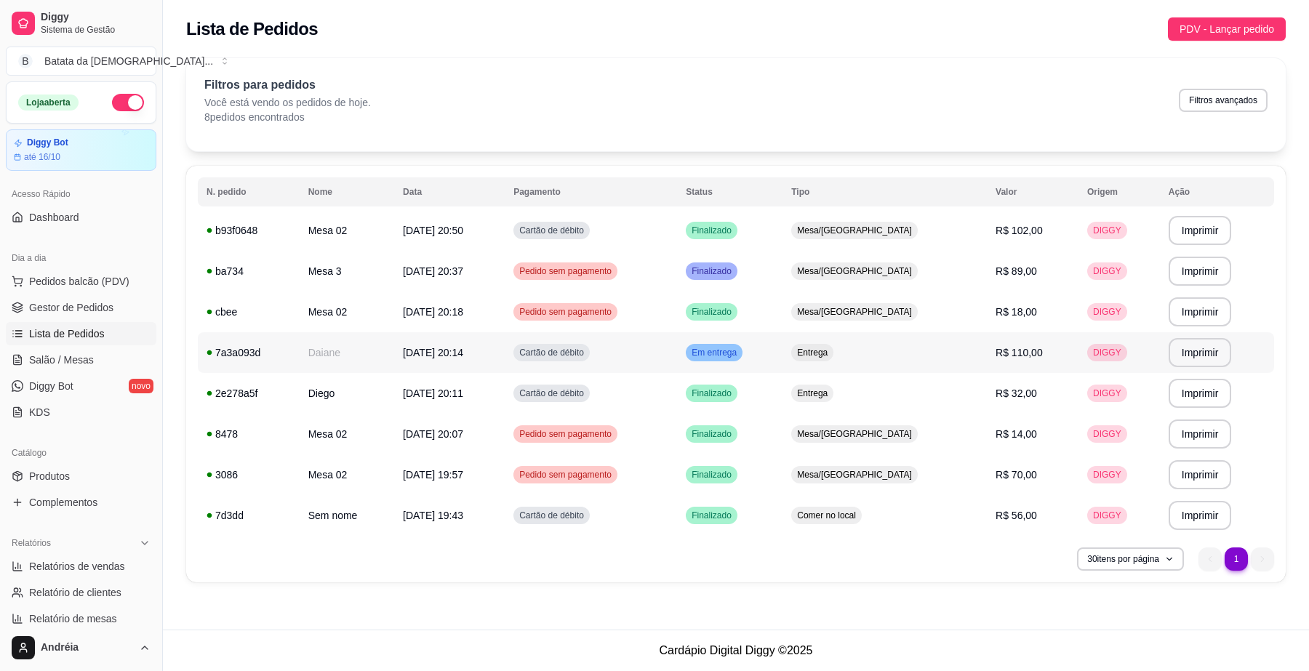
click at [868, 364] on td "Entrega" at bounding box center [885, 352] width 204 height 41
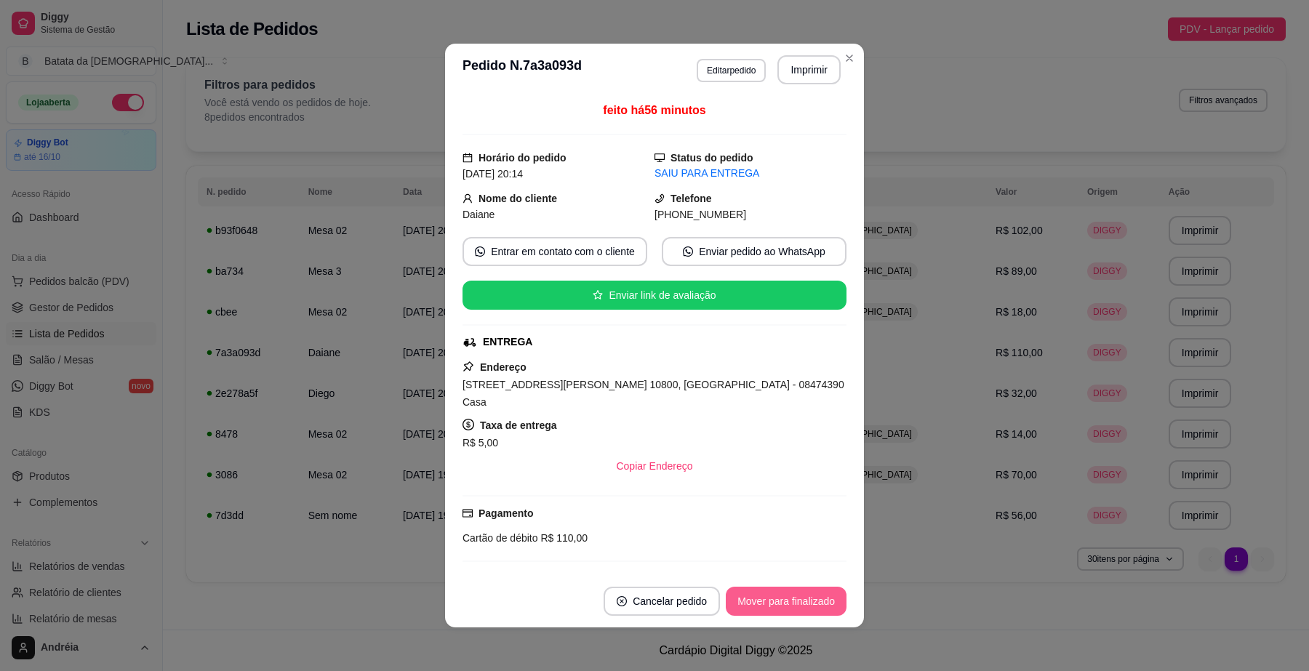
click at [802, 604] on button "Mover para finalizado" at bounding box center [786, 601] width 121 height 29
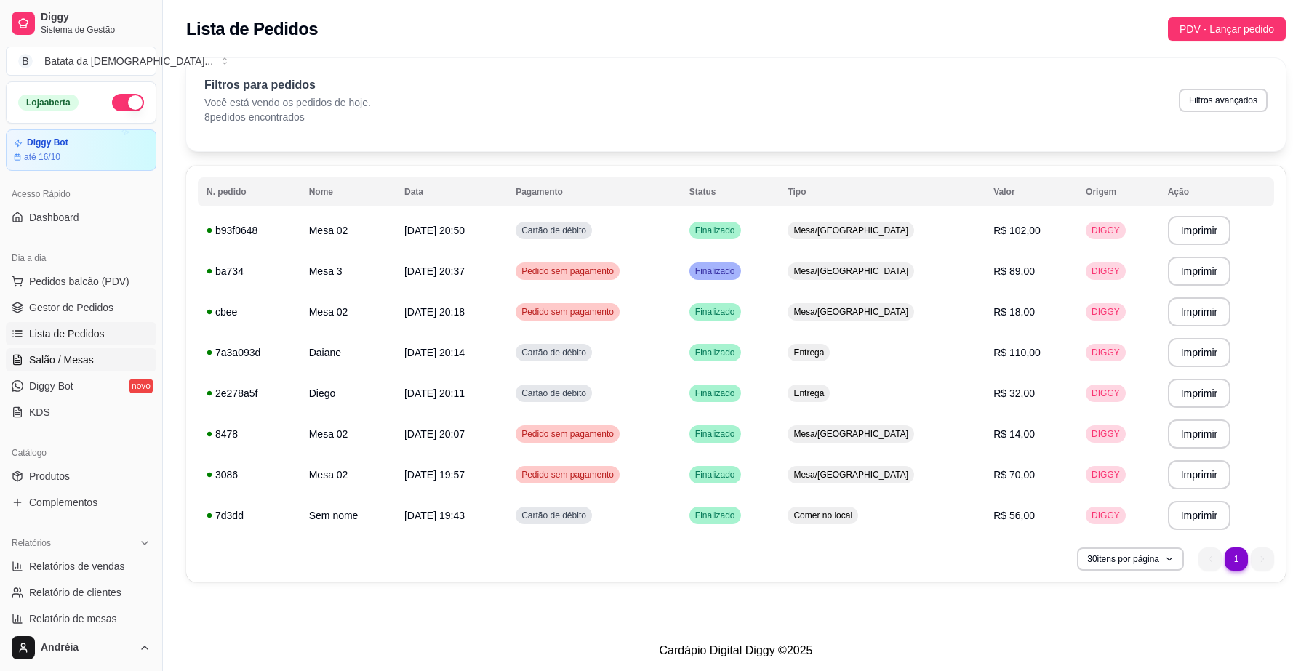
click at [55, 351] on link "Salão / Mesas" at bounding box center [81, 359] width 151 height 23
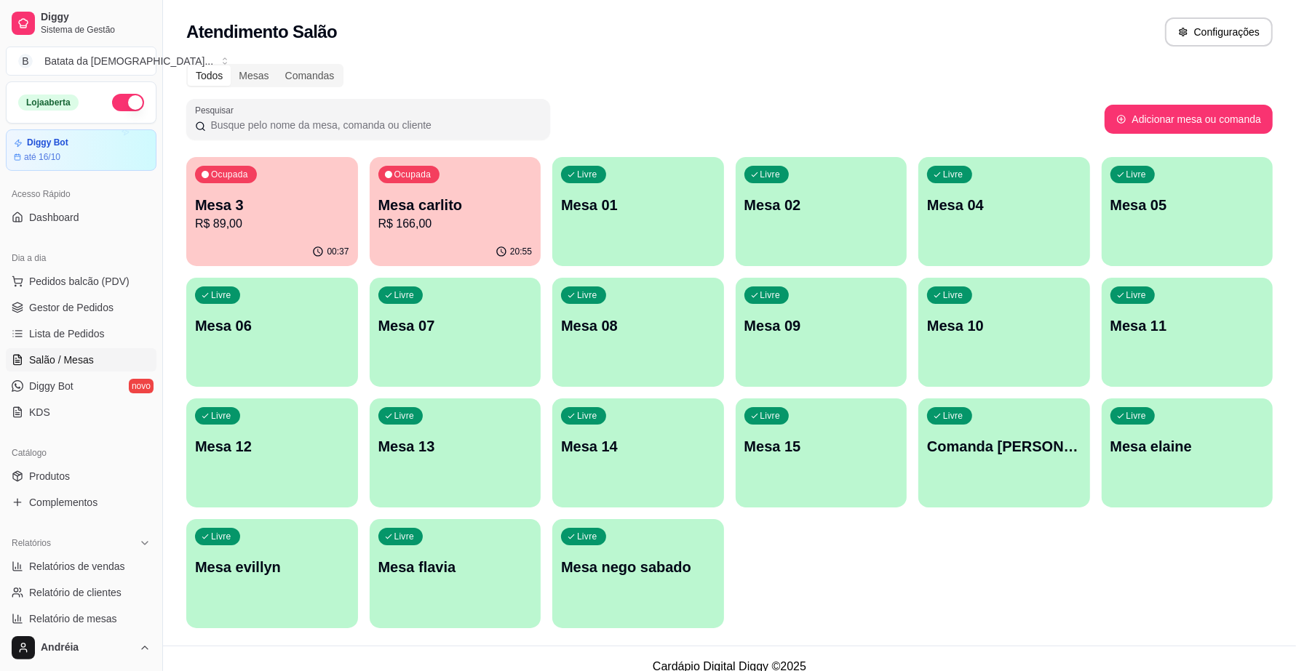
click at [238, 226] on p "R$ 89,00" at bounding box center [272, 223] width 154 height 17
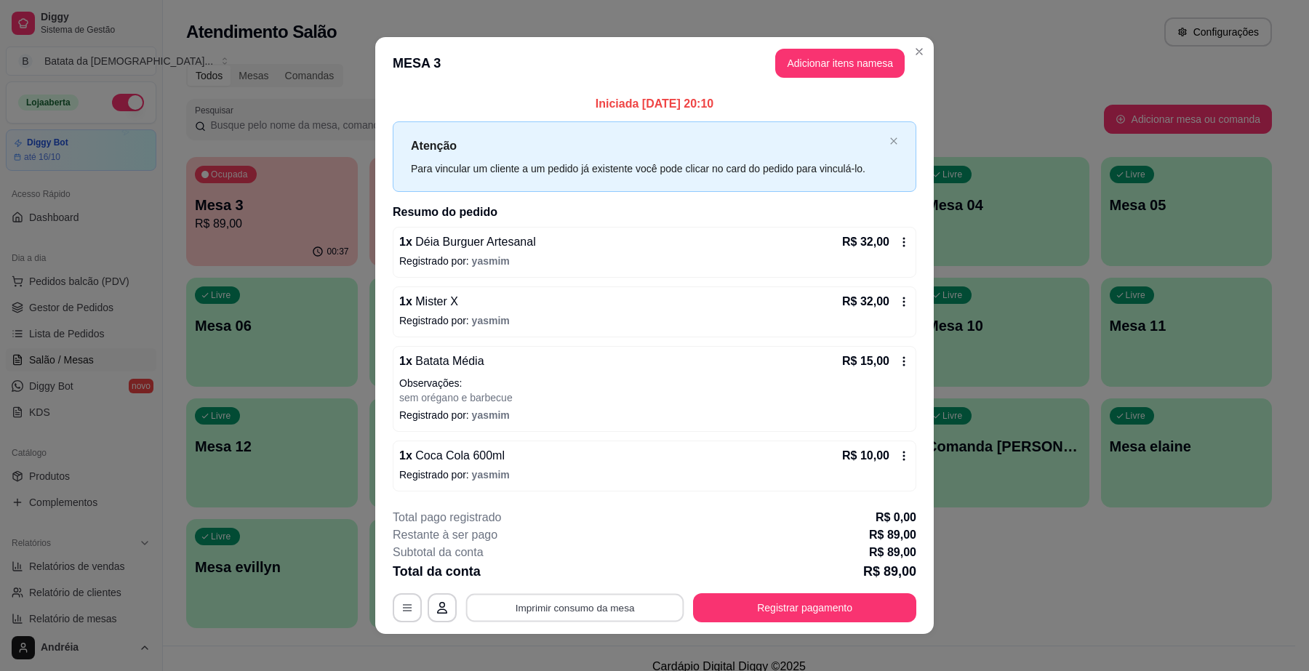
click at [522, 616] on button "Imprimir consumo da mesa" at bounding box center [575, 608] width 218 height 28
click at [765, 594] on button "Registrar pagamento" at bounding box center [805, 608] width 217 height 28
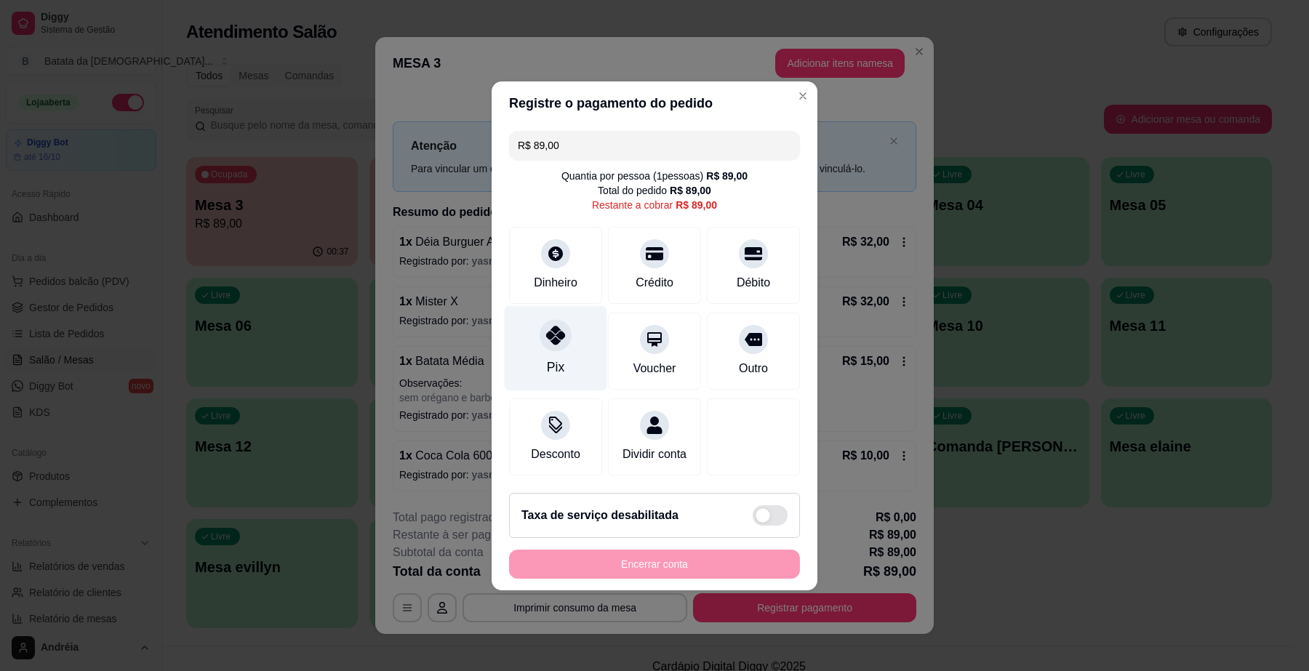
click at [530, 339] on div "Pix" at bounding box center [556, 348] width 103 height 85
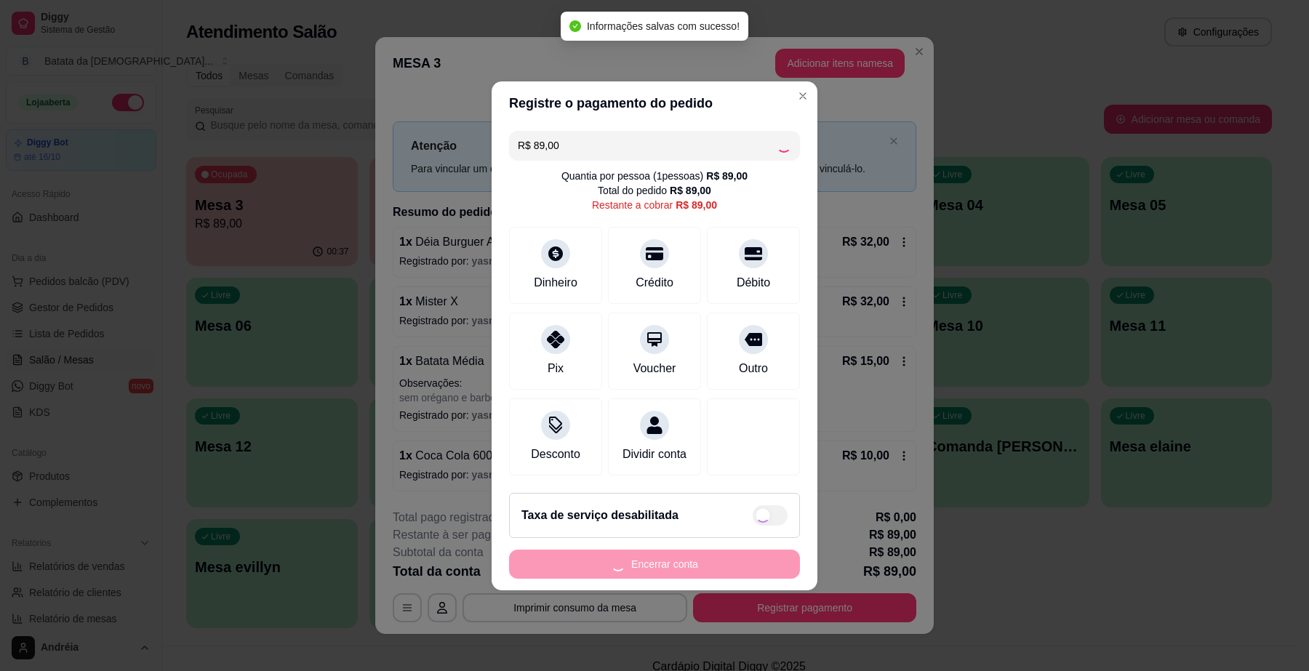
type input "R$ 0,00"
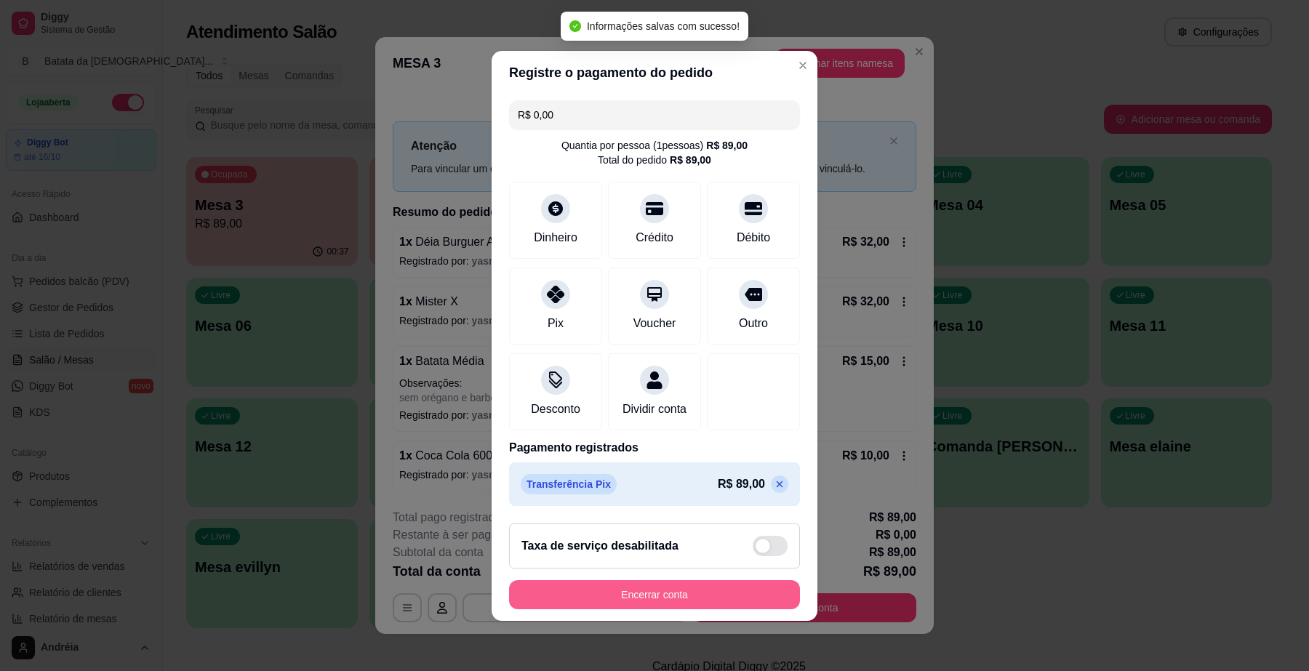
click at [733, 604] on button "Encerrar conta" at bounding box center [654, 595] width 291 height 29
